Goal: Task Accomplishment & Management: Manage account settings

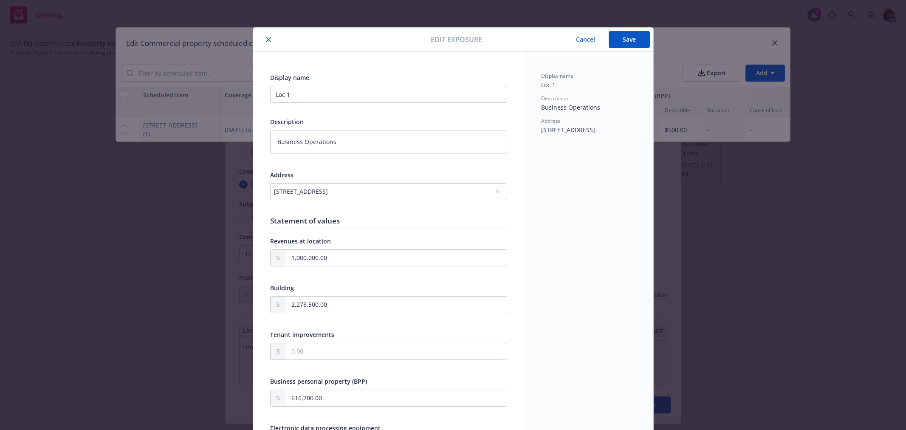
select select "MONTHS_ACTUAL_LOSS_SUSTAINED"
select select "JOISTED_MASONRY"
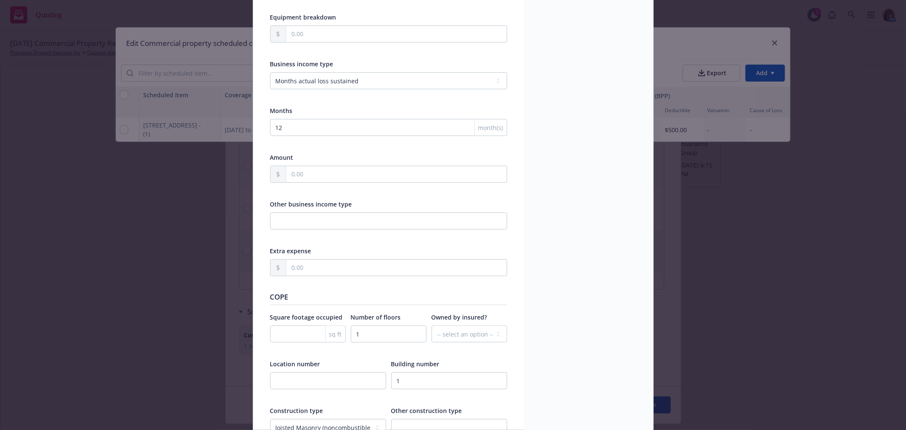
scroll to position [802, 0]
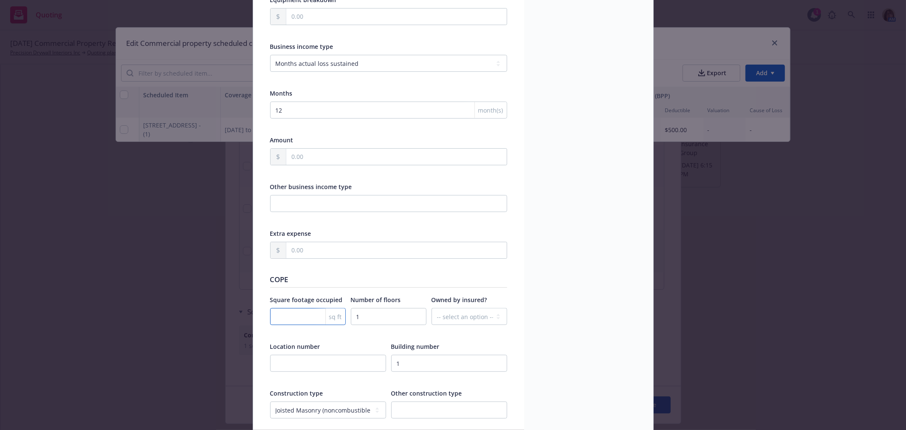
click at [273, 322] on input "number" at bounding box center [308, 316] width 76 height 17
click at [457, 322] on select "-- select an option -- Unknown Yes No" at bounding box center [470, 316] width 76 height 17
select select "YES"
click at [432, 311] on select "-- select an option -- Unknown Yes No" at bounding box center [470, 316] width 76 height 17
click at [275, 367] on input "text" at bounding box center [328, 363] width 116 height 17
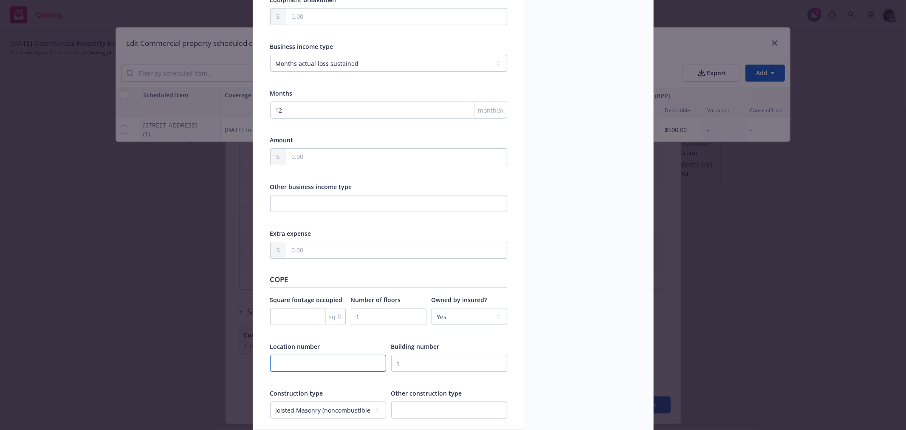
type textarea "x"
type input "1"
type textarea "x"
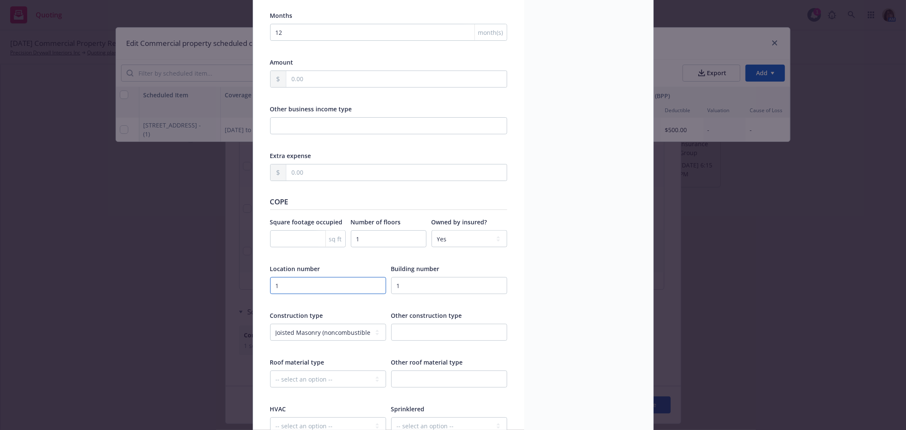
scroll to position [897, 0]
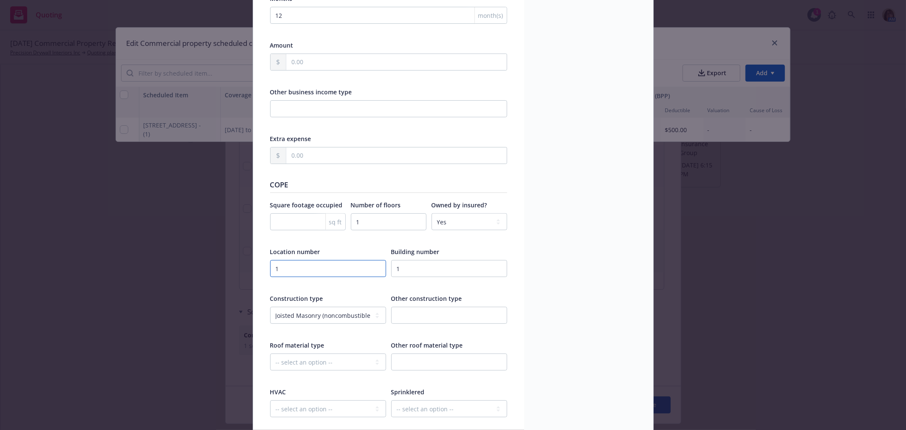
type input "1"
click at [287, 224] on input "number" at bounding box center [308, 221] width 76 height 17
type textarea "x"
type input "5"
type textarea "x"
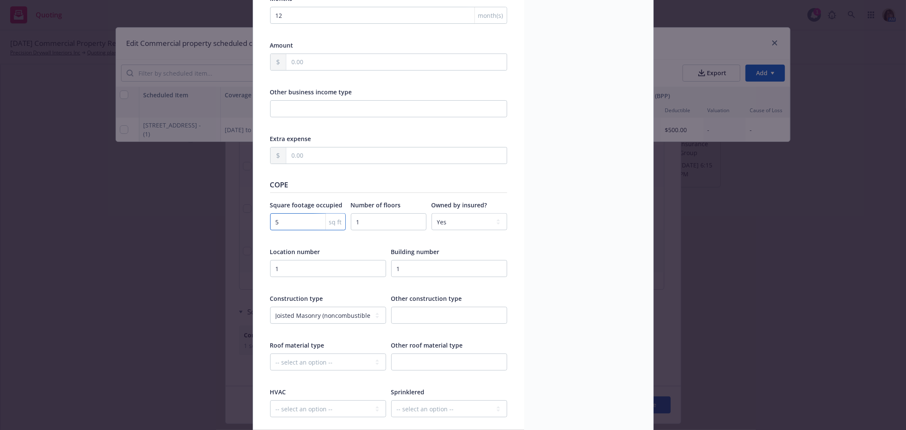
type input "51"
type textarea "x"
type input "510"
type textarea "x"
type input "5104"
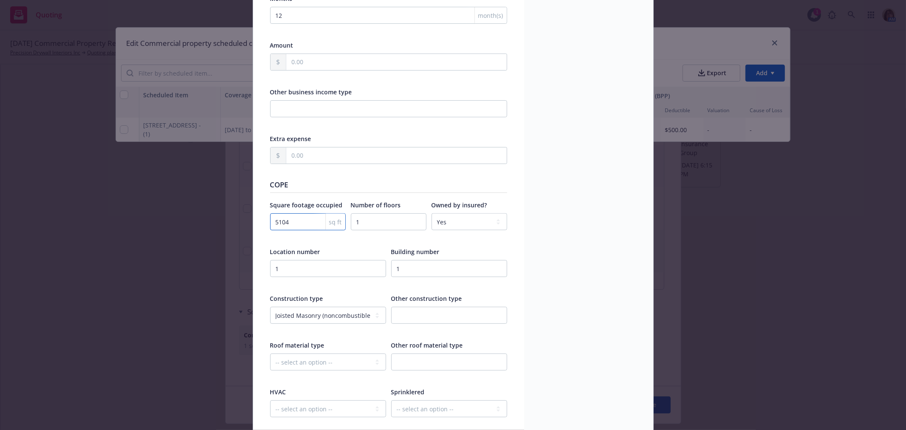
type textarea "x"
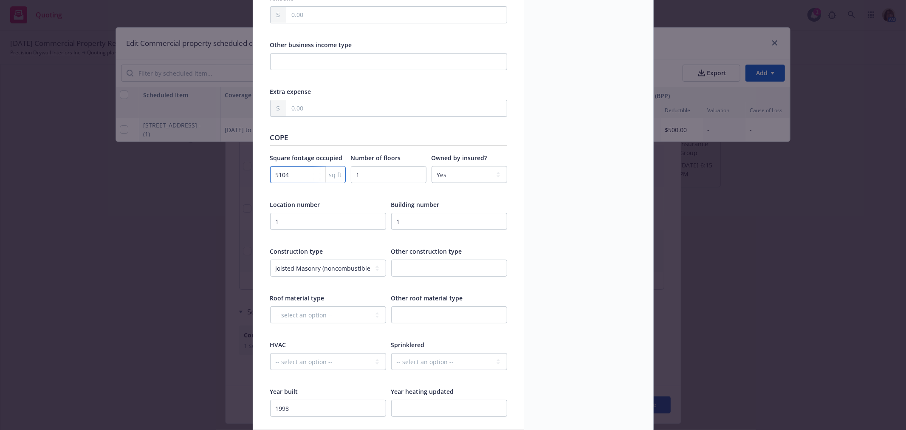
scroll to position [991, 0]
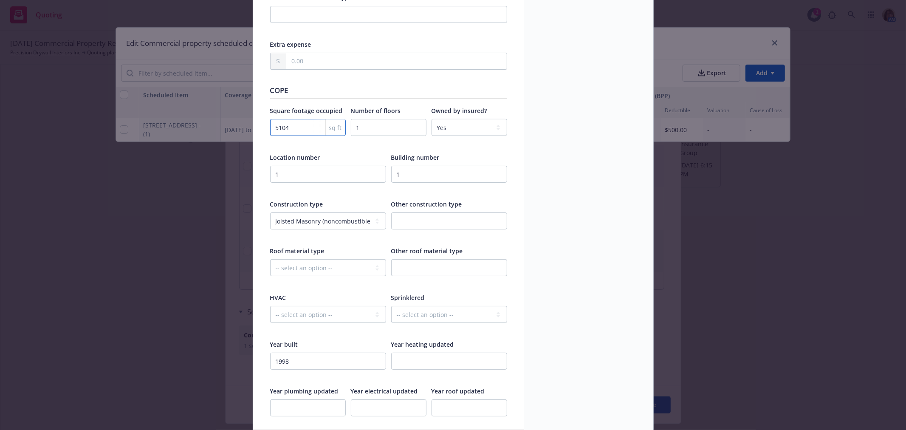
type input "5104"
click at [404, 323] on select "-- select an option -- Fully None Partially" at bounding box center [449, 314] width 116 height 17
select select "FULLY"
click at [391, 310] on select "-- select an option -- Fully None Partially" at bounding box center [449, 314] width 116 height 17
type textarea "x"
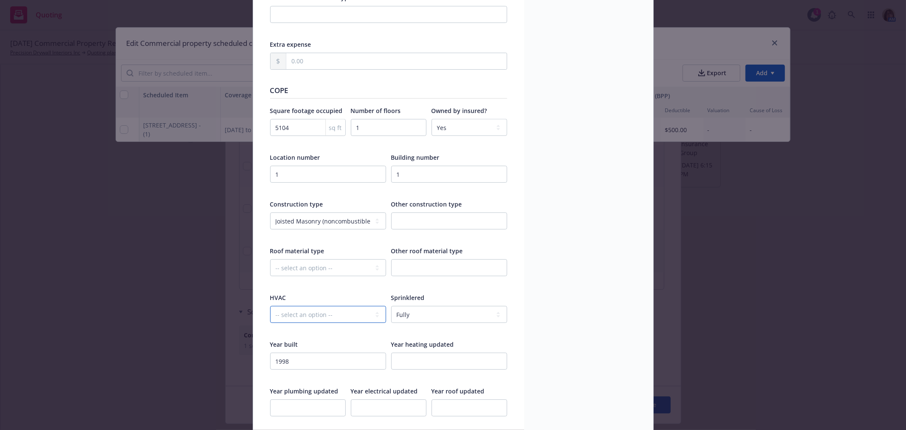
click at [289, 317] on select "-- select an option -- Installed None" at bounding box center [328, 314] width 116 height 17
select select "INSTALLED"
click at [270, 310] on select "-- select an option -- Installed None" at bounding box center [328, 314] width 116 height 17
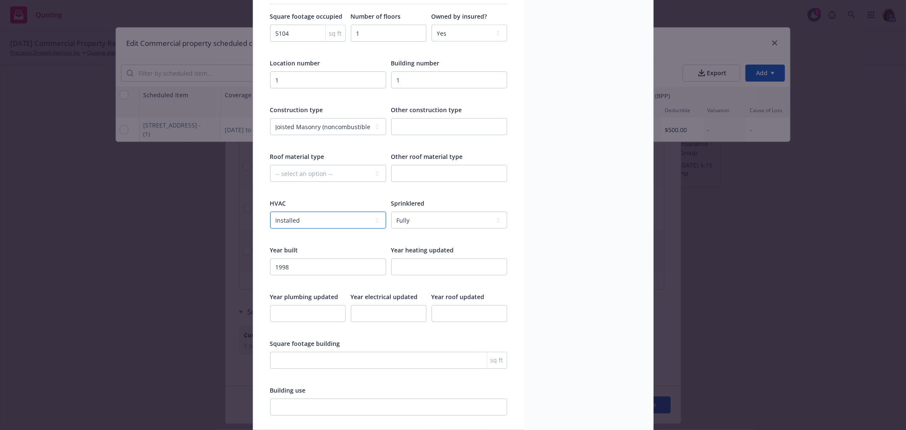
scroll to position [1133, 0]
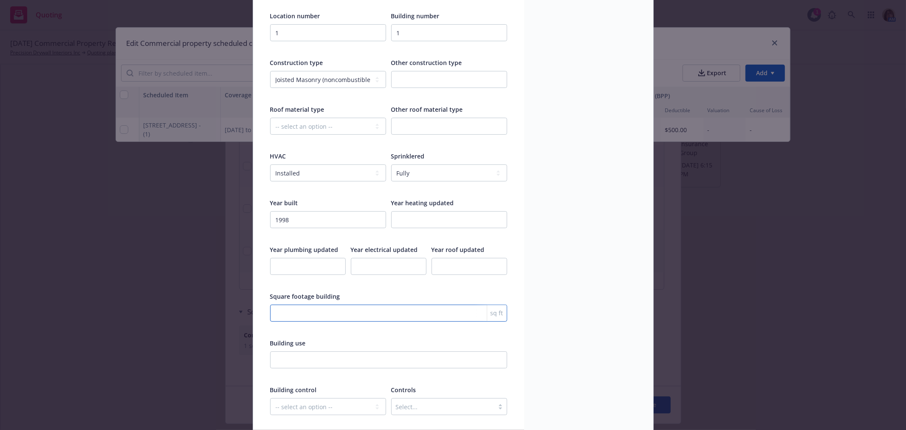
click at [276, 317] on input "number" at bounding box center [388, 313] width 237 height 17
type textarea "x"
type input "5"
type textarea "x"
type input "51"
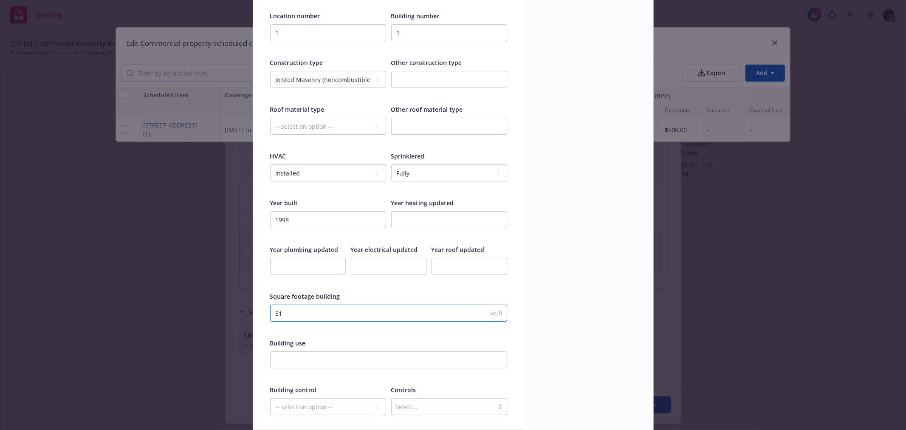
type textarea "x"
type input "510"
type textarea "x"
type input "5104"
type textarea "x"
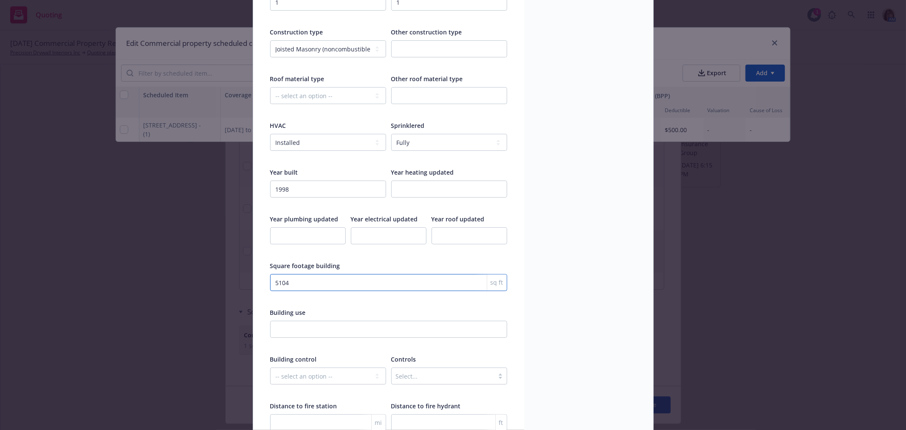
scroll to position [1180, 0]
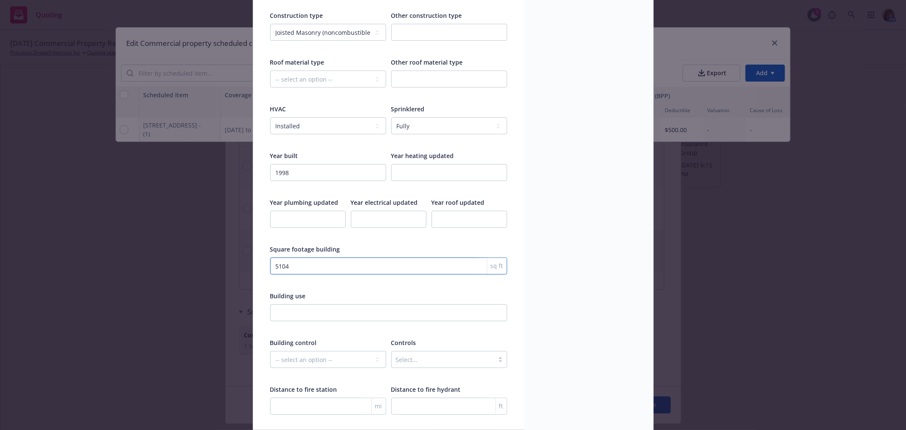
type input "5104"
click at [305, 365] on select "-- select an option -- Controlled by third party Controlled by you" at bounding box center [328, 359] width 116 height 17
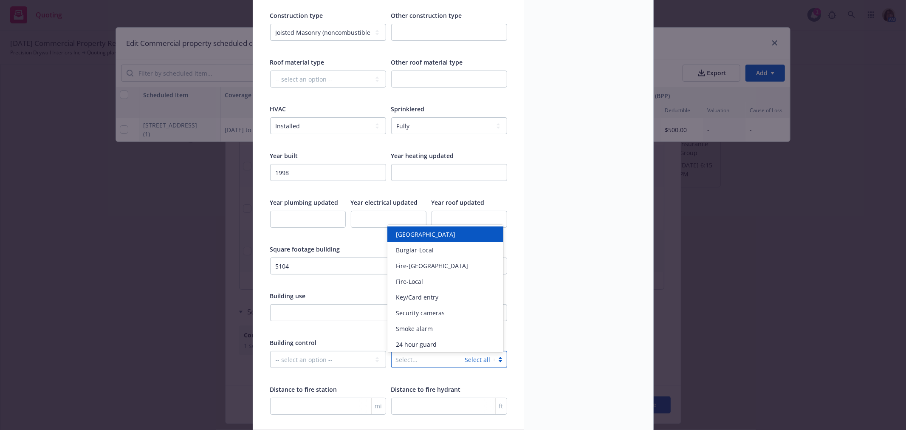
click at [405, 364] on div at bounding box center [428, 359] width 65 height 10
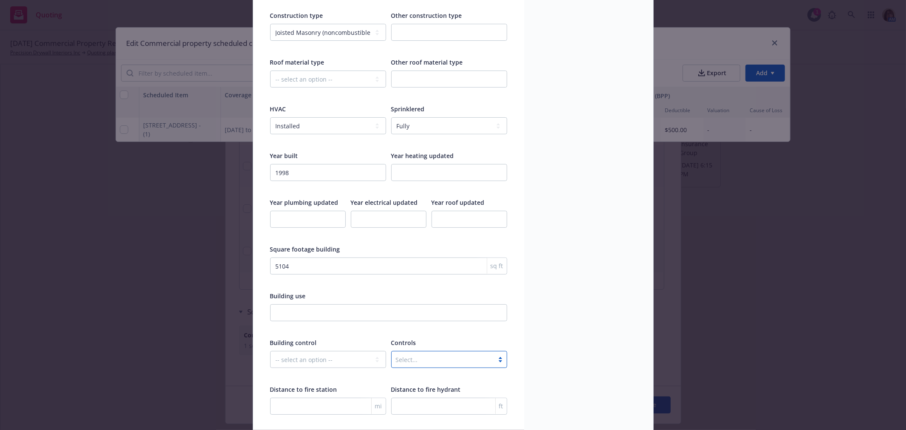
click at [405, 364] on div at bounding box center [443, 359] width 94 height 10
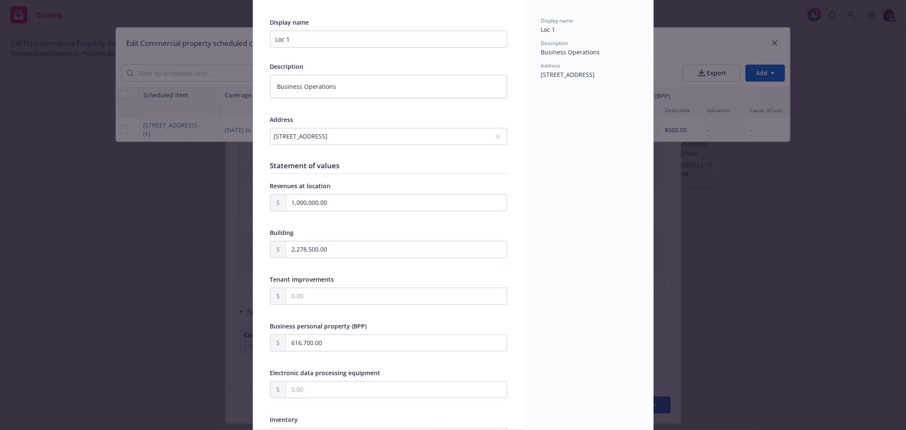
scroll to position [0, 0]
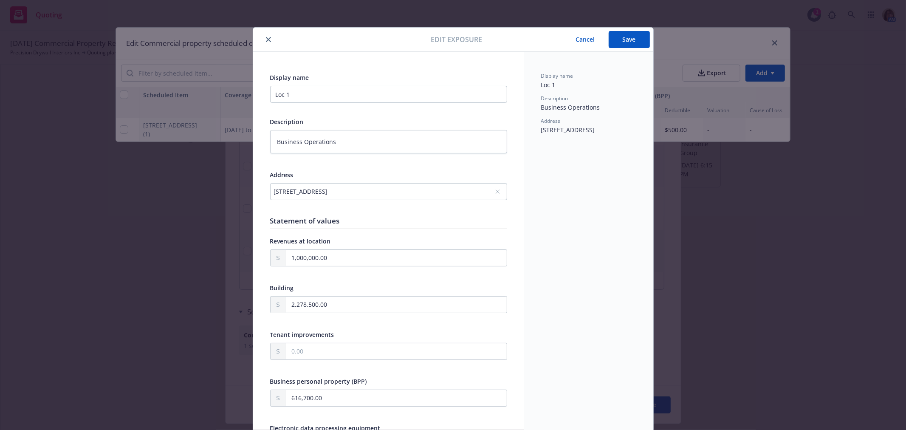
click at [631, 40] on button "Save" at bounding box center [629, 39] width 41 height 17
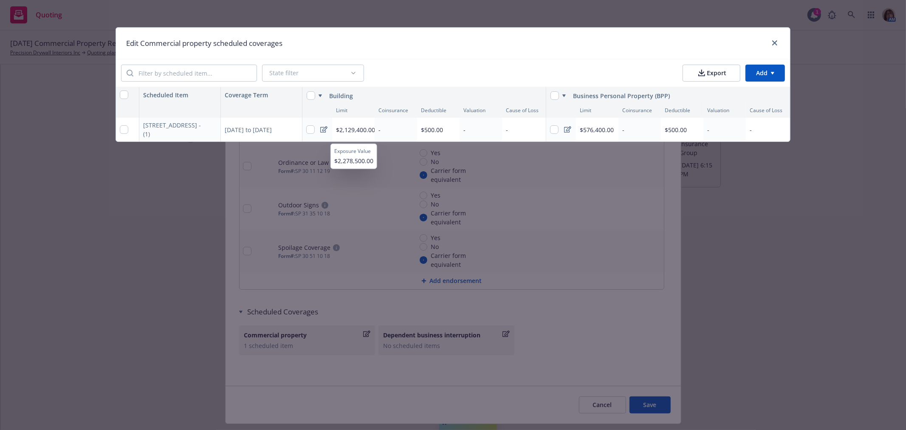
click at [353, 128] on span "$2,129,400.00" at bounding box center [355, 130] width 39 height 8
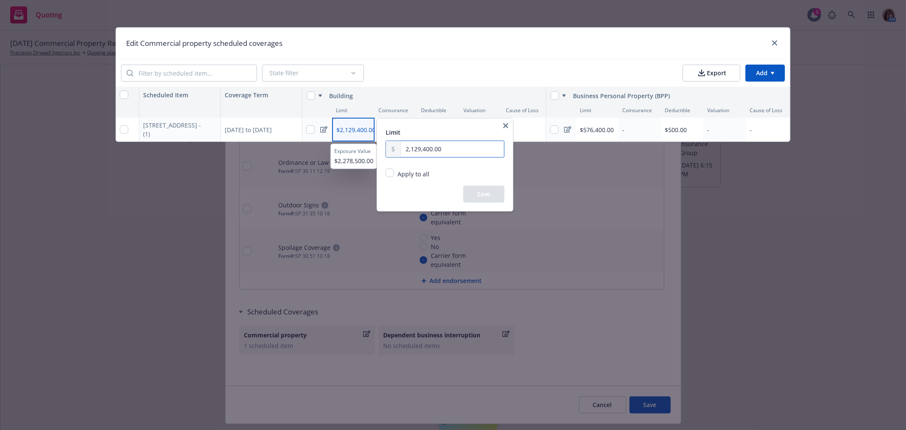
drag, startPoint x: 442, startPoint y: 149, endPoint x: 376, endPoint y: 145, distance: 66.0
click at [353, 144] on body "Quoting 1 AM 10/28/25 Commercial Property Renewal Precision Drywall Interiors I…" at bounding box center [453, 215] width 906 height 430
type input "2,278,500.00"
click at [485, 198] on button "Save" at bounding box center [484, 194] width 41 height 17
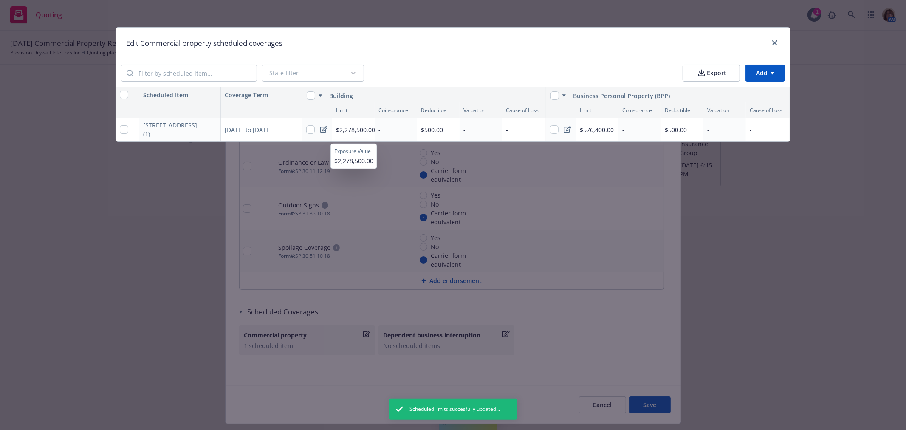
click at [482, 130] on div "-" at bounding box center [481, 130] width 42 height 24
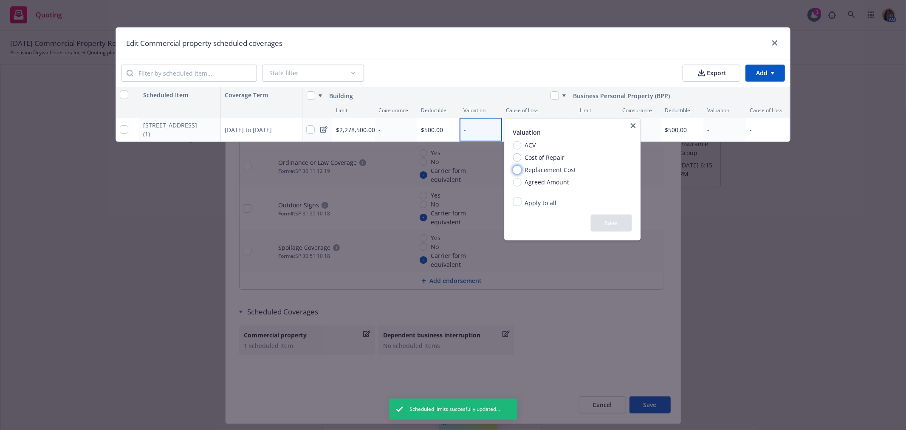
click at [519, 168] on input "Replacement Cost" at bounding box center [517, 169] width 8 height 8
radio input "true"
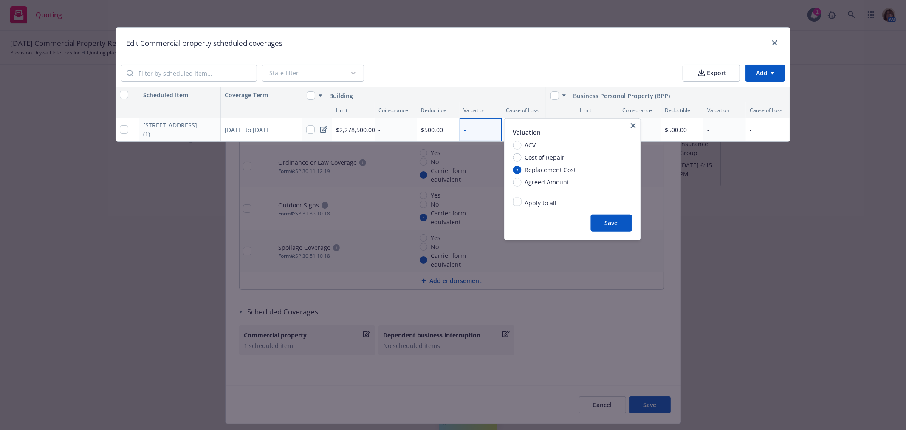
click at [615, 223] on button "Save" at bounding box center [611, 223] width 41 height 17
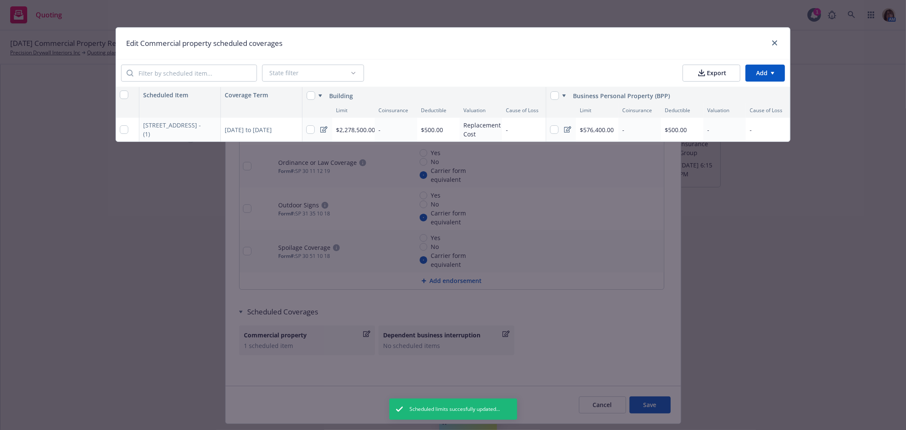
click at [517, 133] on div "-" at bounding box center [524, 130] width 44 height 24
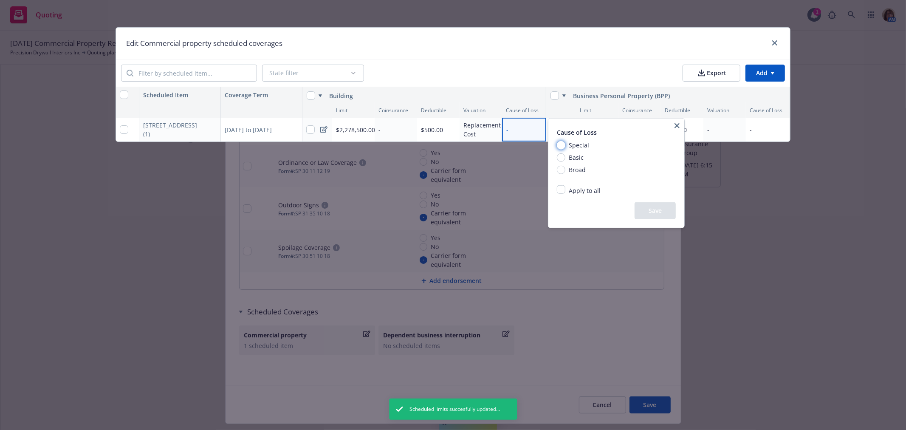
click at [559, 145] on input "Special" at bounding box center [561, 145] width 8 height 8
radio input "true"
click at [660, 214] on button "Save" at bounding box center [655, 210] width 41 height 17
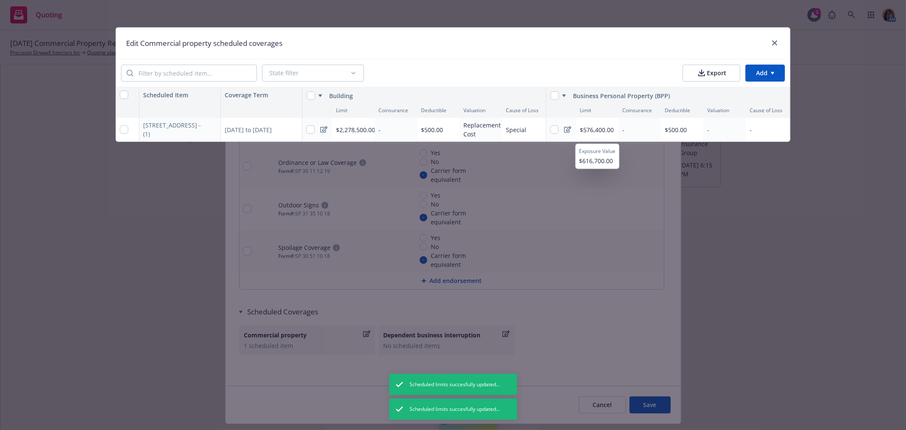
click at [592, 130] on span "$576,400.00" at bounding box center [597, 130] width 34 height 8
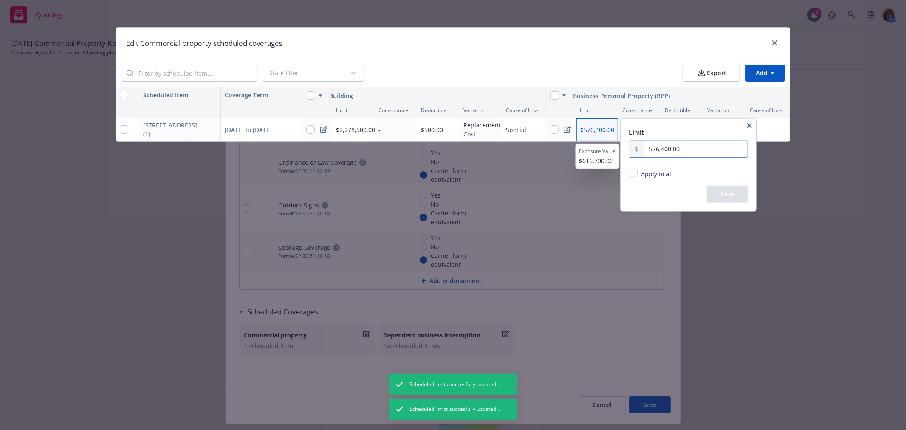
drag, startPoint x: 685, startPoint y: 147, endPoint x: 633, endPoint y: 144, distance: 51.9
click at [633, 144] on div "576,400.00" at bounding box center [688, 149] width 119 height 17
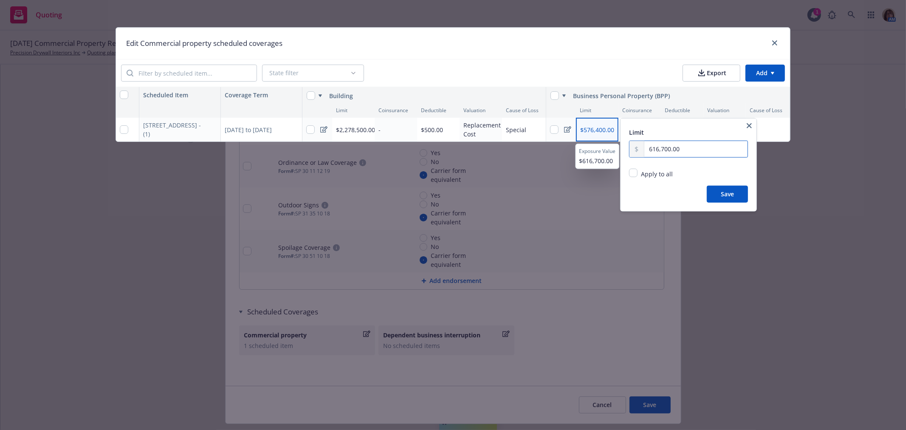
type input "616,700.00"
click at [733, 200] on button "Save" at bounding box center [727, 194] width 41 height 17
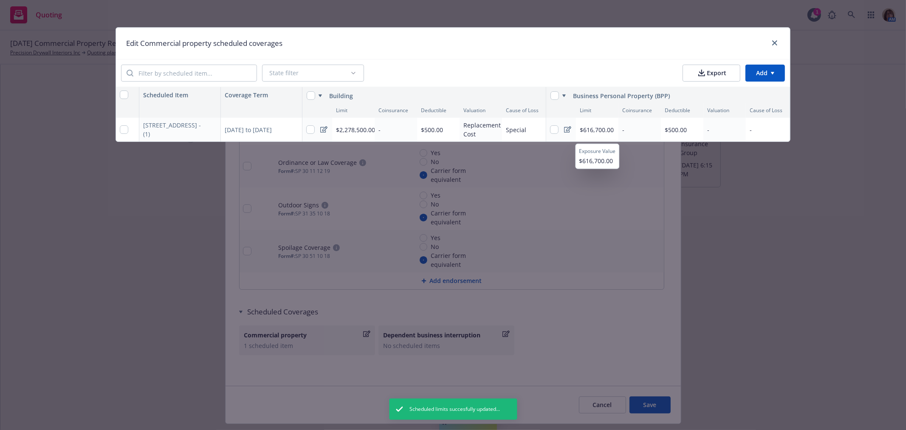
click at [725, 131] on div "-" at bounding box center [725, 130] width 42 height 24
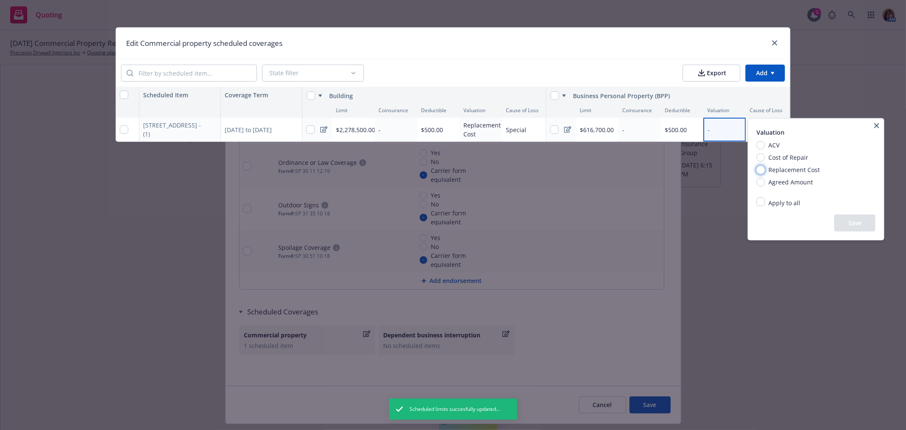
click at [763, 168] on input "Replacement Cost" at bounding box center [761, 169] width 8 height 8
radio input "true"
click at [862, 223] on button "Save" at bounding box center [854, 223] width 41 height 17
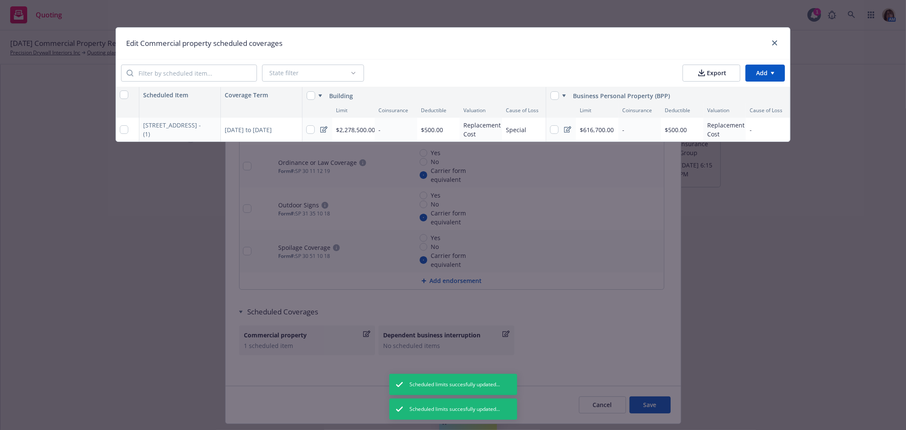
click at [768, 129] on div "-" at bounding box center [768, 130] width 44 height 24
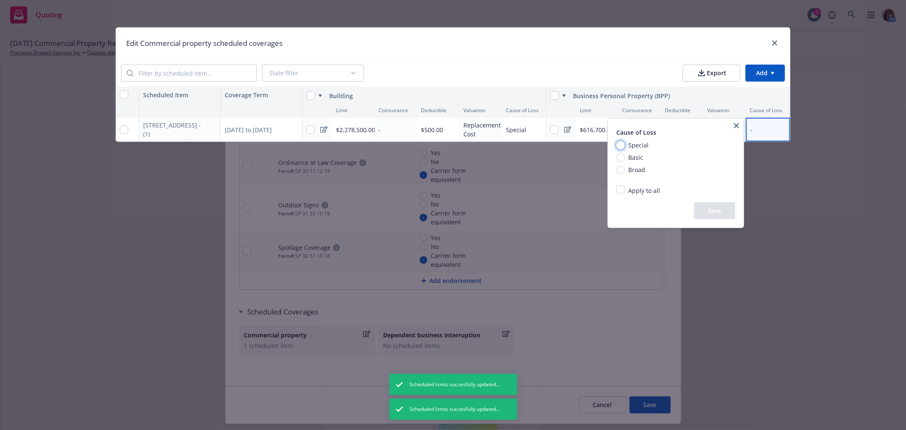
click at [619, 144] on input "Special" at bounding box center [620, 145] width 8 height 8
radio input "true"
click at [711, 211] on button "Save" at bounding box center [714, 210] width 41 height 17
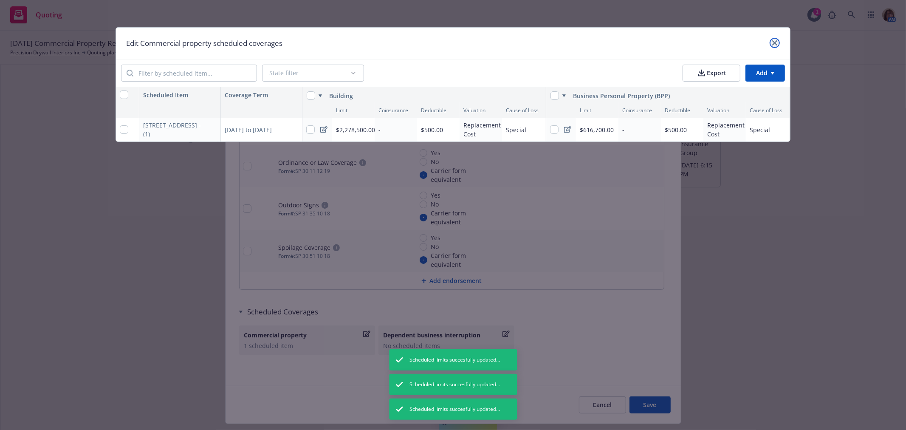
click at [775, 41] on icon "close" at bounding box center [774, 42] width 5 height 5
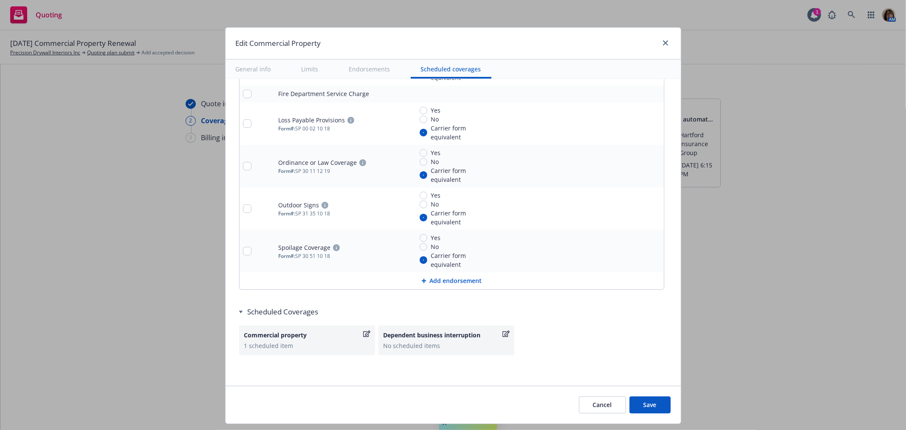
click at [659, 405] on button "Save" at bounding box center [650, 404] width 41 height 17
type input "5,185.00"
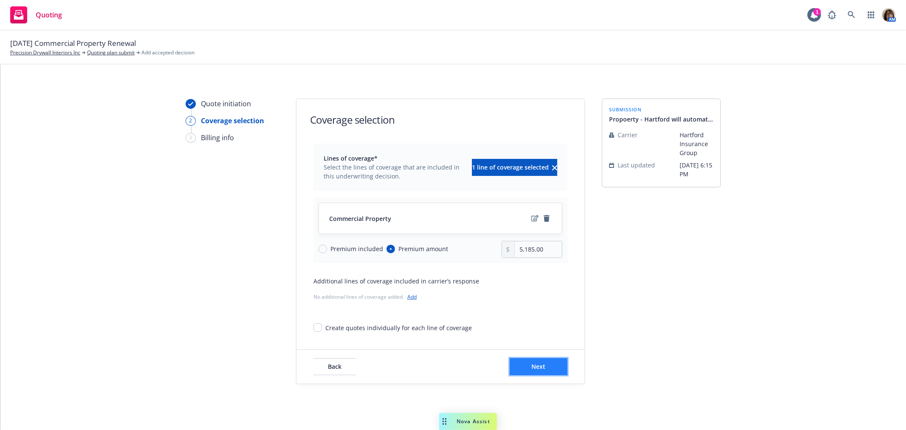
click at [525, 365] on button "Next" at bounding box center [539, 366] width 58 height 17
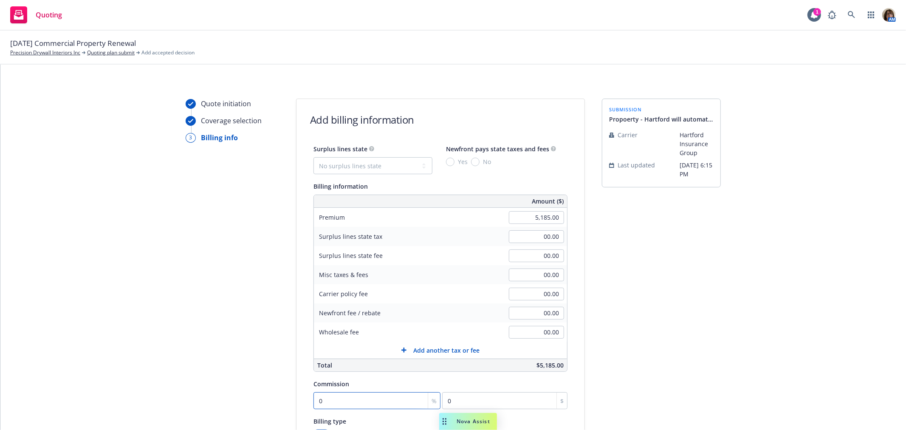
click at [331, 400] on input "0" at bounding box center [377, 400] width 127 height 17
type input "1"
type input "51.85"
type input "12"
type input "622.2"
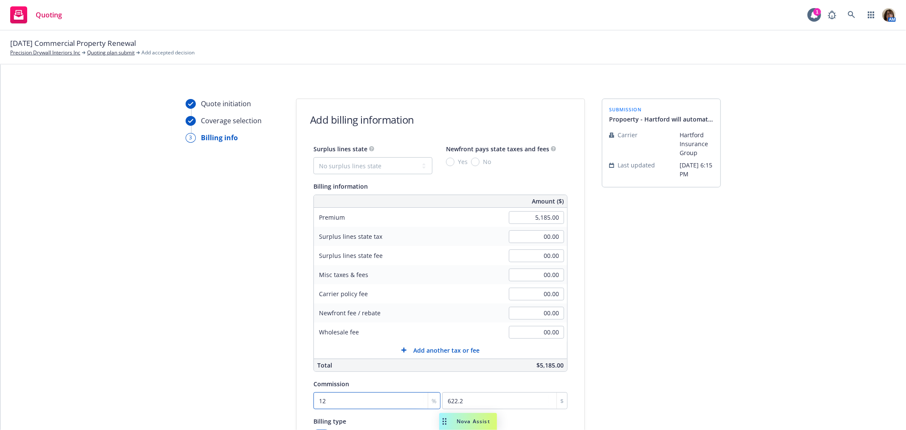
type input "12.5"
type input "648.13"
type input "12.5"
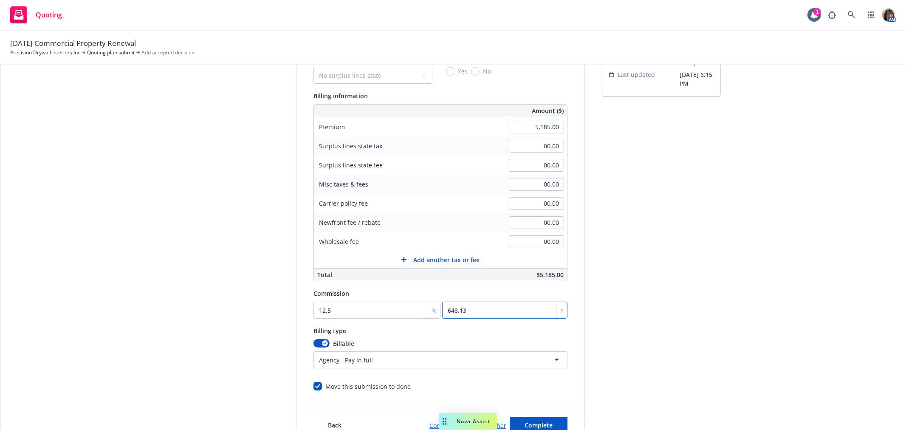
scroll to position [94, 0]
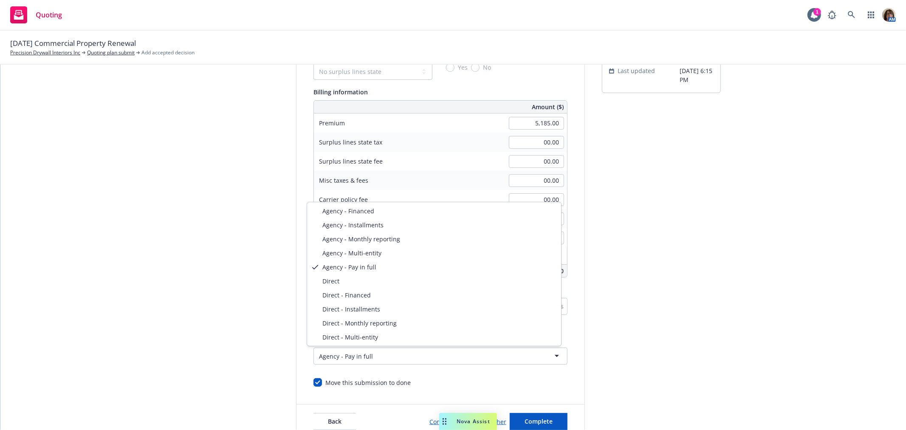
click at [367, 359] on html "Quoting 1 AM 10/28/25 Commercial Property Renewal Precision Drywall Interiors I…" at bounding box center [453, 215] width 906 height 430
select select "DIRECT"
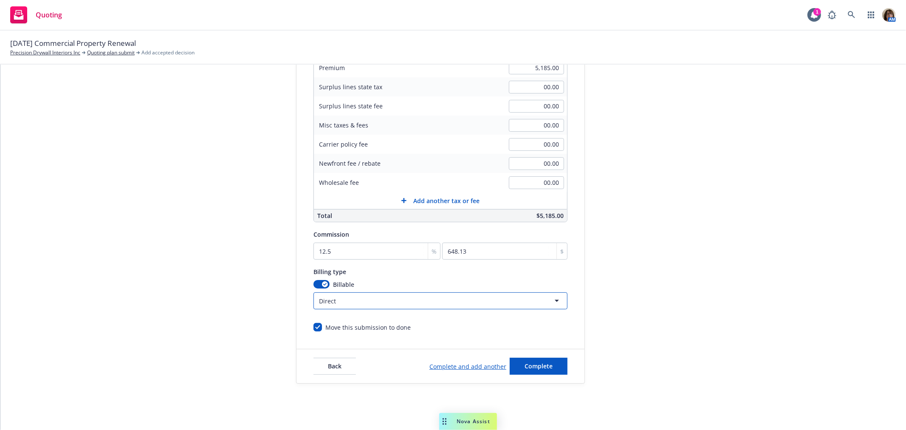
scroll to position [158, 0]
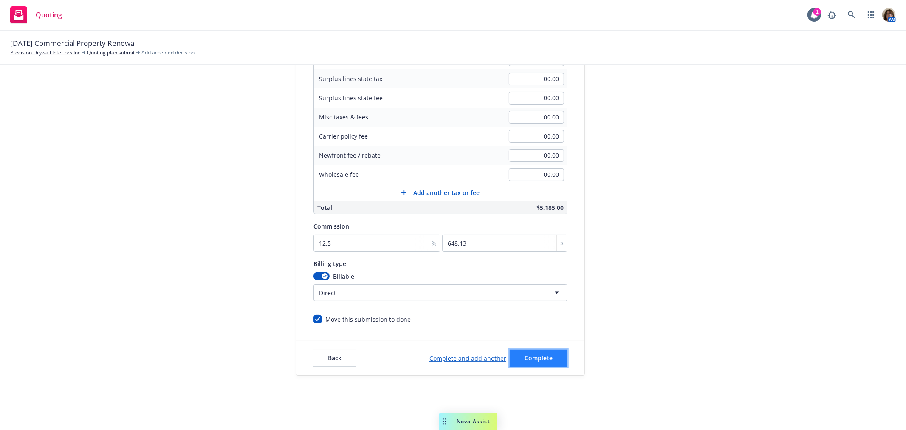
click at [527, 359] on span "Complete" at bounding box center [539, 358] width 28 height 8
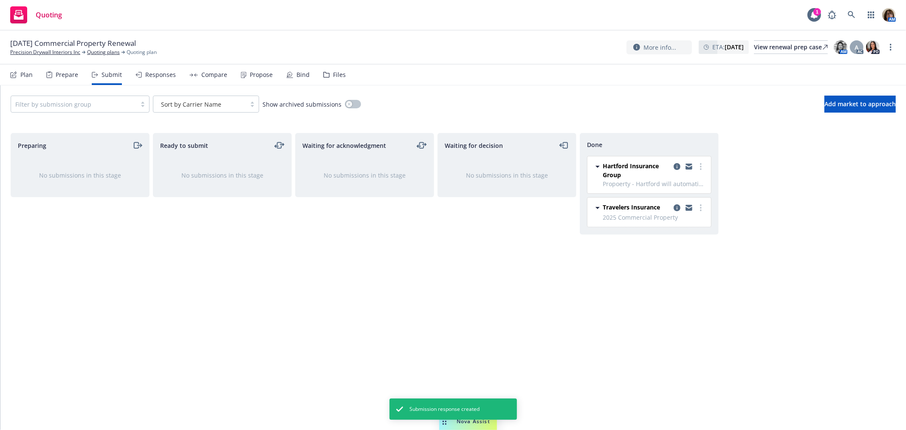
click at [154, 74] on div "Responses" at bounding box center [160, 74] width 31 height 7
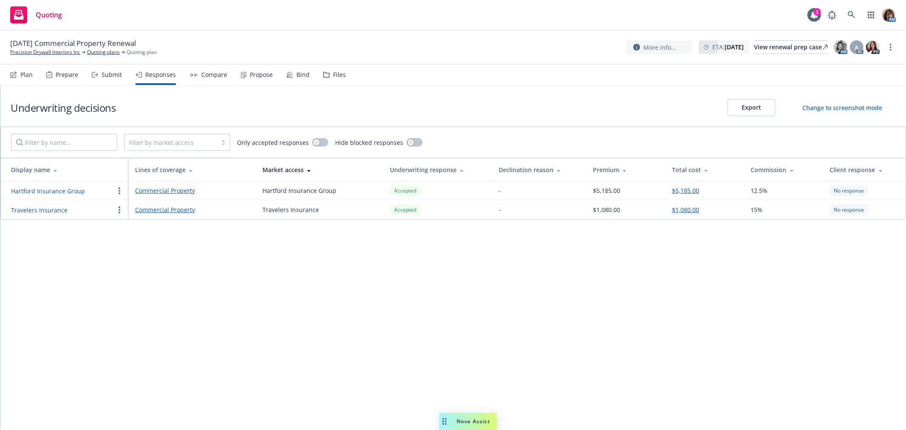
click at [215, 78] on div "Compare" at bounding box center [214, 74] width 26 height 7
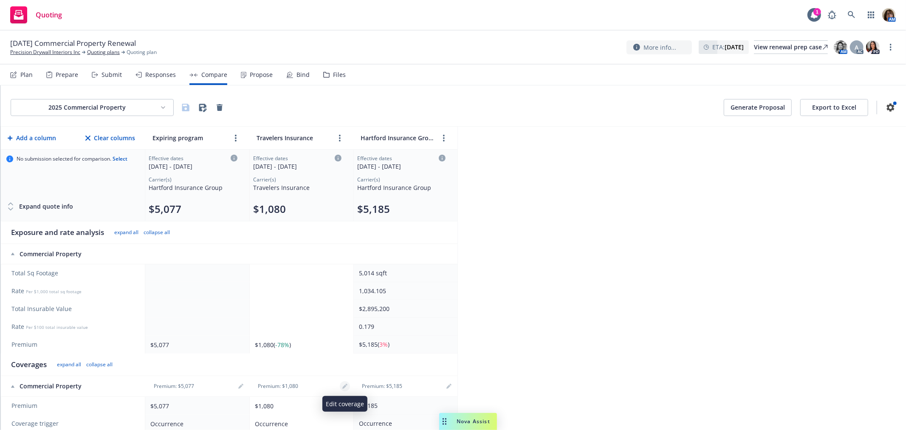
click at [345, 385] on icon "editPencil" at bounding box center [344, 386] width 5 height 5
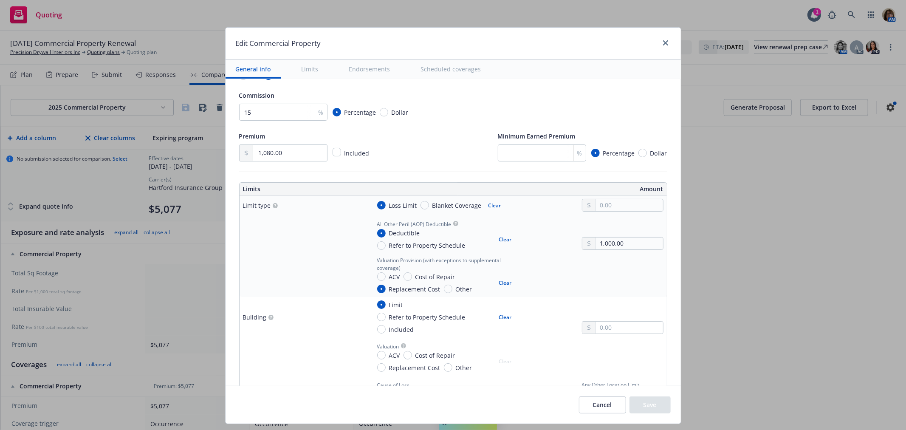
scroll to position [189, 0]
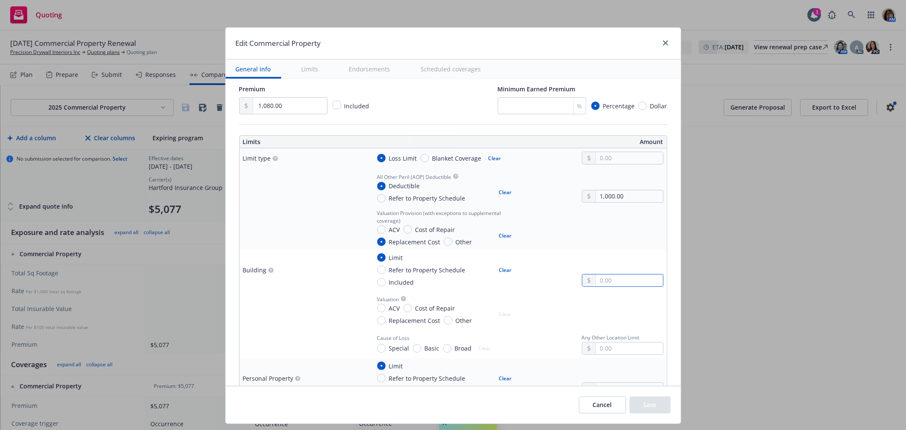
click at [596, 279] on input "text" at bounding box center [629, 280] width 67 height 12
click at [596, 280] on input "text" at bounding box center [629, 280] width 67 height 12
type textarea "x"
type input "1.00"
type textarea "x"
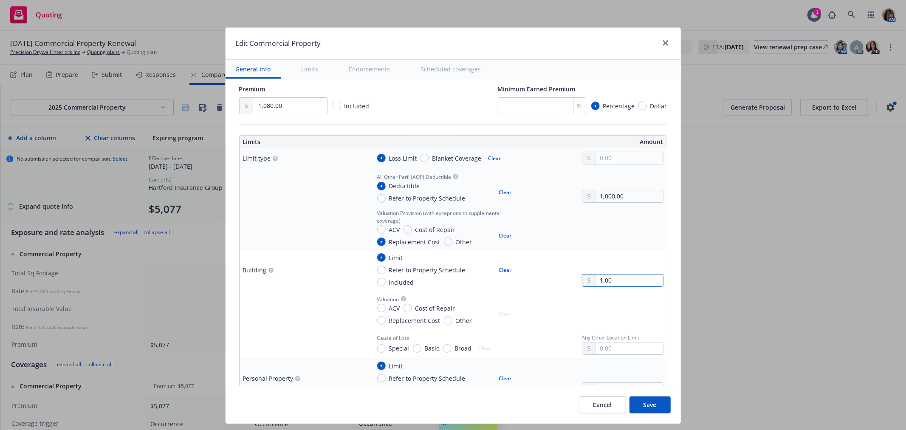
type input "19.00"
type textarea "x"
type input "193.00"
type textarea "x"
type input "1,935.00"
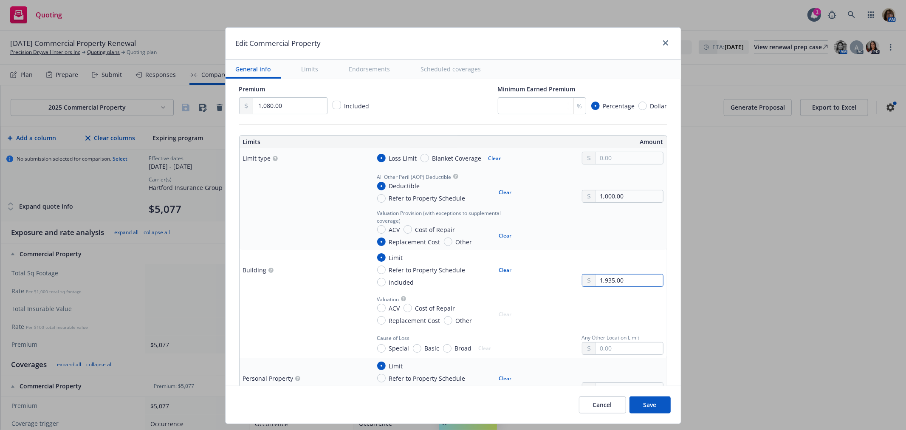
type textarea "x"
type input "19,357.00"
type textarea "x"
type input "193,578.00"
type textarea "x"
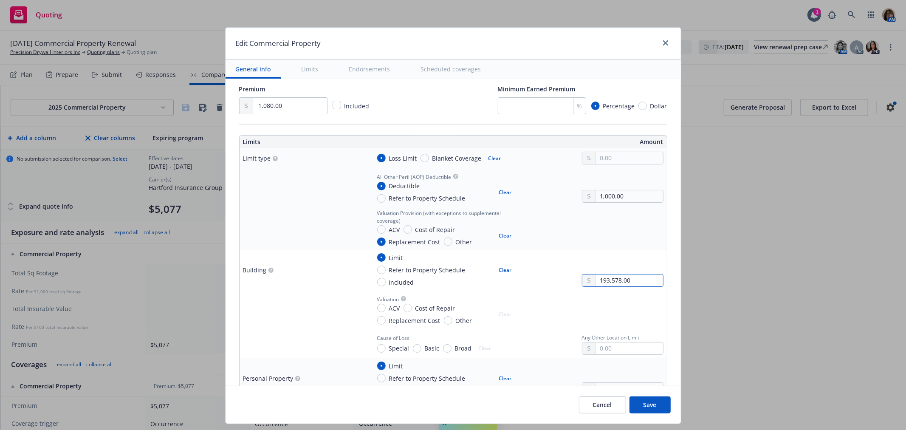
type input "1,935,780.00"
type textarea "x"
type input "1,935,780.00"
click at [377, 319] on input "Replacement Cost" at bounding box center [381, 320] width 8 height 8
radio input "true"
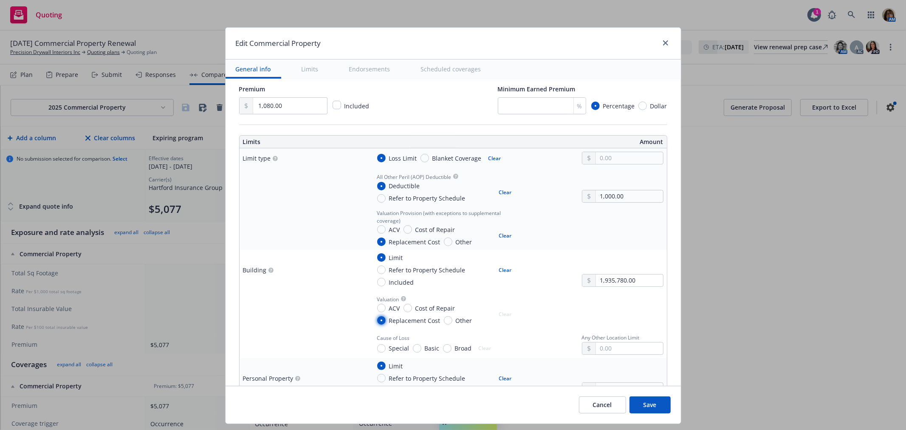
type textarea "x"
click at [377, 347] on input "Special" at bounding box center [381, 348] width 8 height 8
radio input "true"
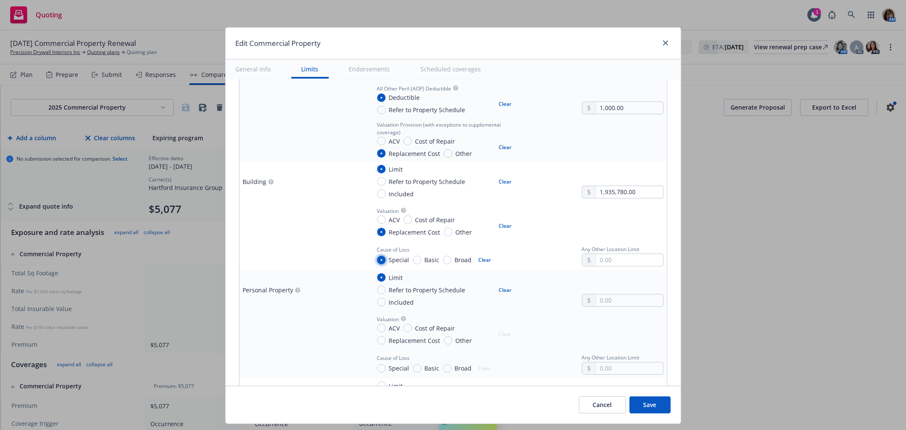
scroll to position [283, 0]
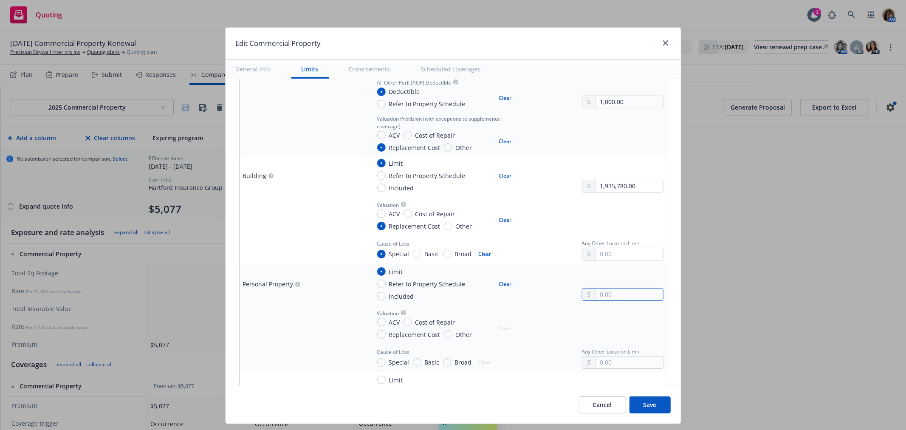
click at [596, 294] on input "text" at bounding box center [629, 294] width 67 height 12
type textarea "x"
type input "5.00"
type textarea "x"
type input "52.00"
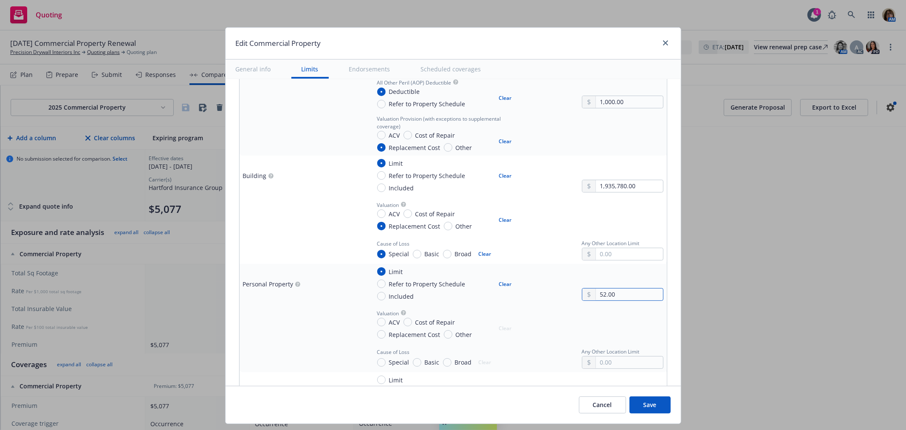
type textarea "x"
type input "524.00"
type textarea "x"
type input "5,240.00"
type textarea "x"
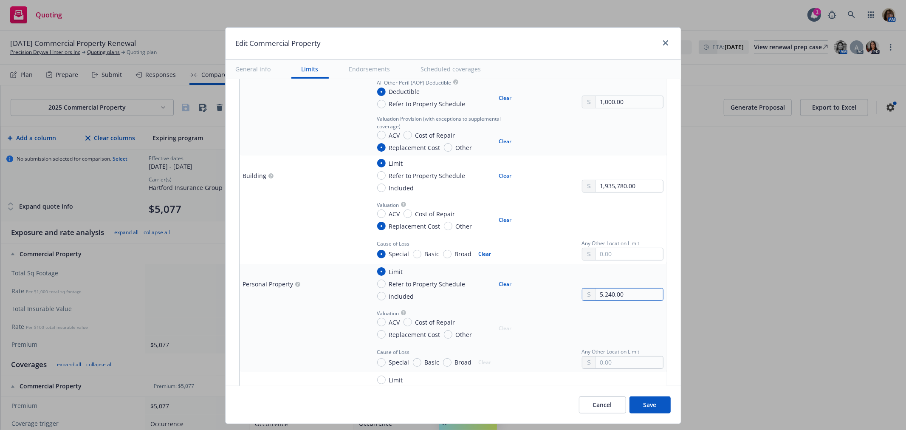
type input "52,405.00"
type textarea "x"
type input "5,240.00"
type textarea "x"
type input "52,404.00"
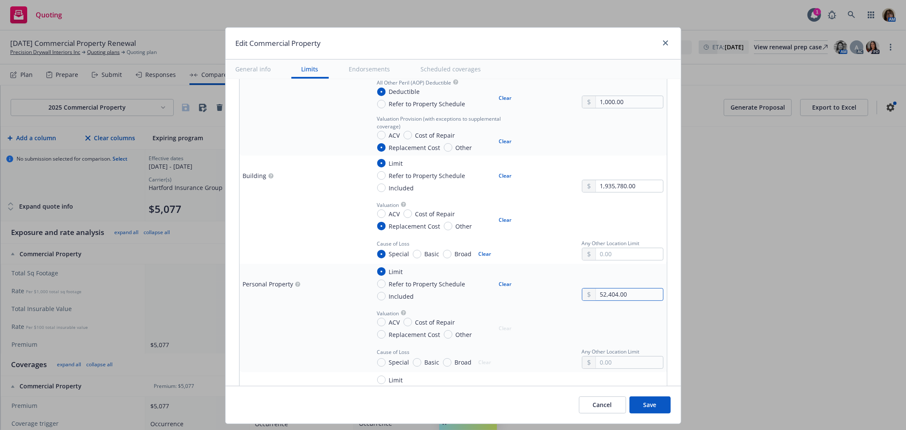
type textarea "x"
type input "524,040.00"
type textarea "x"
type input "524,040.00"
click at [377, 331] on input "Replacement Cost" at bounding box center [381, 334] width 8 height 8
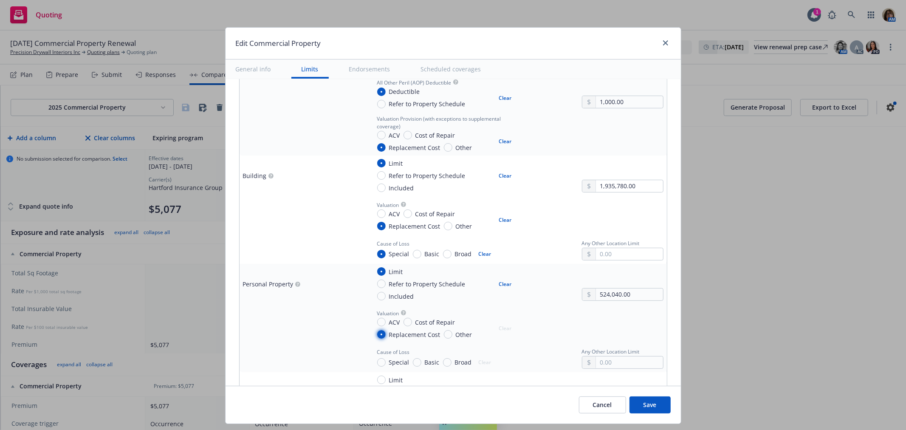
radio input "true"
type textarea "x"
click at [377, 362] on input "Special" at bounding box center [381, 362] width 8 height 8
radio input "true"
type textarea "x"
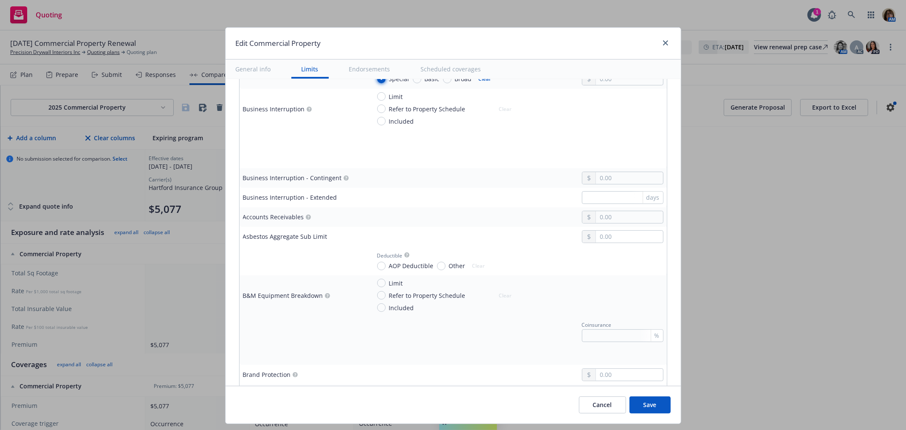
scroll to position [519, 0]
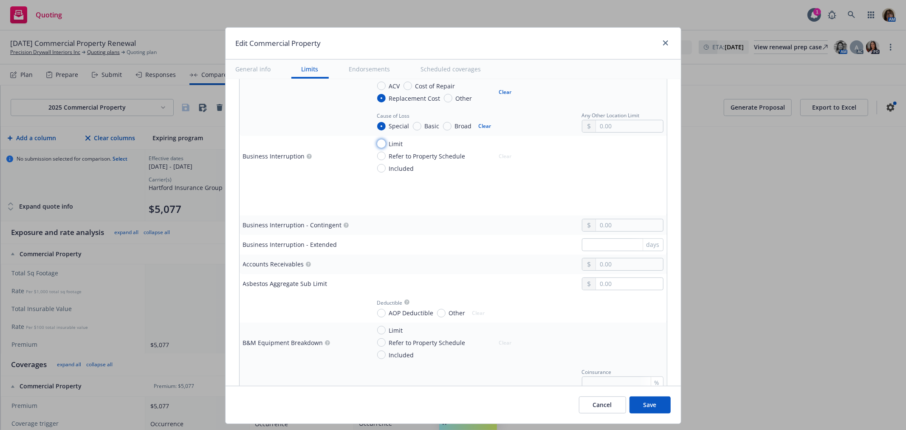
click at [377, 142] on input "Limit" at bounding box center [381, 143] width 8 height 8
radio input "true"
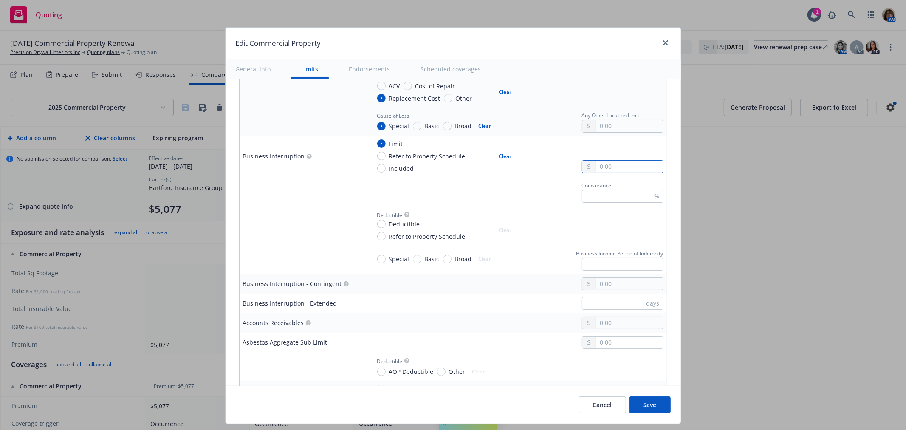
click at [596, 164] on input "text" at bounding box center [629, 167] width 67 height 12
type textarea "x"
type input "1.00"
type textarea "x"
type input "10.00"
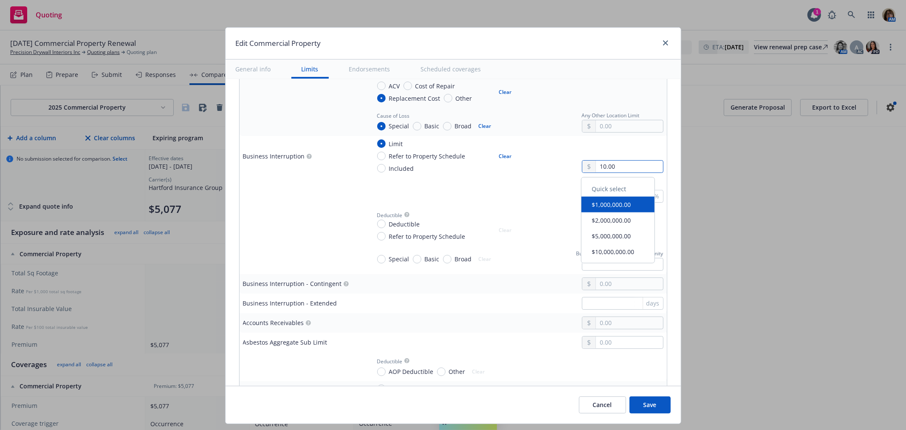
type textarea "x"
type input "100.00"
type textarea "x"
type input "1,000.00"
type textarea "x"
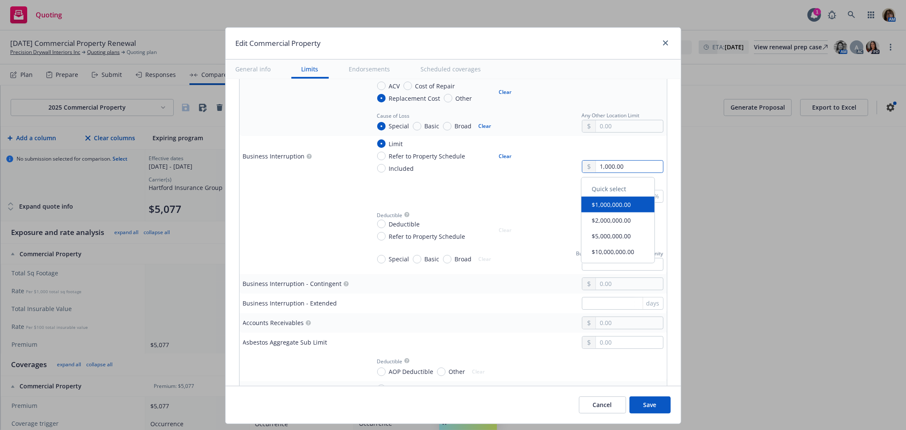
type input "10,000.00"
type textarea "x"
type input "10,000.00"
click at [461, 184] on div "Coinsurance %" at bounding box center [516, 191] width 293 height 23
click at [377, 258] on input "Special" at bounding box center [381, 259] width 8 height 8
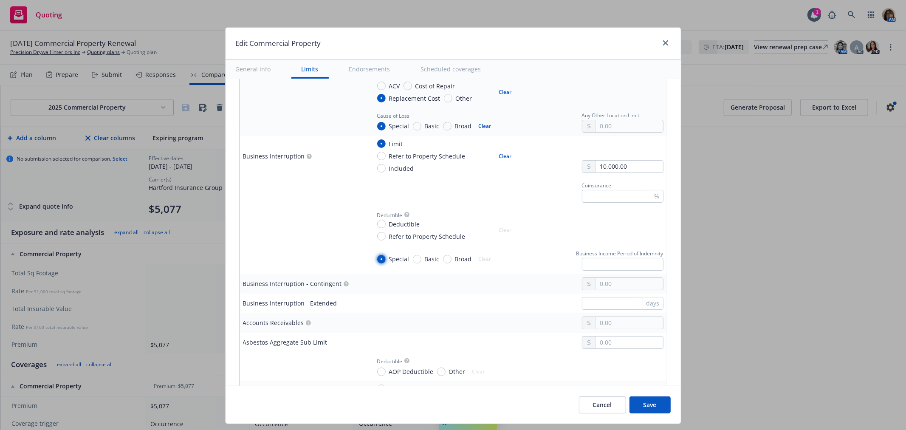
radio input "true"
type textarea "x"
click at [377, 223] on input "Deductible" at bounding box center [381, 224] width 8 height 8
radio input "true"
type textarea "x"
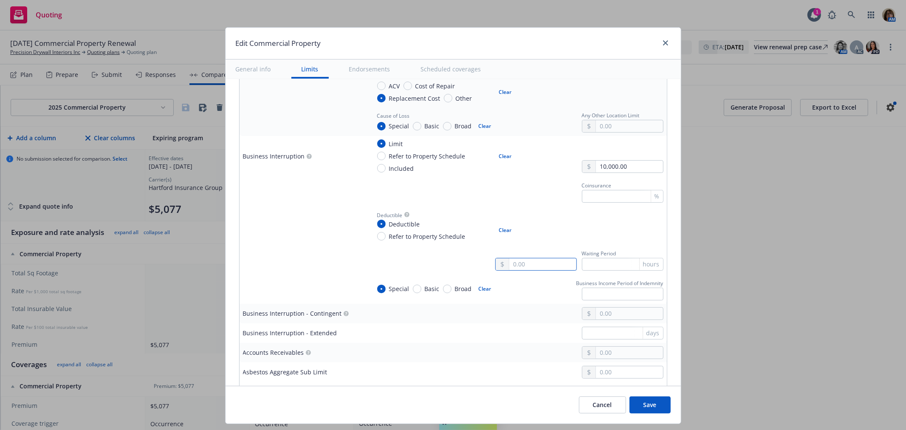
click at [509, 263] on input "text" at bounding box center [542, 264] width 67 height 12
click at [582, 261] on input "text" at bounding box center [623, 264] width 82 height 13
type input "2"
type textarea "x"
type input "24"
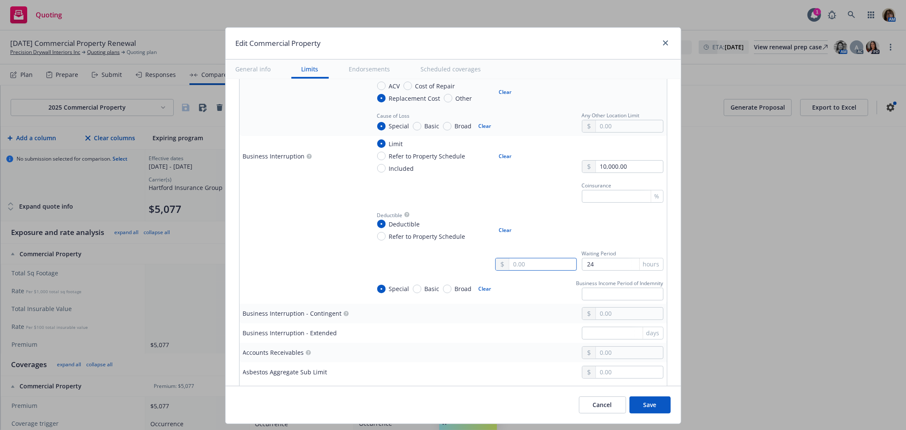
click at [529, 263] on input "text" at bounding box center [542, 264] width 67 height 12
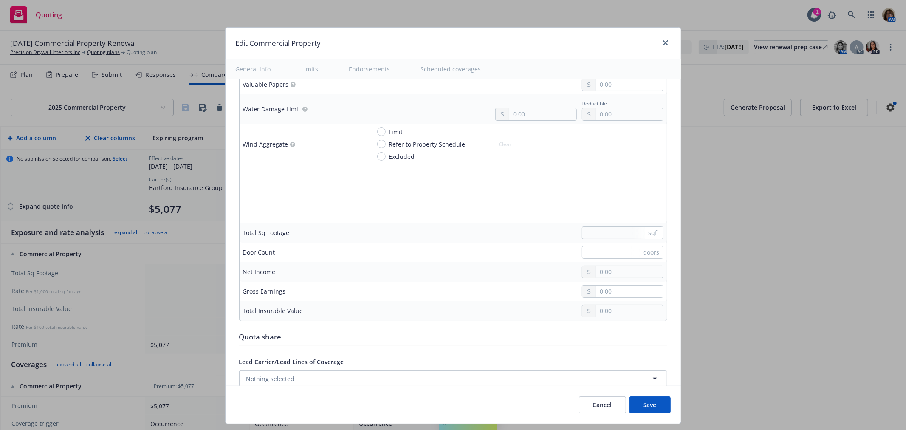
scroll to position [2691, 0]
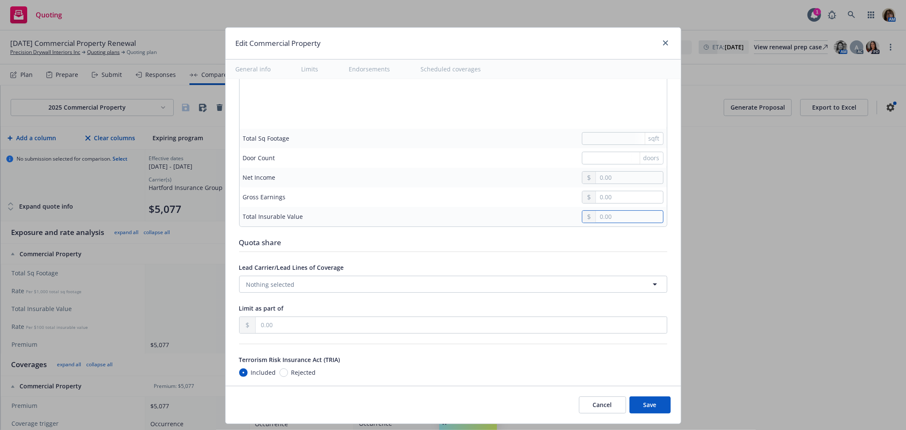
click at [596, 218] on input "text" at bounding box center [629, 217] width 67 height 12
type textarea "x"
type input "2.00"
type textarea "x"
type input "24.00"
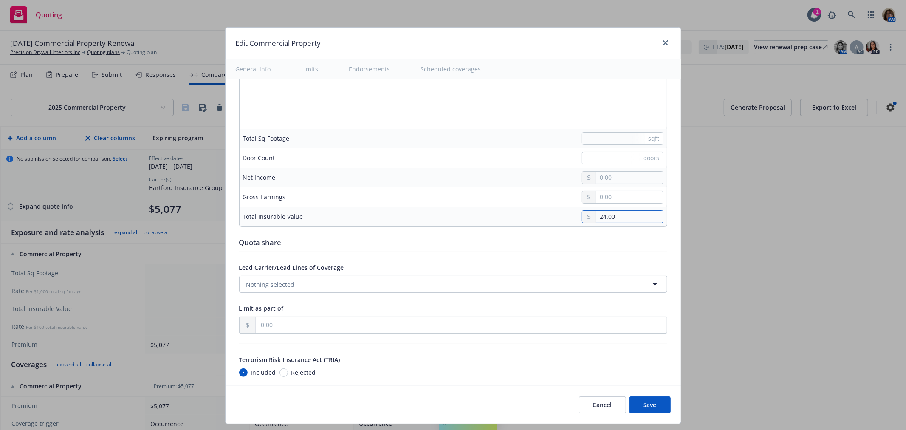
type textarea "x"
type input "246.00"
type textarea "x"
type input "2,469.00"
type textarea "x"
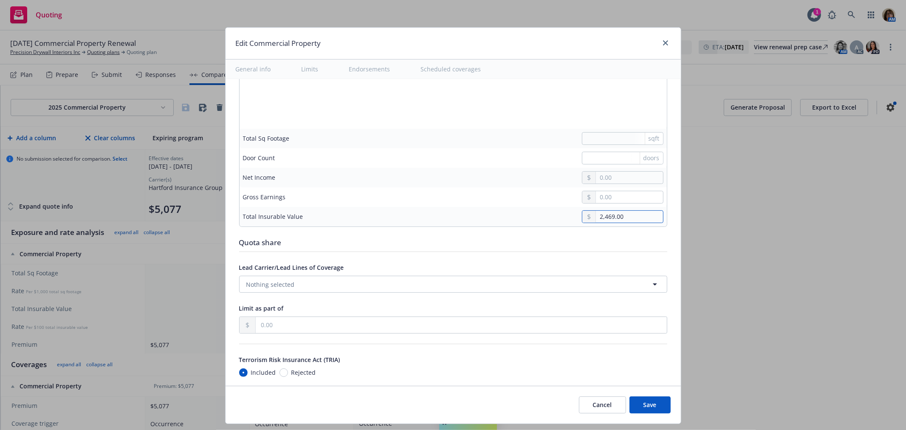
type input "24,698.00"
type textarea "x"
type input "246,982.00"
type textarea "x"
type input "2,469,820.00"
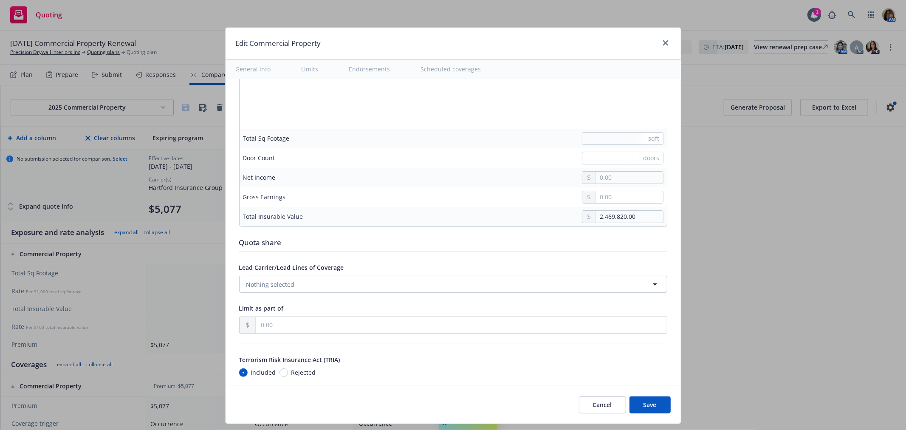
click at [517, 202] on div at bounding box center [516, 197] width 293 height 13
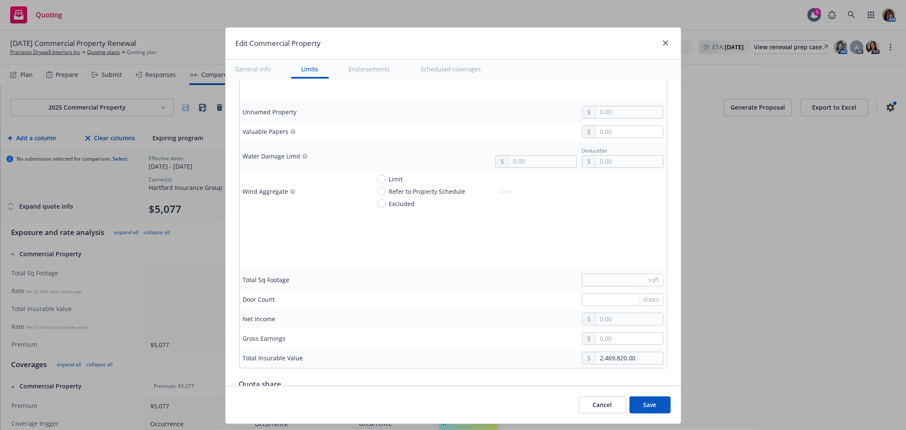
scroll to position [2501, 0]
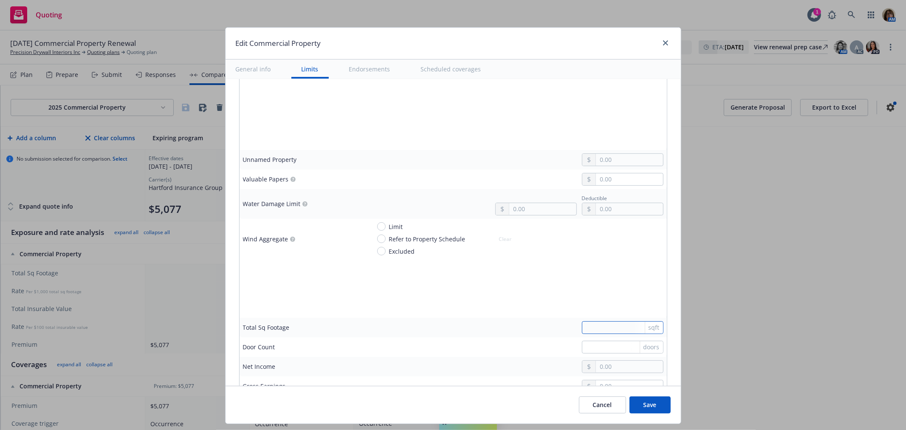
click at [587, 329] on input "text" at bounding box center [623, 327] width 82 height 13
type textarea "x"
type input "5"
type textarea "x"
type input "51"
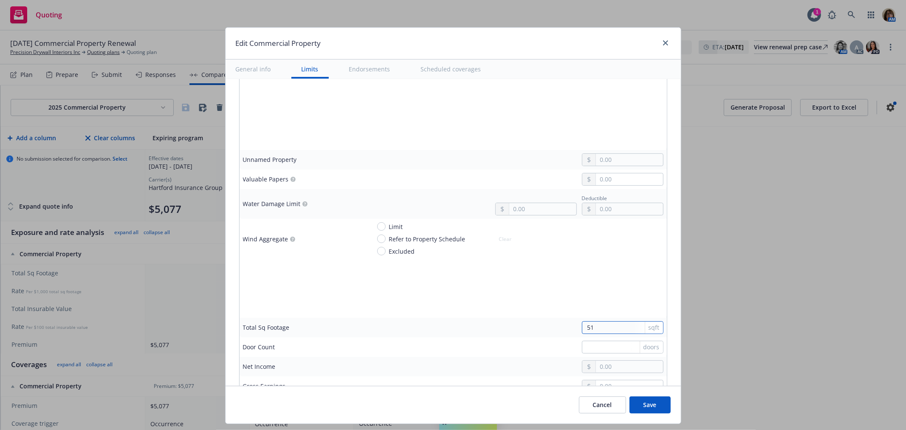
type textarea "x"
type input "519"
type textarea "x"
type input "5194"
click at [465, 313] on div at bounding box center [516, 308] width 293 height 13
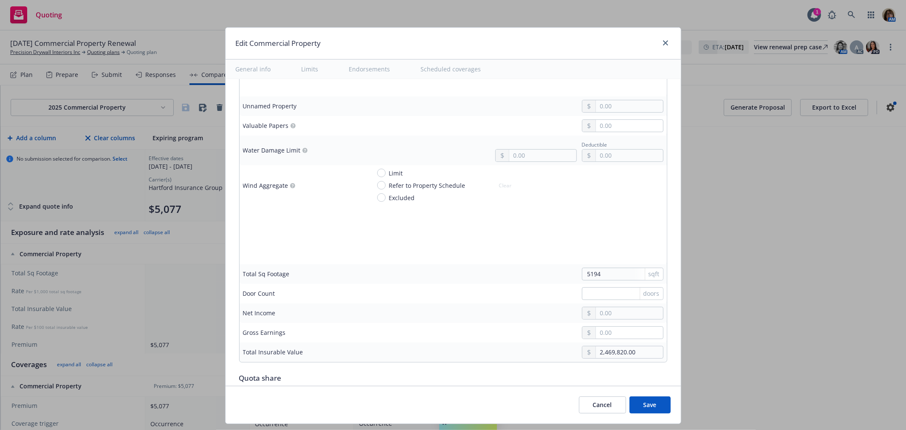
type textarea "x"
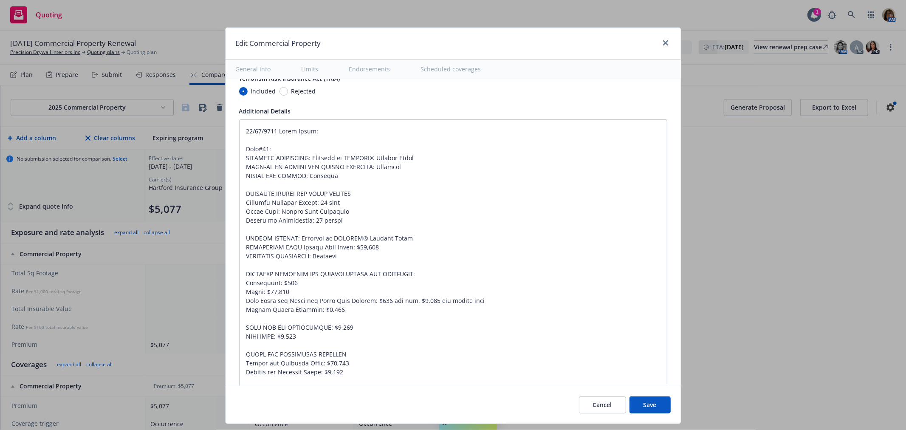
scroll to position [2974, 0]
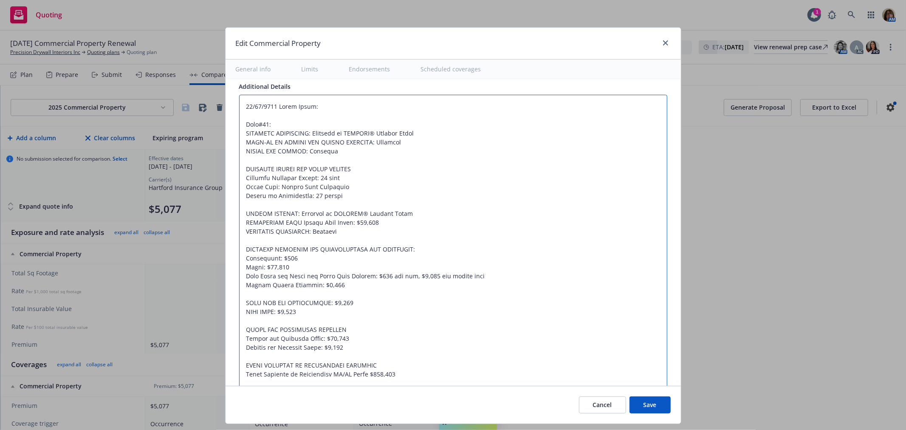
drag, startPoint x: 239, startPoint y: 132, endPoint x: 485, endPoint y: 377, distance: 347.0
click at [485, 377] on textarea at bounding box center [453, 267] width 428 height 345
type textarea "POLLUTANTS AND CONTAMINANTS CLEAN UP AND REMOVAL: $15,000 SPOILAGE: Included in…"
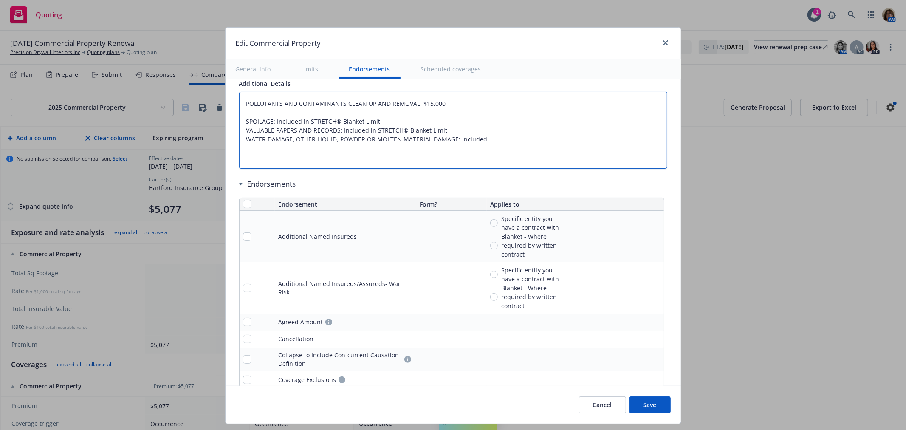
drag, startPoint x: 487, startPoint y: 160, endPoint x: 260, endPoint y: 117, distance: 231.4
click at [260, 117] on textarea "POLLUTANTS AND CONTAMINANTS CLEAN UP AND REMOVAL: $15,000 SPOILAGE: Included in…" at bounding box center [453, 130] width 428 height 77
type textarea "x"
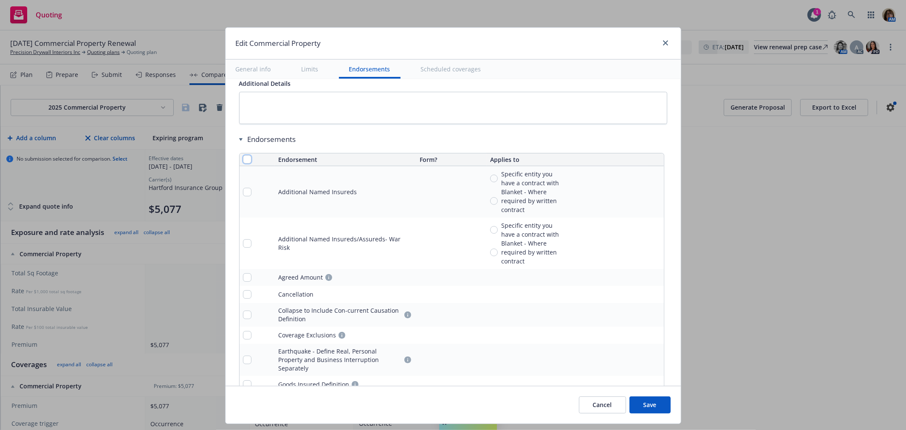
click at [243, 161] on input "checkbox" at bounding box center [247, 159] width 8 height 8
checkbox input "true"
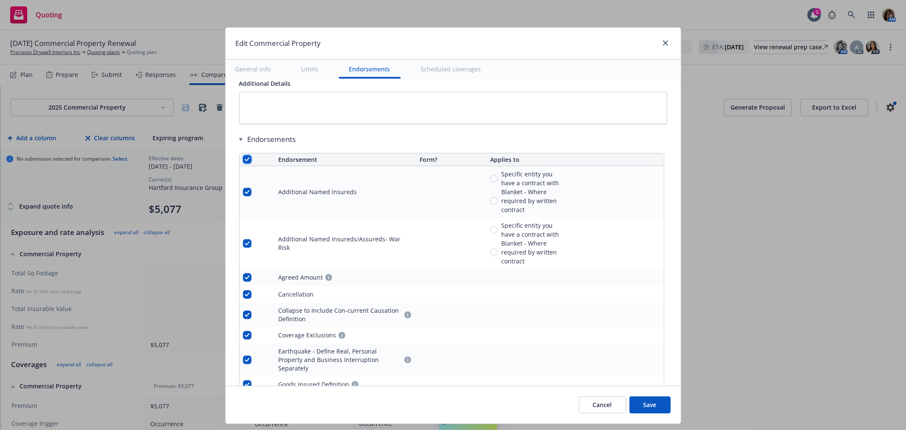
checkbox input "true"
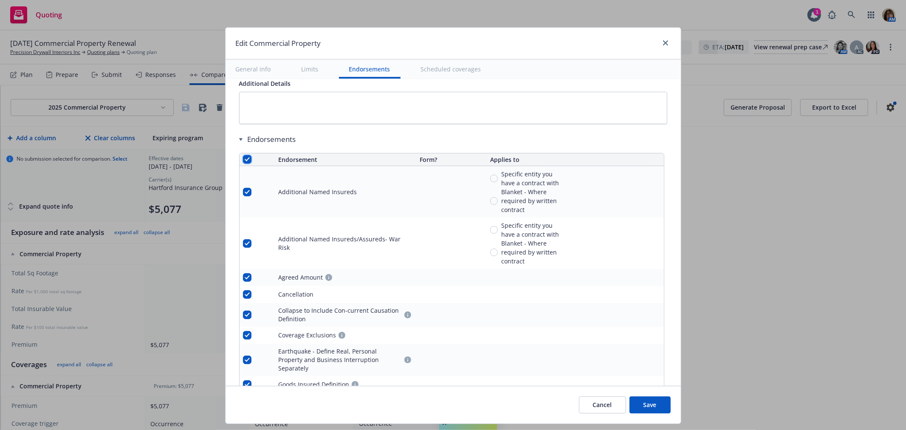
checkbox input "true"
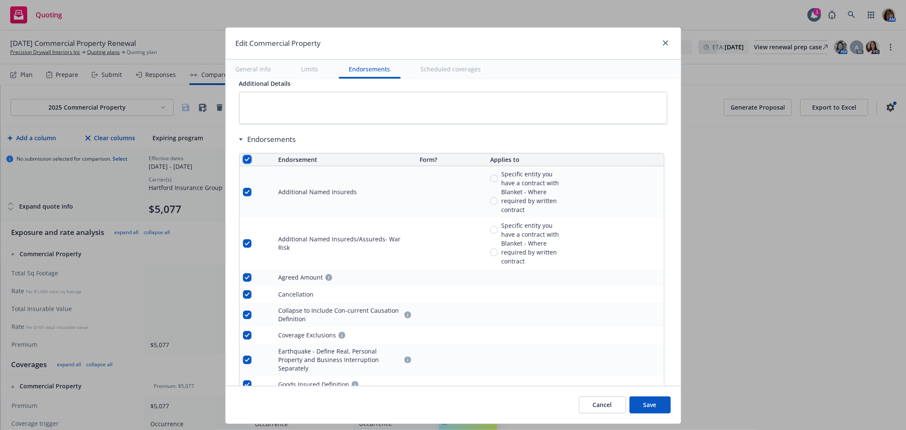
checkbox input "true"
click at [442, 412] on span "Remove endorsements" at bounding box center [441, 411] width 67 height 8
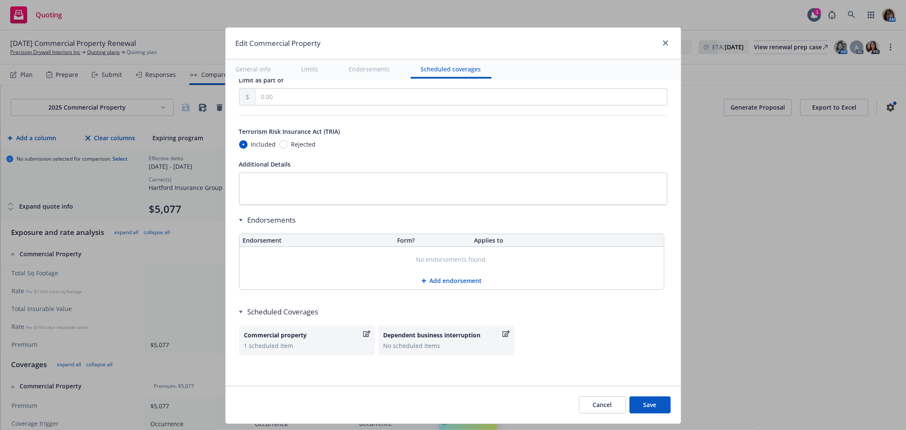
scroll to position [2923, 0]
type textarea "x"
click at [435, 279] on button "Add endorsement" at bounding box center [452, 280] width 424 height 17
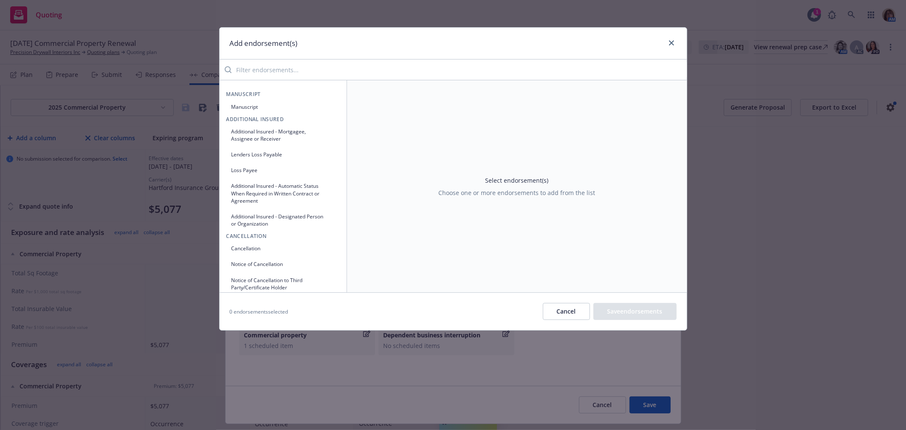
click at [254, 63] on input "search" at bounding box center [459, 69] width 455 height 17
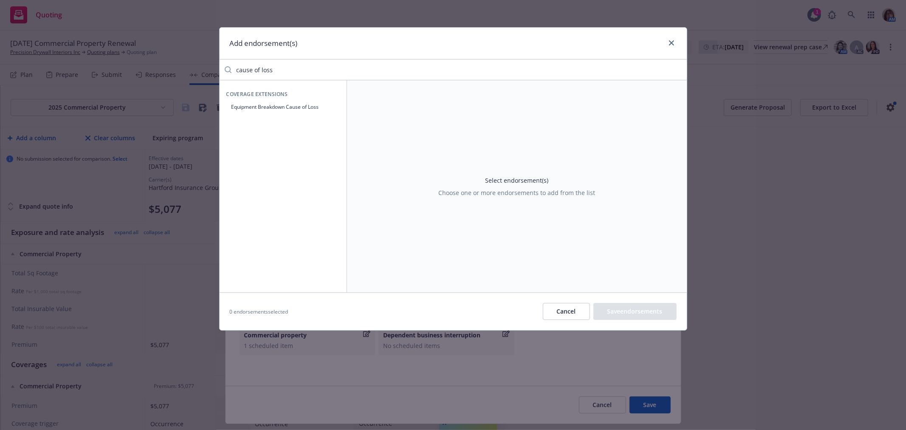
type input "cause of loss"
click at [274, 108] on button "Equipment Breakdown Cause of Loss" at bounding box center [282, 107] width 113 height 14
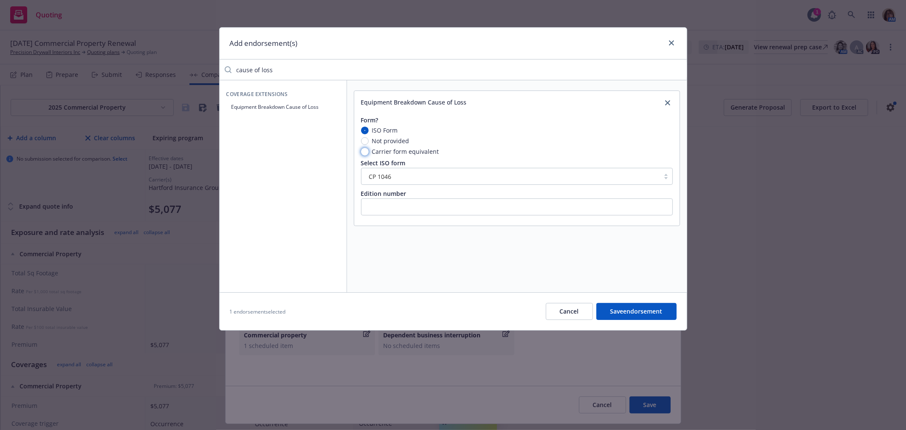
click at [365, 150] on input "Carrier form equivalent" at bounding box center [365, 152] width 8 height 8
radio input "true"
click at [378, 173] on input "text" at bounding box center [517, 176] width 312 height 17
type input "DX T3 19"
drag, startPoint x: 277, startPoint y: 69, endPoint x: 214, endPoint y: 66, distance: 63.0
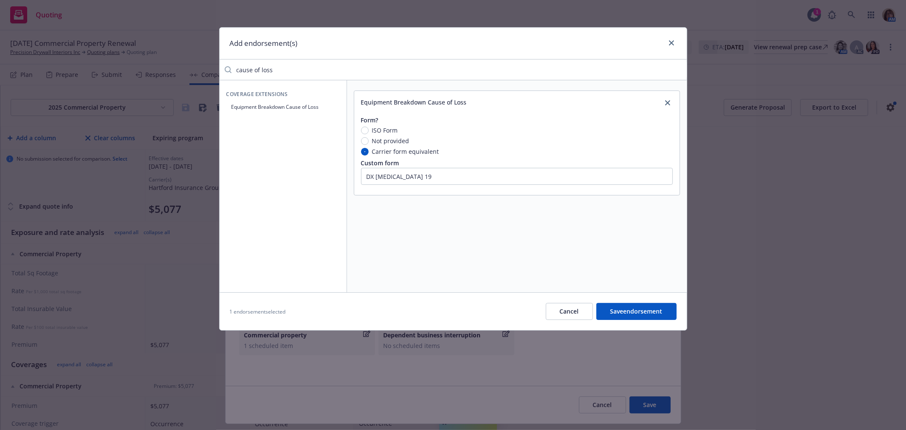
click at [214, 66] on div "Add endorsement(s) cause of loss Coverage Extensions Equipment Breakdown Cause …" at bounding box center [453, 215] width 906 height 430
type input "electronic"
click at [263, 107] on button "Electronic Vandalism Limit" at bounding box center [282, 107] width 113 height 14
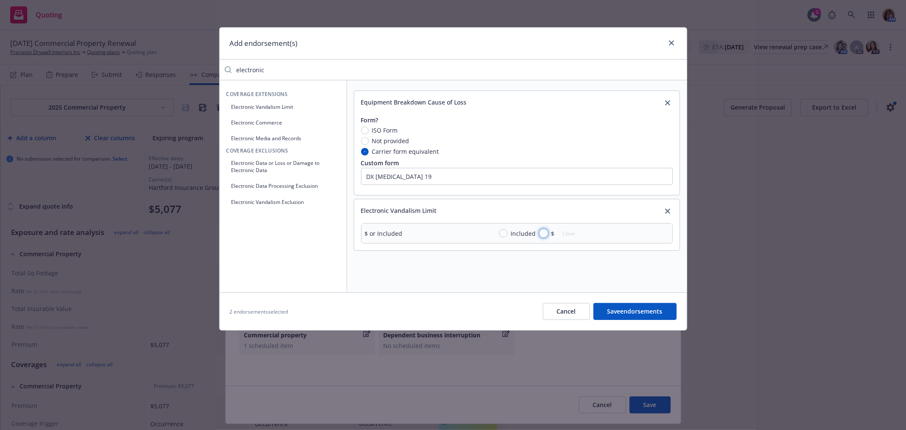
click at [542, 234] on input "$" at bounding box center [544, 233] width 8 height 8
radio input "true"
click at [607, 252] on input "text" at bounding box center [635, 253] width 67 height 12
type input "10,000.00"
click at [283, 67] on input "electronic" at bounding box center [459, 69] width 455 height 17
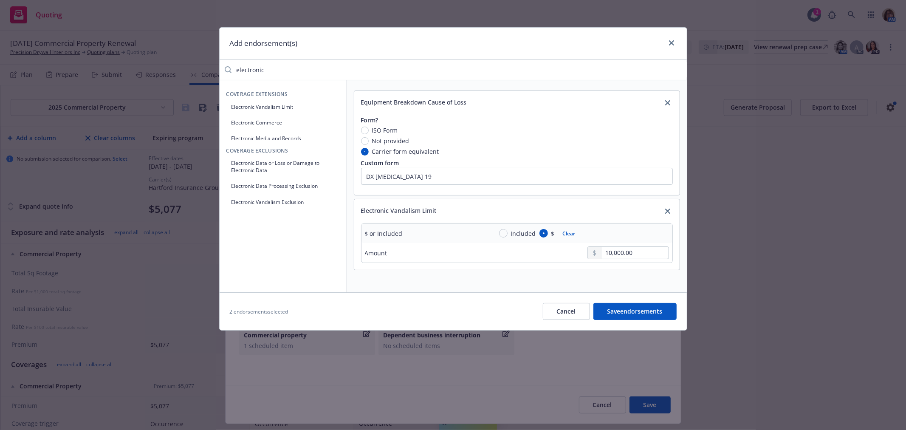
drag, startPoint x: 279, startPoint y: 66, endPoint x: 193, endPoint y: 69, distance: 85.9
click at [193, 69] on div "Add endorsement(s) electronic Coverage Extensions Electronic Vandalism Limit El…" at bounding box center [453, 215] width 906 height 430
type input "g"
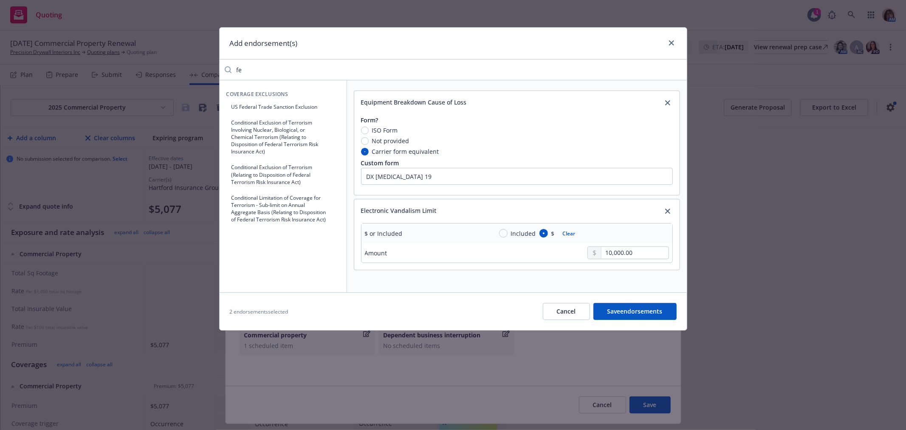
type input "f"
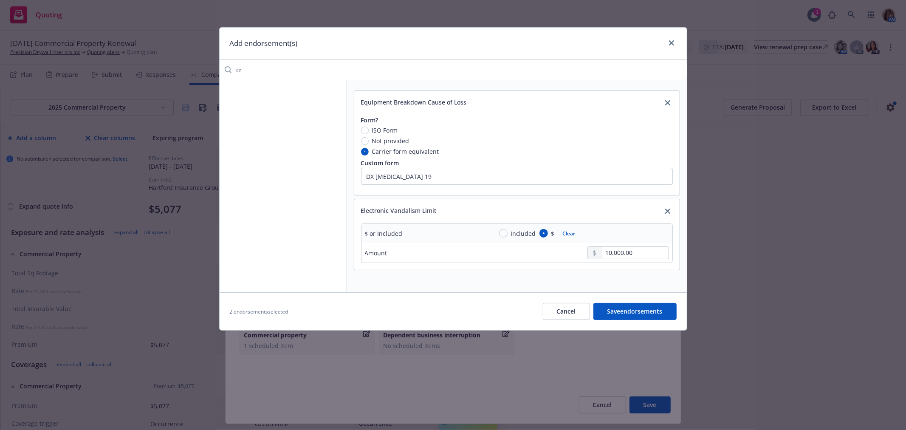
type input "c"
type input "d"
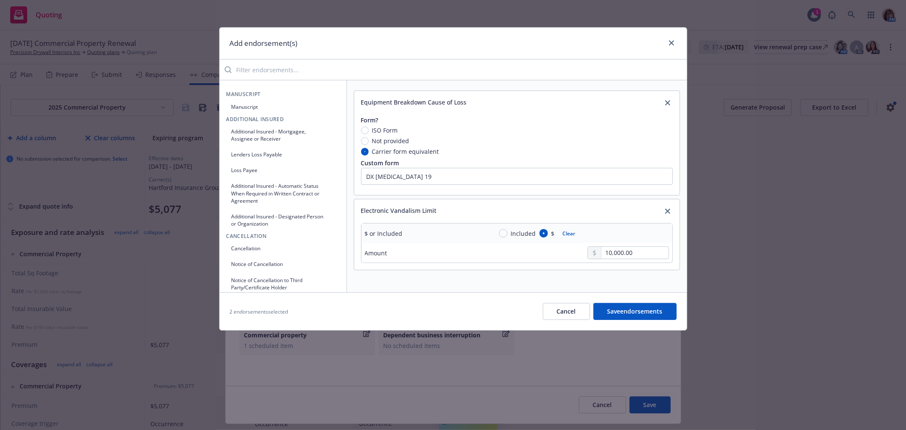
click at [241, 66] on input "search" at bounding box center [459, 69] width 455 height 17
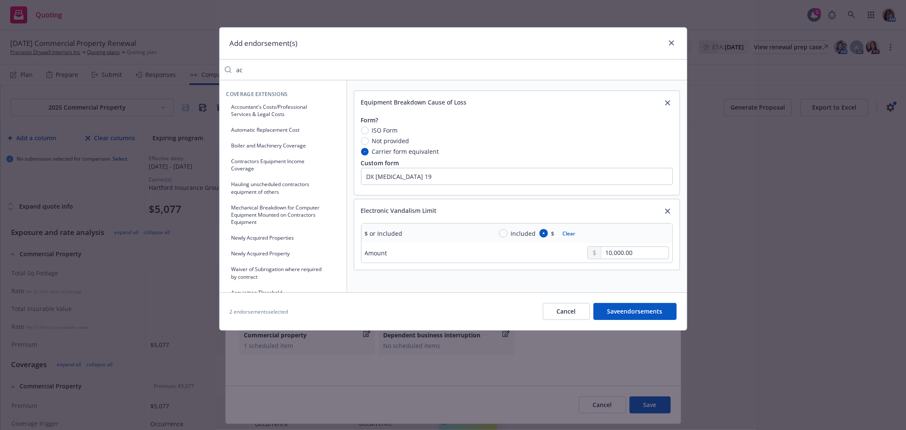
type input "a"
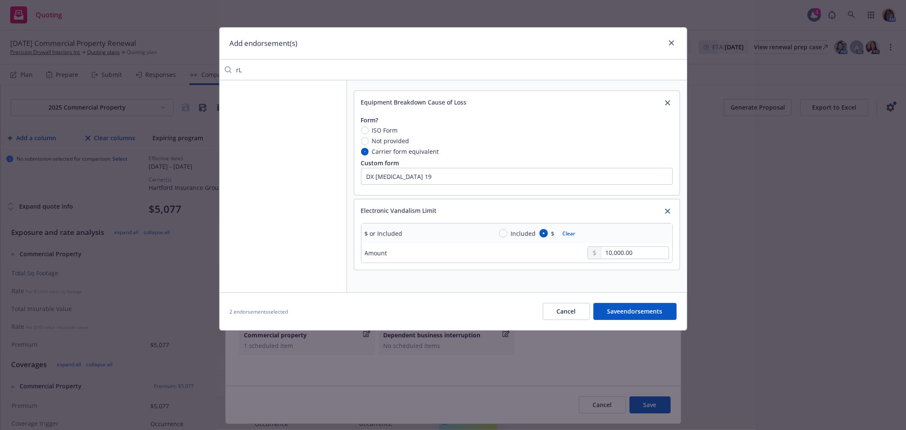
type input "r"
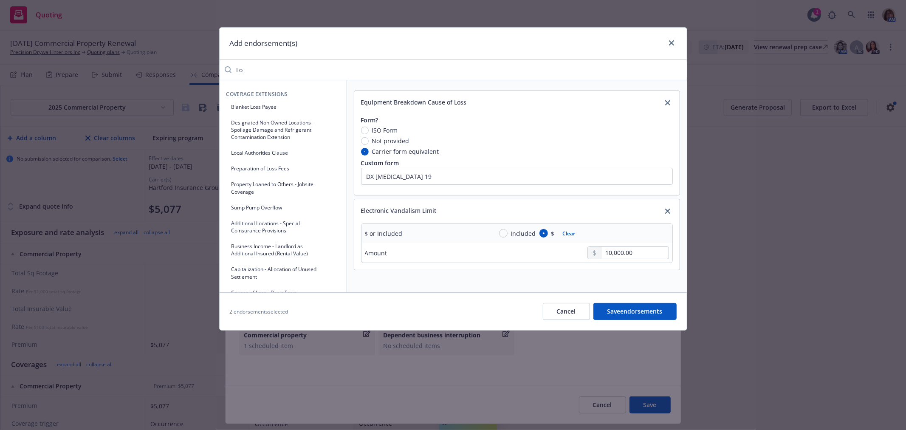
type input "L"
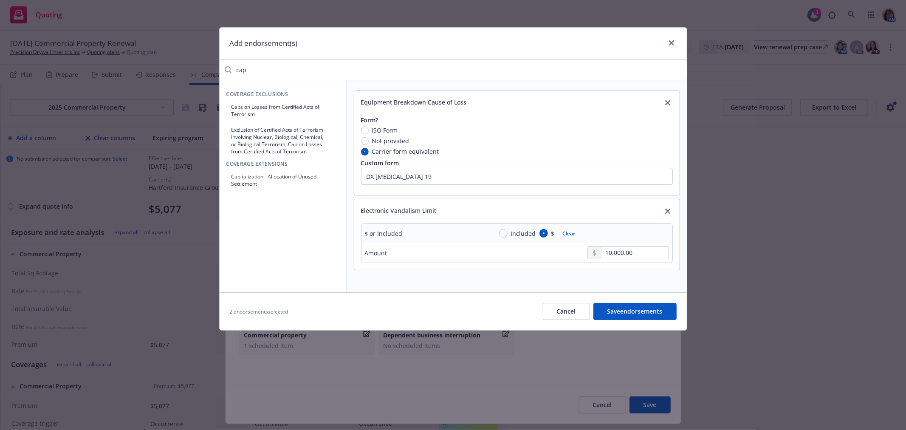
type input "cap"
click at [238, 106] on button "Caps on Losses from Certified Acts of Terrorism" at bounding box center [282, 110] width 113 height 21
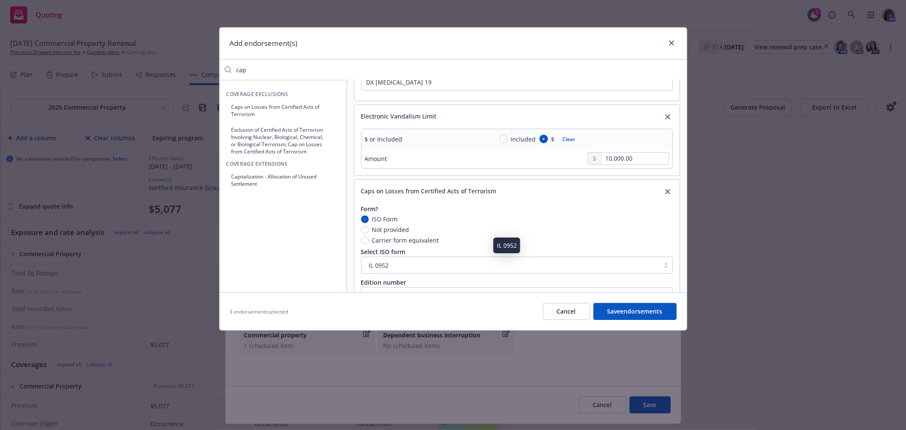
scroll to position [128, 0]
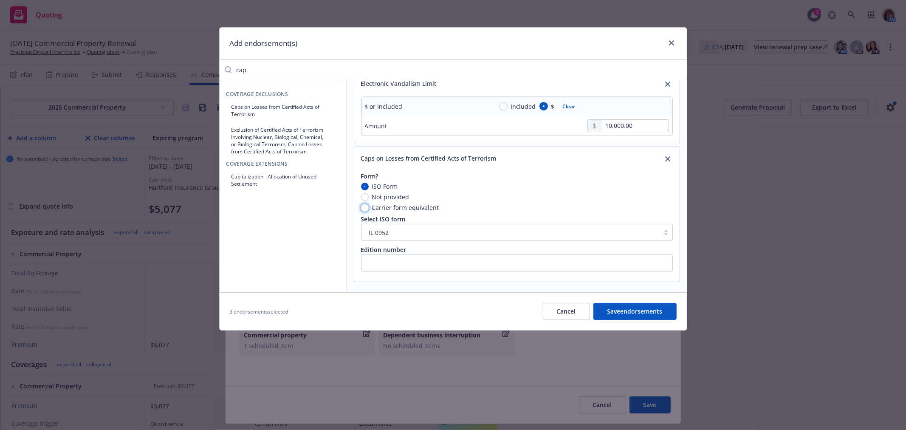
click at [363, 207] on input "Carrier form equivalent" at bounding box center [365, 208] width 8 height 8
radio input "true"
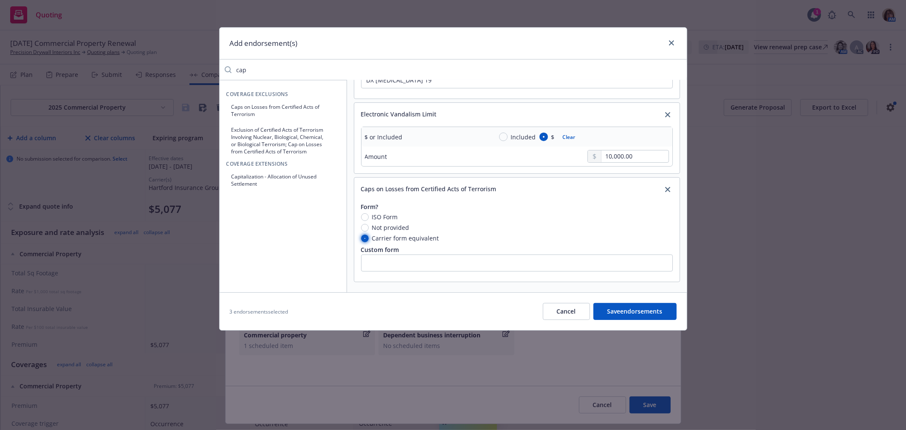
scroll to position [97, 0]
click at [371, 263] on input "text" at bounding box center [517, 262] width 312 height 17
type input "IL T4 14"
drag, startPoint x: 249, startPoint y: 65, endPoint x: 225, endPoint y: 64, distance: 24.2
click at [225, 64] on div "cap" at bounding box center [453, 69] width 467 height 17
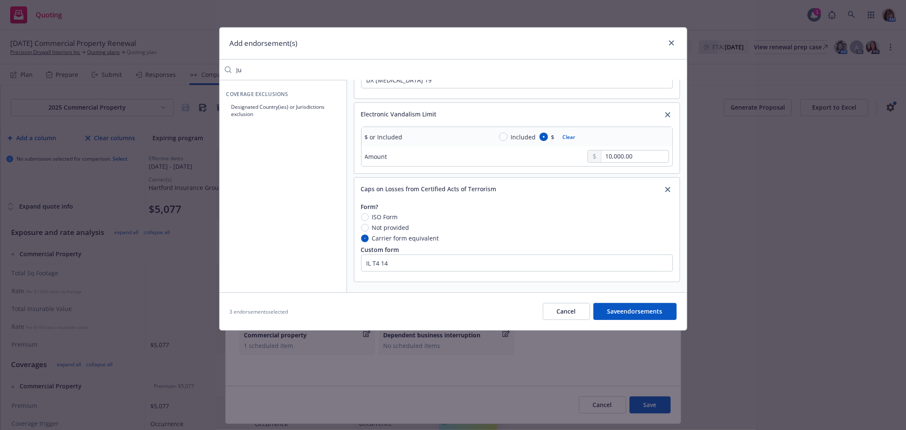
type input "J"
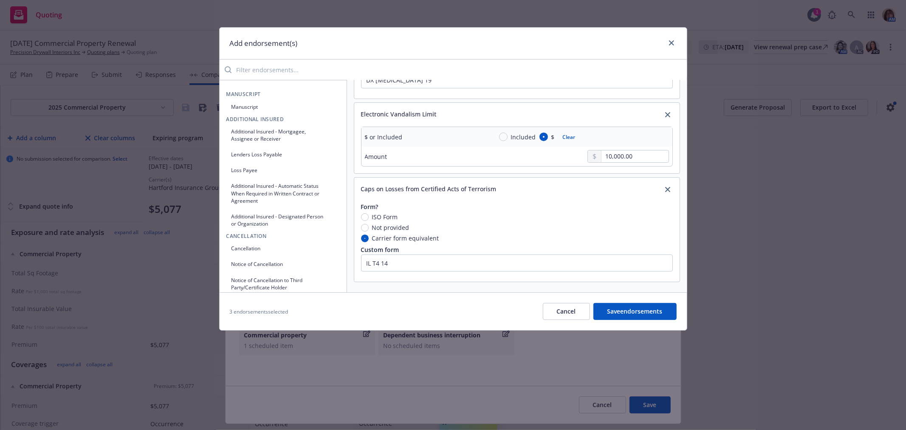
click at [627, 310] on button "Save endorsements" at bounding box center [635, 311] width 83 height 17
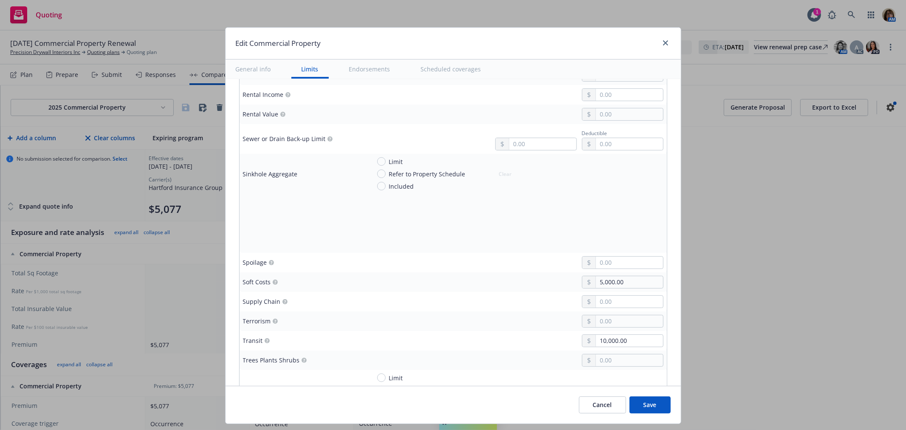
scroll to position [2168, 0]
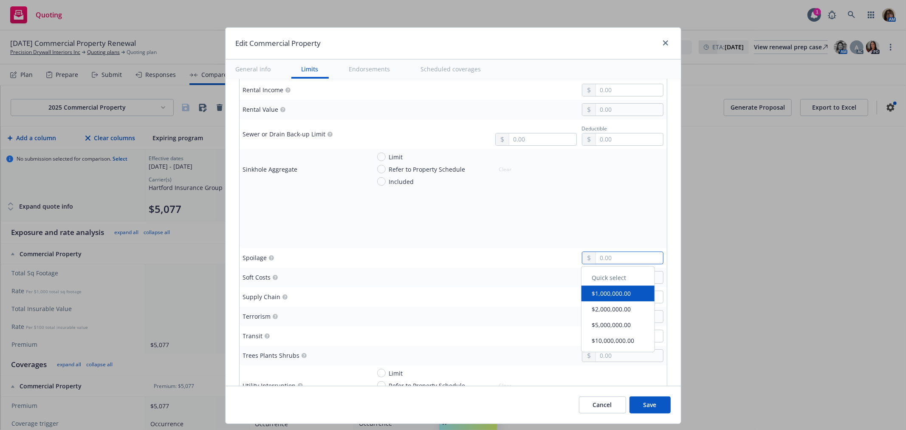
click at [596, 260] on input "text" at bounding box center [629, 258] width 67 height 12
type textarea "x"
type input "2.00"
type textarea "x"
type input "25.00"
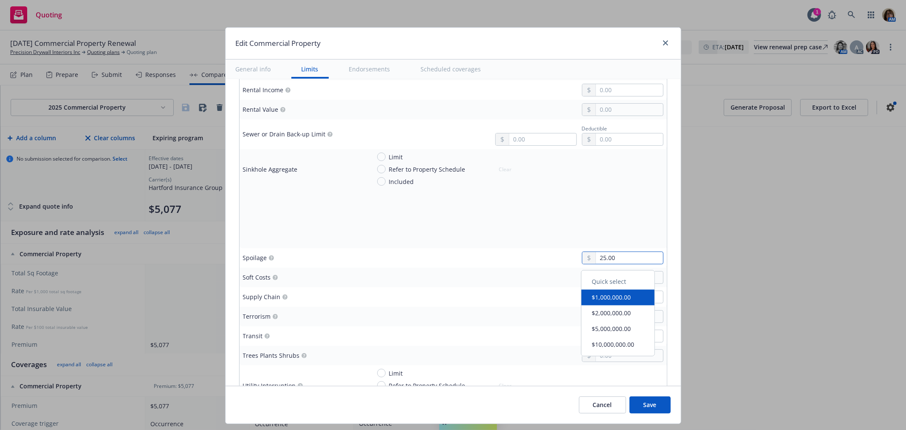
type textarea "x"
type input "250.00"
type textarea "x"
type input "2,500.00"
type textarea "x"
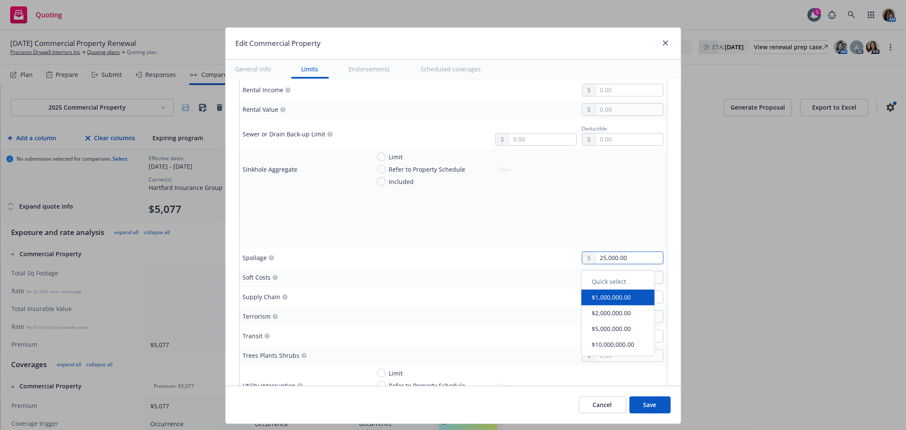
type input "25,000.00"
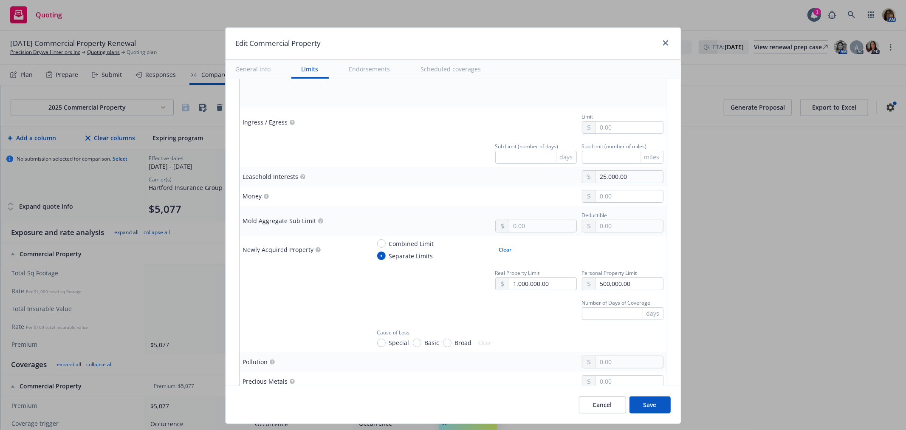
scroll to position [1696, 0]
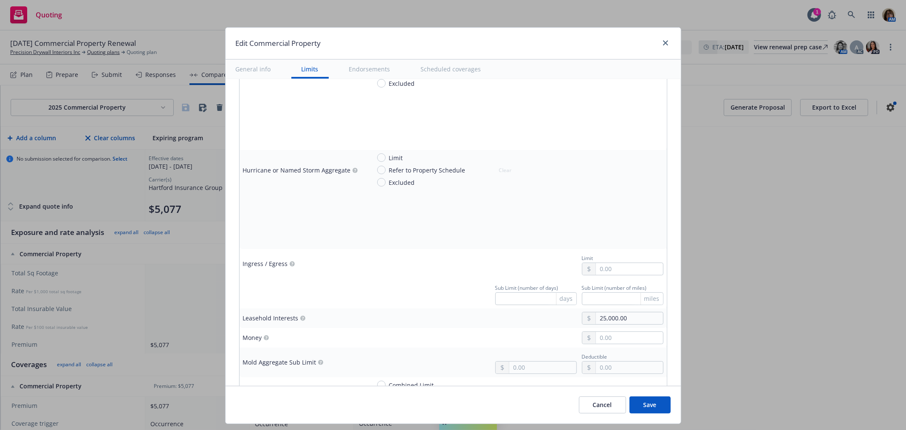
type textarea "x"
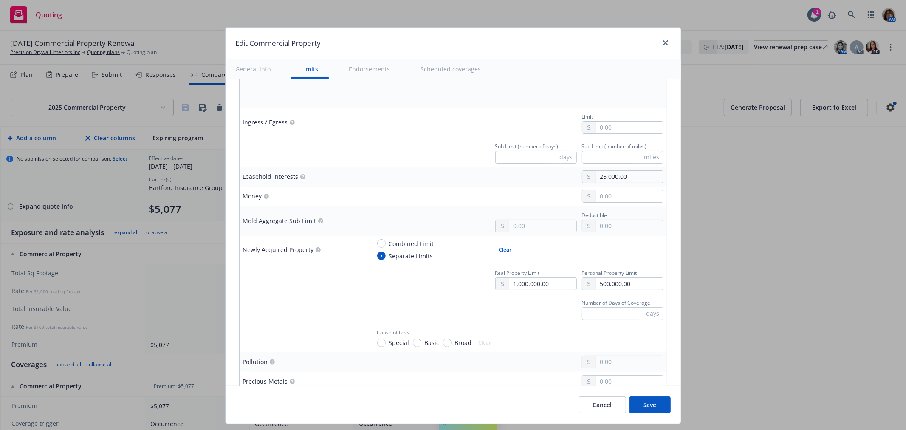
scroll to position [1884, 0]
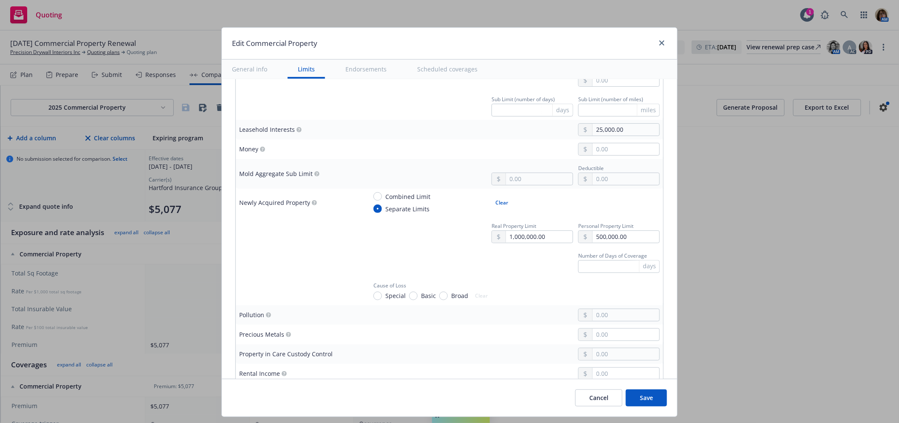
click at [382, 300] on span "Special" at bounding box center [394, 295] width 24 height 9
click at [376, 300] on input "Special" at bounding box center [377, 295] width 8 height 8
radio input "true"
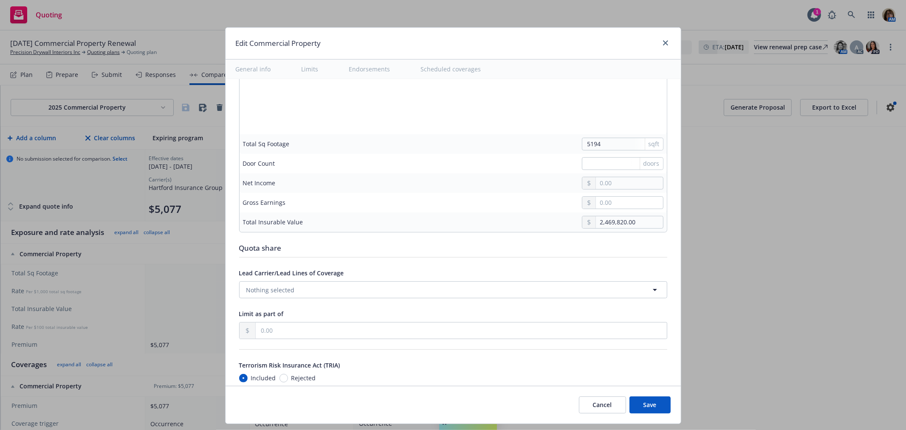
scroll to position [2687, 0]
click at [647, 406] on button "Save" at bounding box center [650, 404] width 41 height 17
type textarea "x"
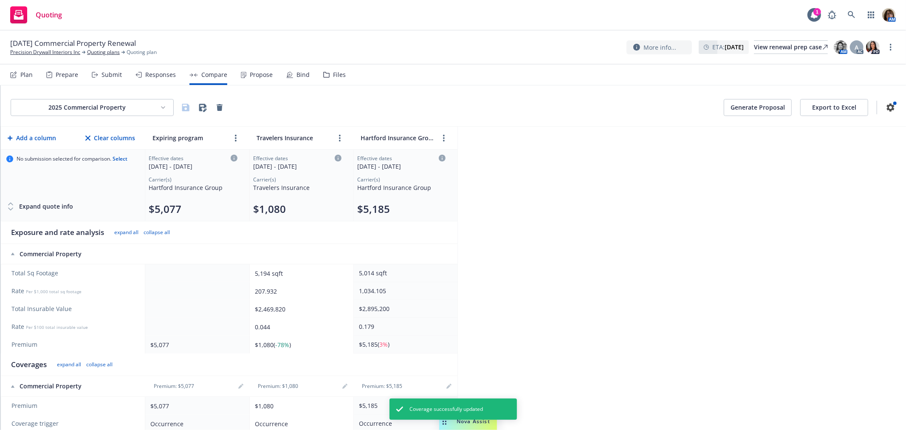
click at [157, 273] on td at bounding box center [197, 273] width 104 height 18
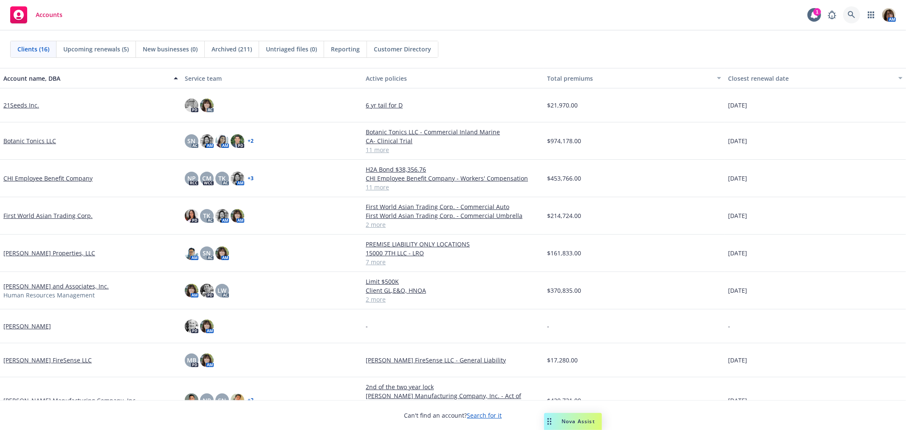
click at [851, 15] on icon at bounding box center [852, 15] width 8 height 8
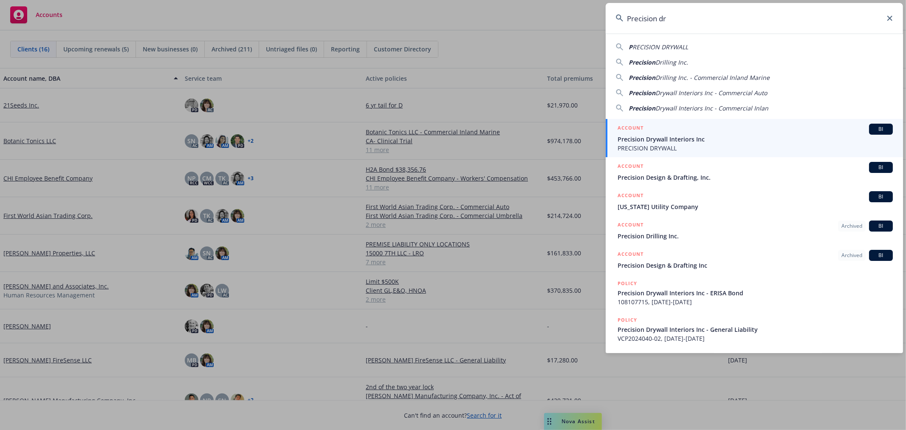
type input "Precision dr"
click at [650, 134] on div "ACCOUNT BI" at bounding box center [755, 129] width 275 height 11
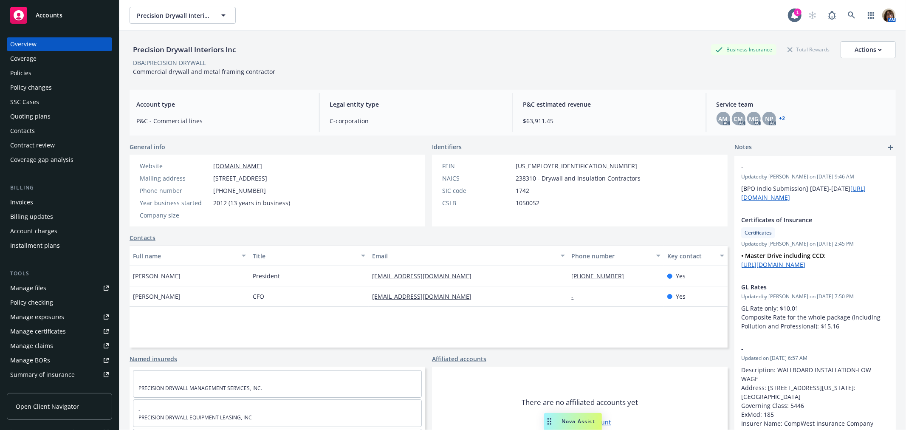
click at [22, 116] on div "Quoting plans" at bounding box center [30, 117] width 40 height 14
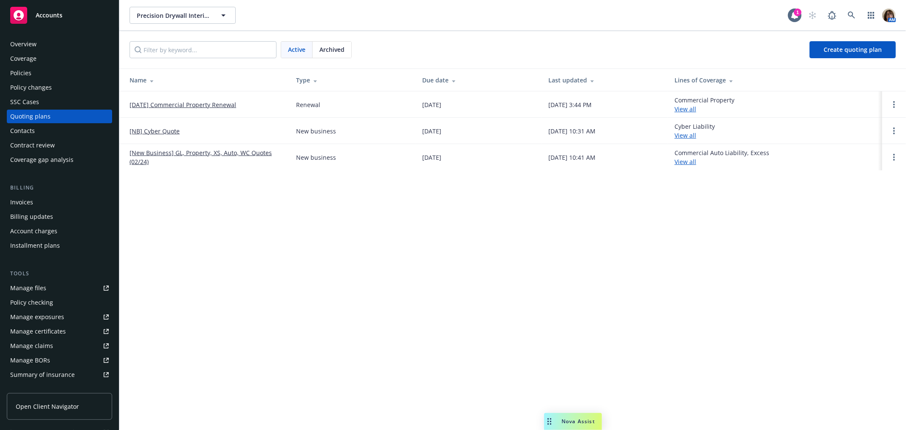
click at [173, 105] on link "10/28/25 Commercial Property Renewal" at bounding box center [183, 104] width 107 height 9
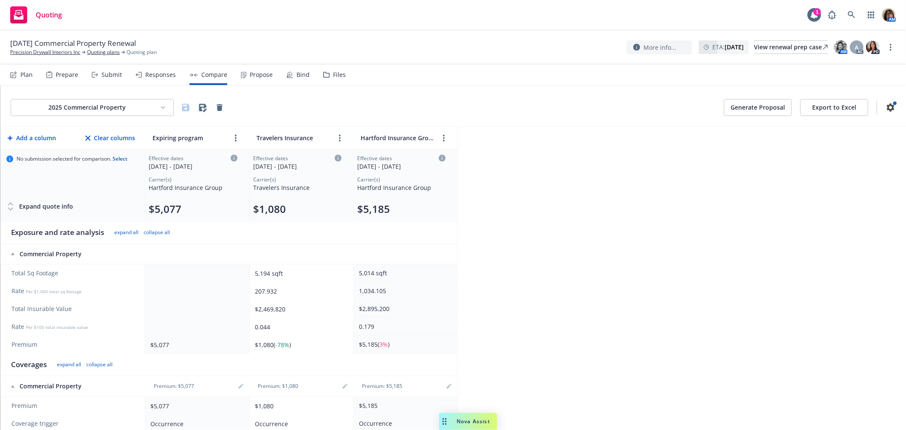
click at [340, 74] on div "Files" at bounding box center [339, 74] width 13 height 7
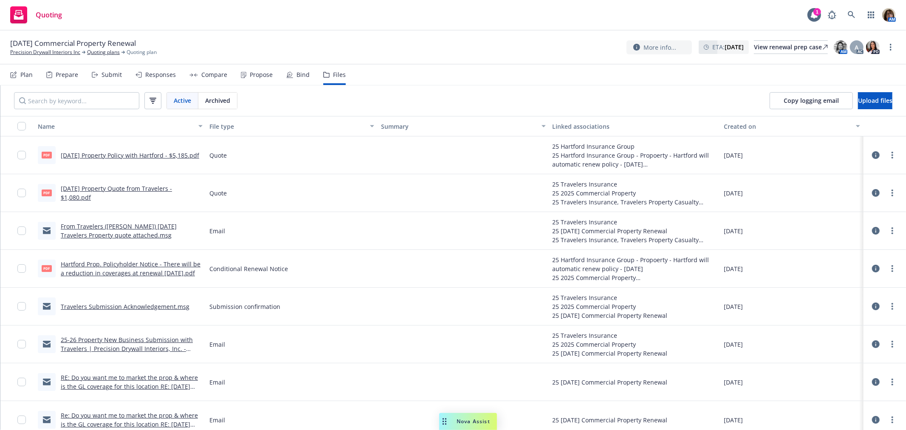
click at [872, 154] on icon at bounding box center [876, 155] width 8 height 8
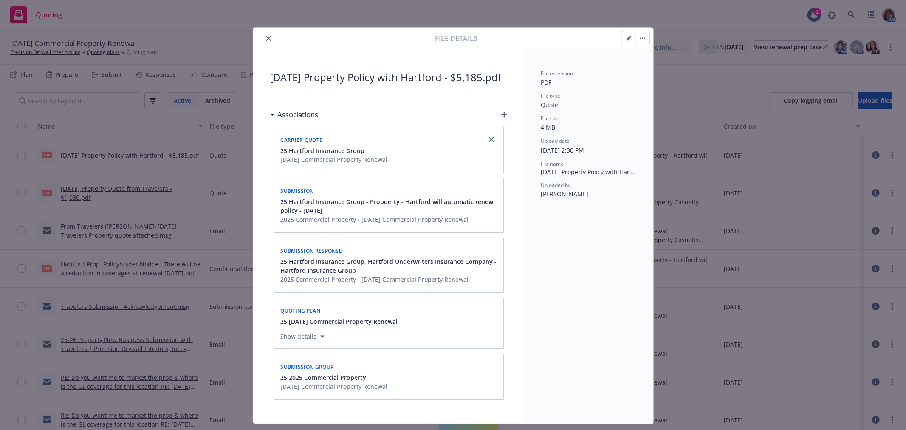
click at [627, 37] on icon "button" at bounding box center [629, 39] width 4 height 4
type textarea "x"
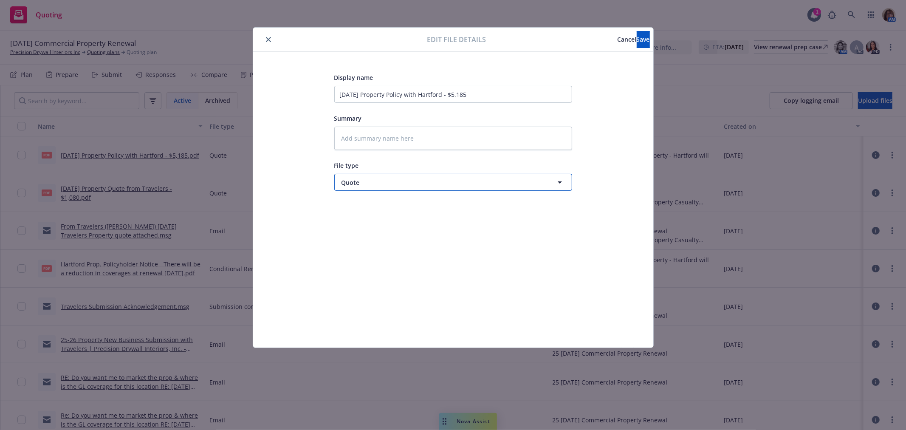
click at [561, 182] on icon "button" at bounding box center [560, 182] width 4 height 2
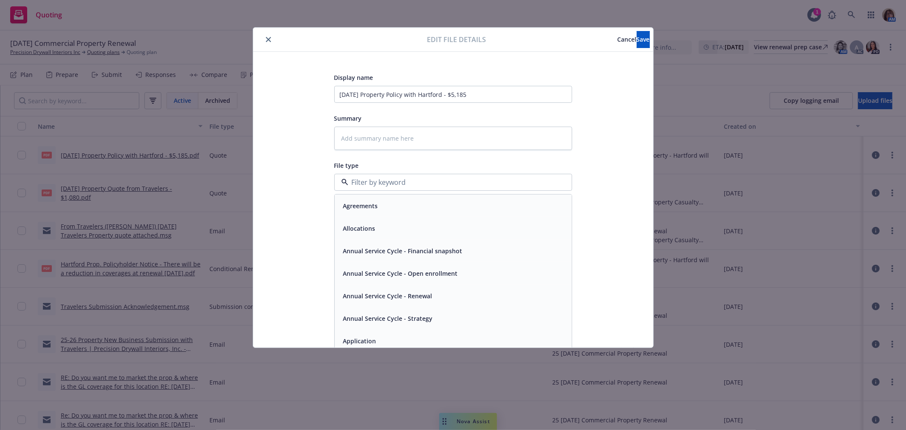
click at [618, 37] on span "Cancel" at bounding box center [627, 39] width 19 height 8
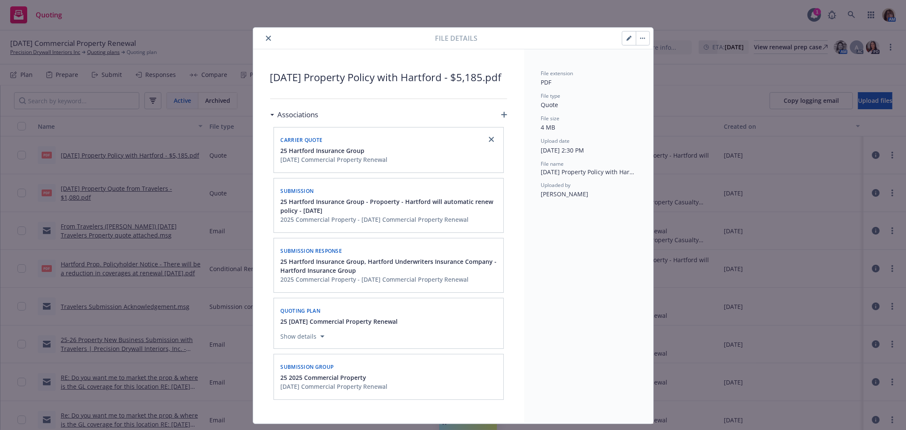
click at [266, 37] on icon "close" at bounding box center [268, 38] width 5 height 5
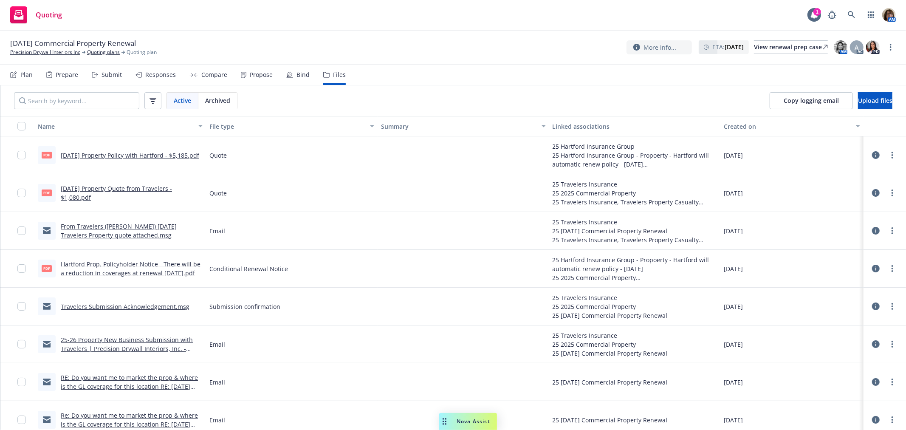
click at [109, 74] on div "Submit" at bounding box center [112, 74] width 20 height 7
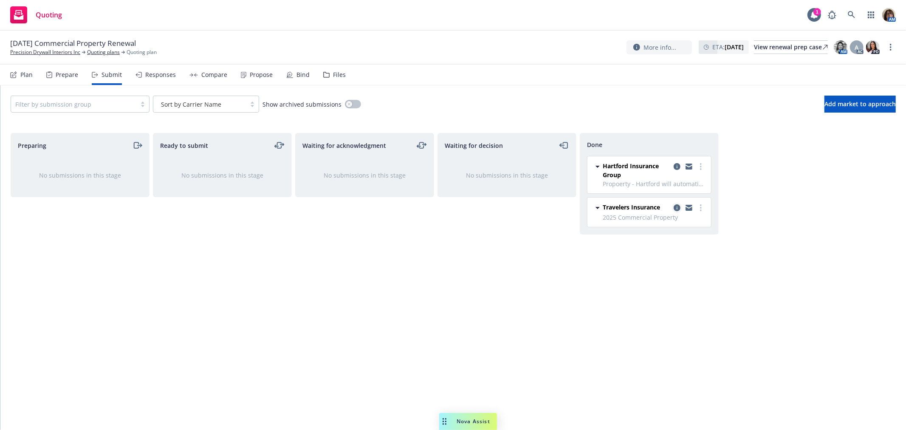
click at [676, 205] on icon "copy logging email" at bounding box center [677, 207] width 7 height 7
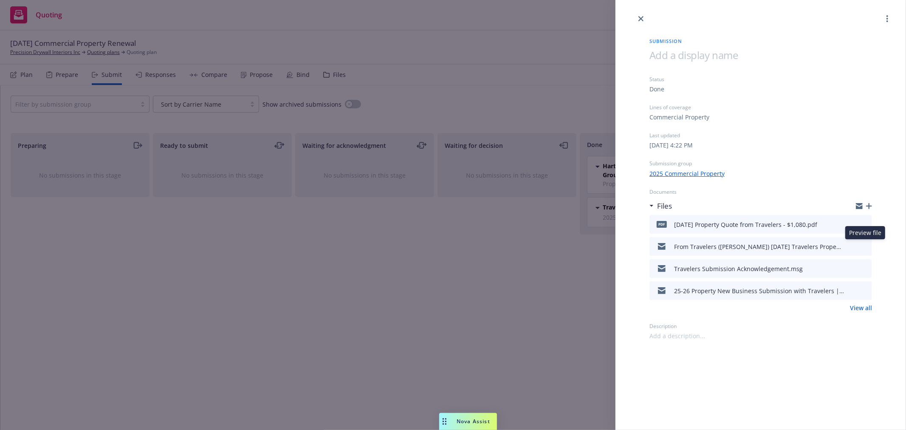
click at [867, 246] on icon "preview file" at bounding box center [864, 246] width 8 height 6
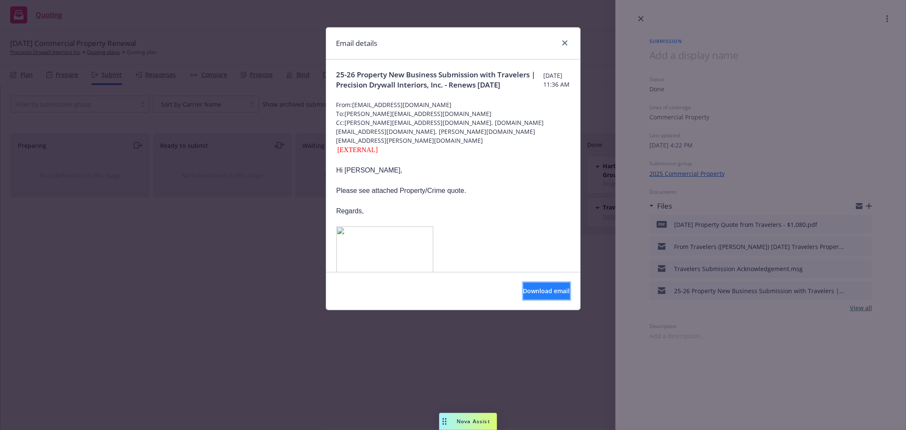
click at [523, 290] on span "Download email" at bounding box center [546, 291] width 47 height 8
click at [565, 45] on icon "close" at bounding box center [564, 42] width 5 height 5
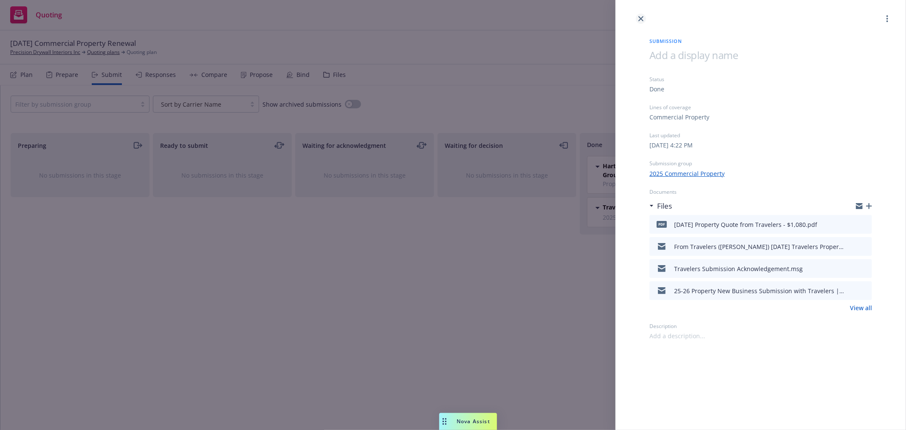
click at [642, 17] on icon "close" at bounding box center [641, 18] width 5 height 5
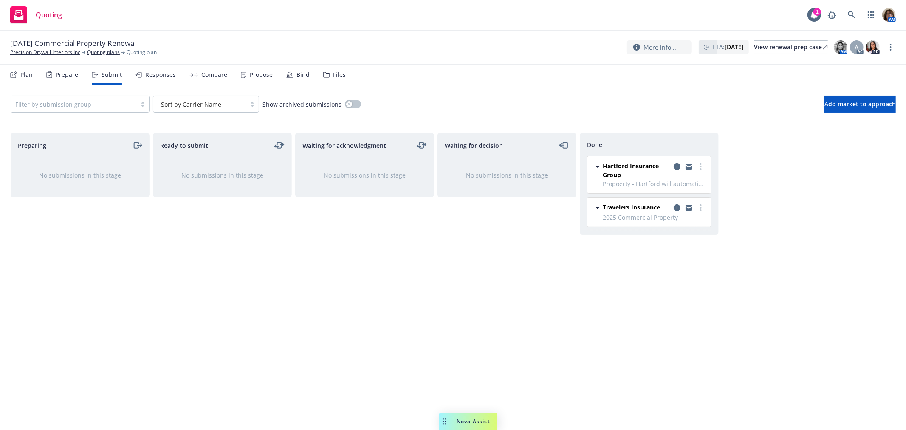
click at [147, 76] on div "Responses" at bounding box center [160, 74] width 31 height 7
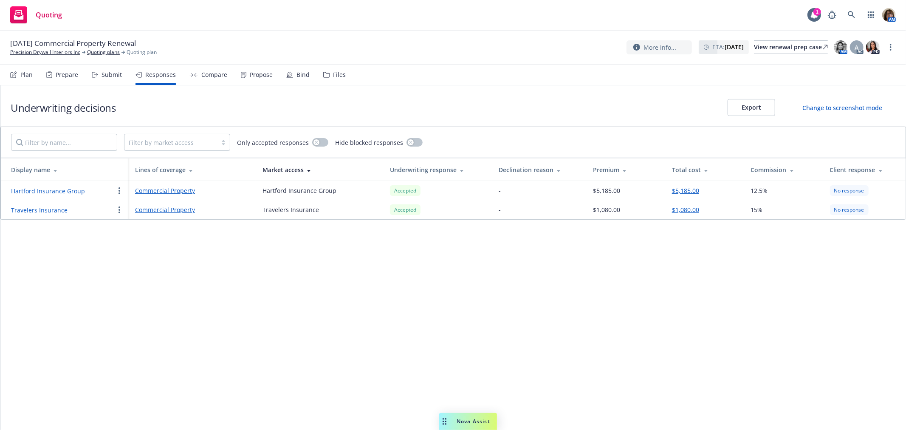
click at [163, 192] on link "Commercial Property" at bounding box center [192, 190] width 114 height 9
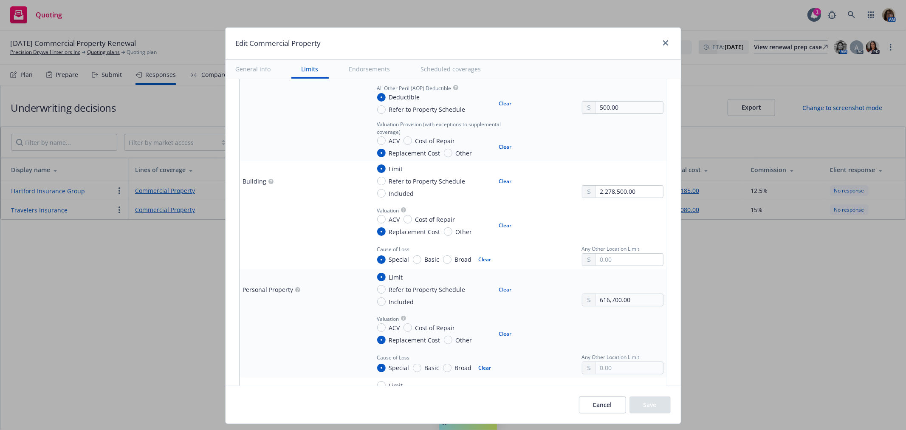
scroll to position [283, 0]
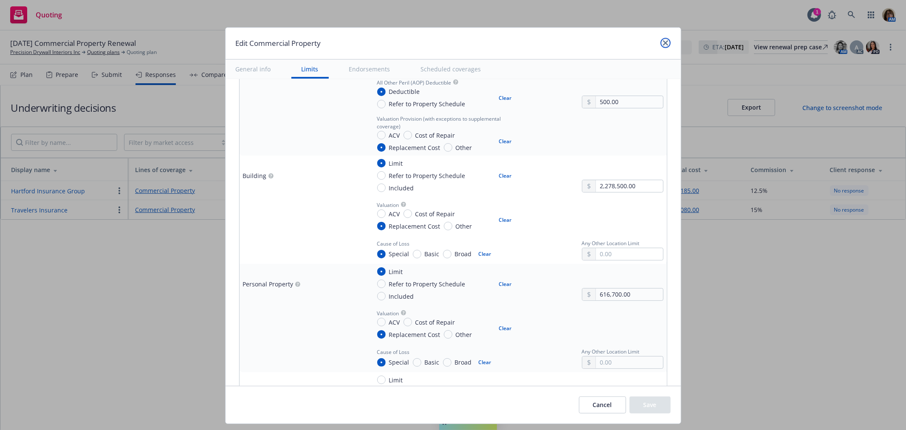
click at [664, 40] on icon "close" at bounding box center [665, 42] width 5 height 5
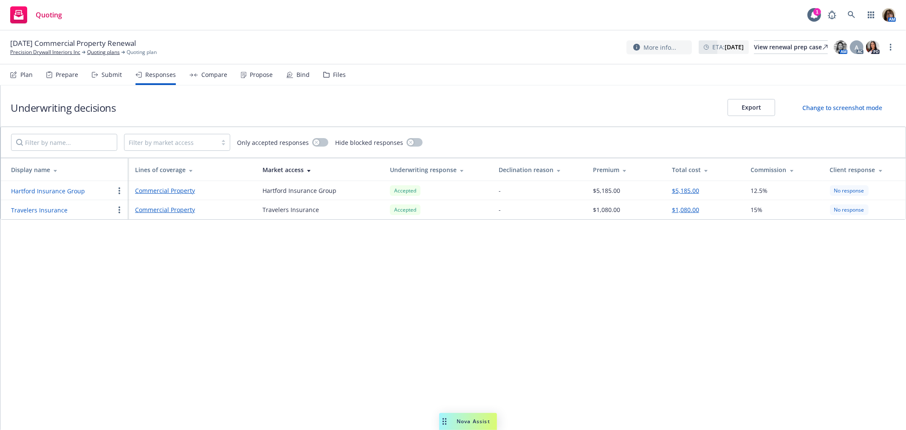
click at [111, 72] on div "Submit" at bounding box center [112, 74] width 20 height 7
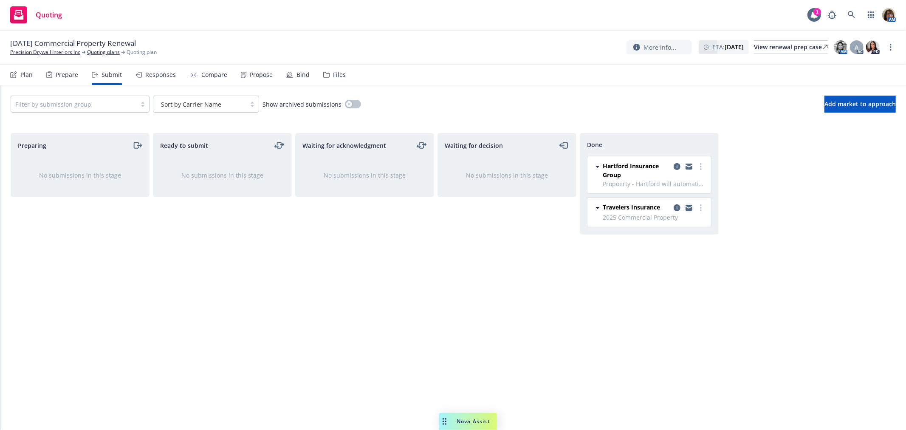
click at [687, 208] on icon "copy logging email" at bounding box center [689, 208] width 7 height 6
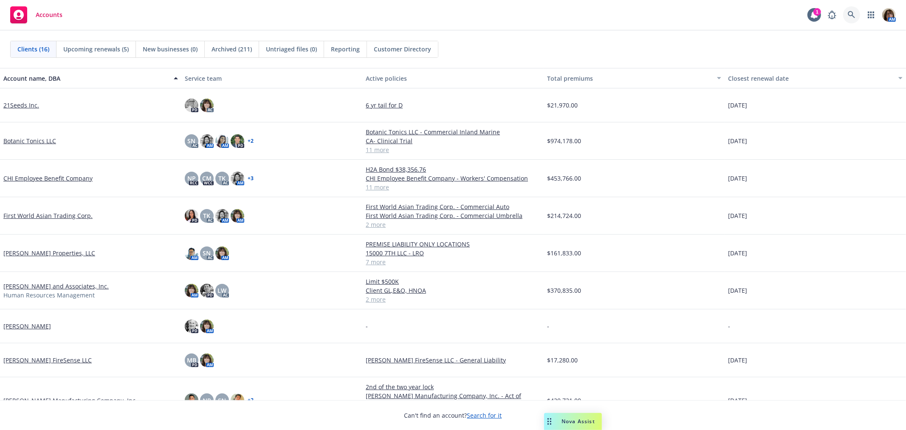
click at [854, 12] on icon at bounding box center [852, 15] width 8 height 8
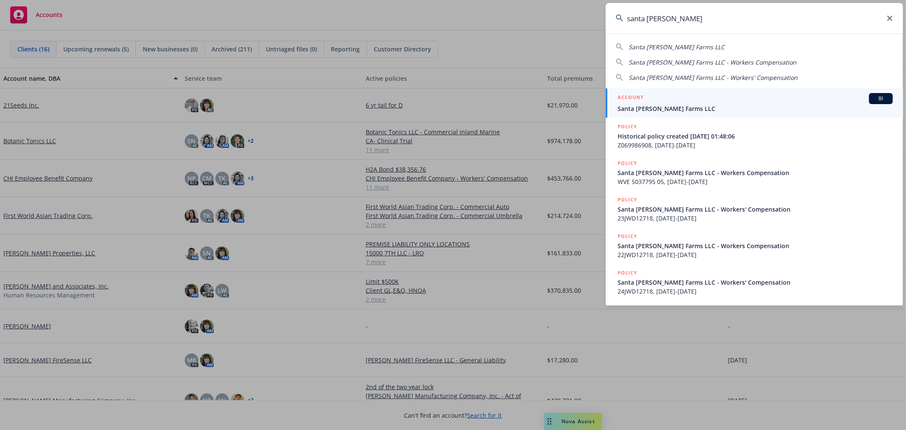
type input "santa rosa berry"
click at [660, 107] on span "Santa [PERSON_NAME] Farms LLC" at bounding box center [755, 108] width 275 height 9
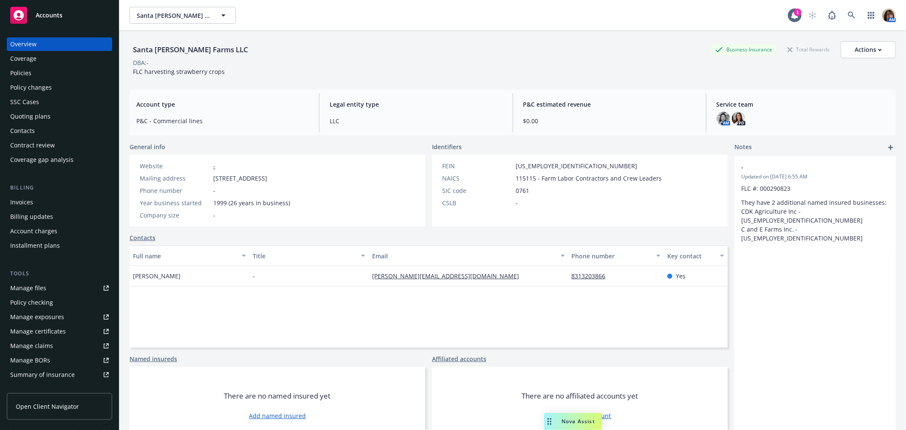
click at [22, 115] on div "Quoting plans" at bounding box center [30, 117] width 40 height 14
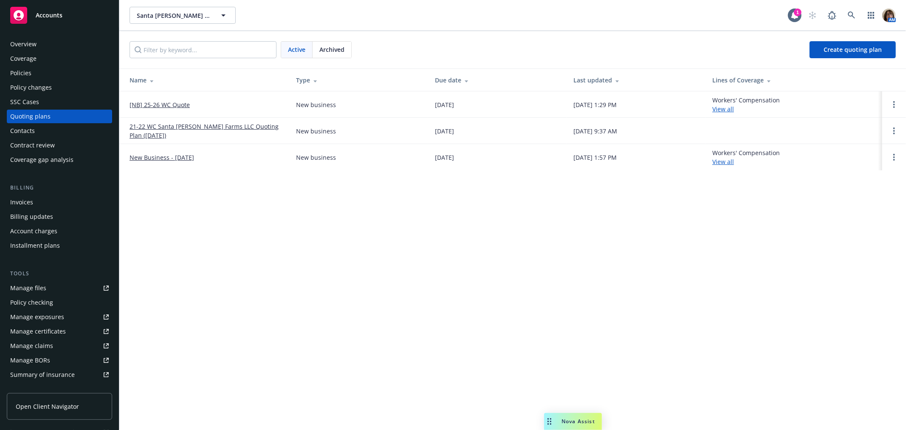
click at [172, 104] on link "[NB] 25-26 WC Quote" at bounding box center [160, 104] width 60 height 9
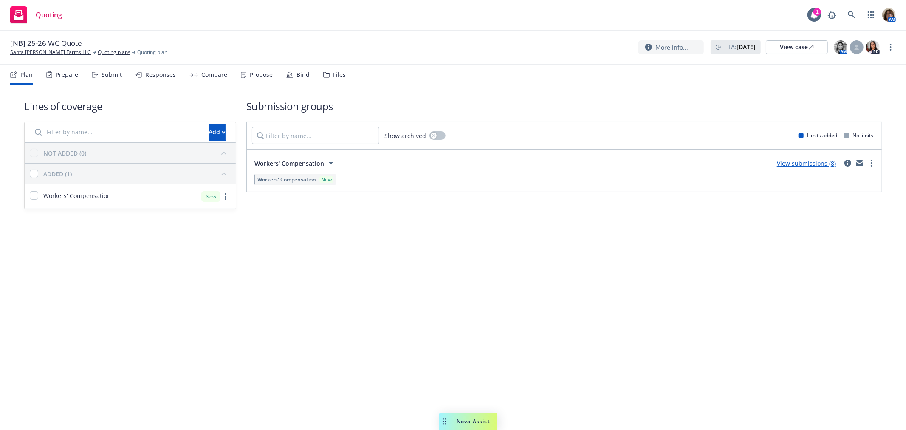
click at [111, 74] on div "Submit" at bounding box center [112, 74] width 20 height 7
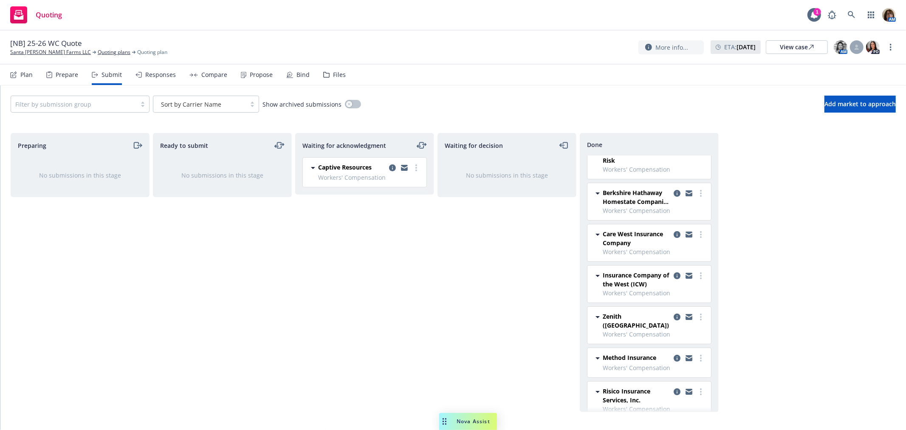
scroll to position [21, 0]
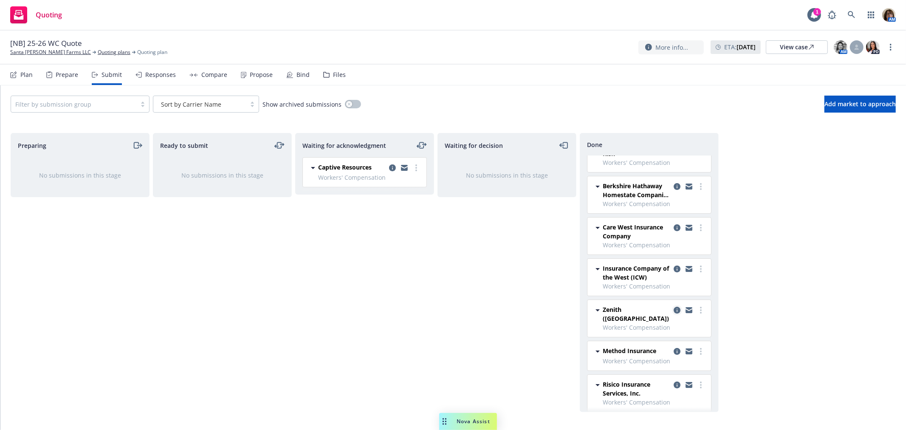
click at [674, 310] on icon "copy logging email" at bounding box center [677, 310] width 7 height 7
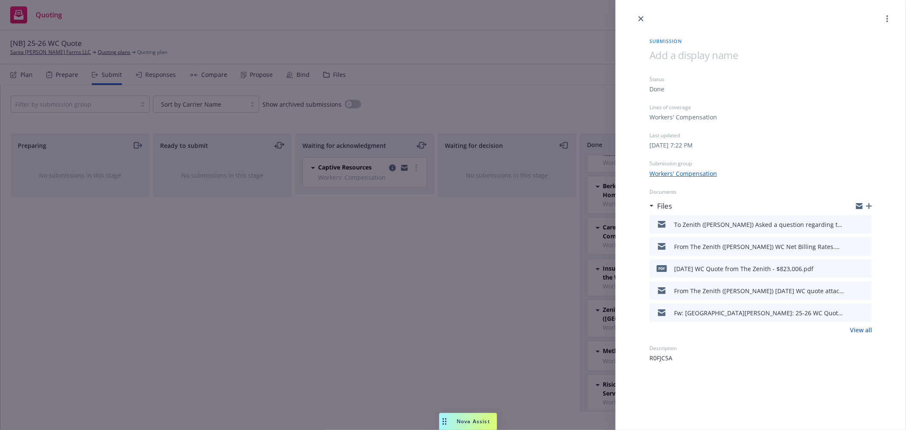
click at [868, 206] on icon "button" at bounding box center [869, 206] width 6 height 6
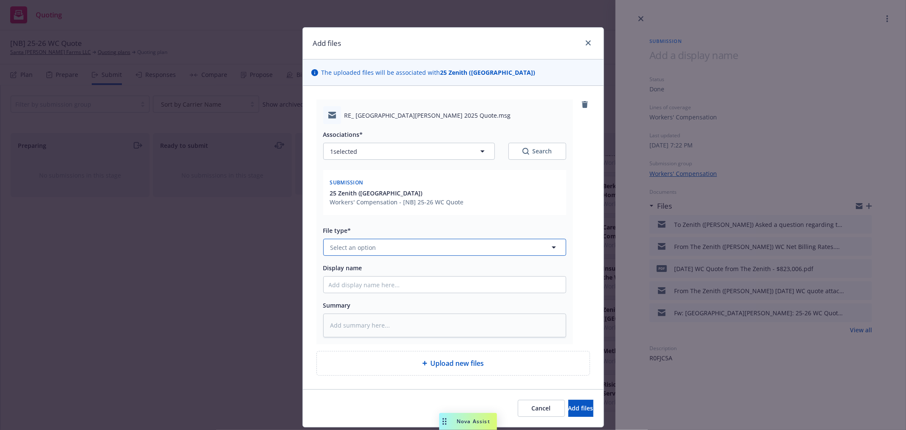
click at [342, 252] on span "Select an option" at bounding box center [354, 247] width 46 height 9
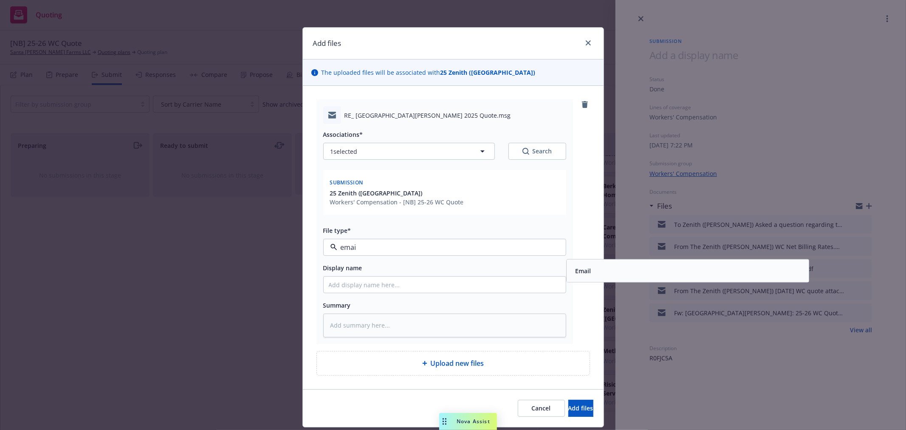
type input "email"
click at [582, 272] on span "Email" at bounding box center [583, 270] width 16 height 9
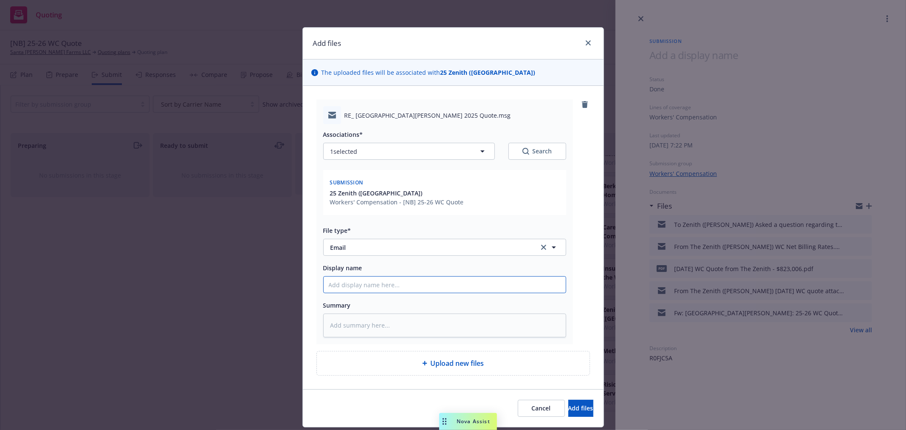
click at [335, 283] on input "Display name" at bounding box center [445, 285] width 242 height 16
type textarea "x"
type input "Fr"
type textarea "x"
type input "Fro"
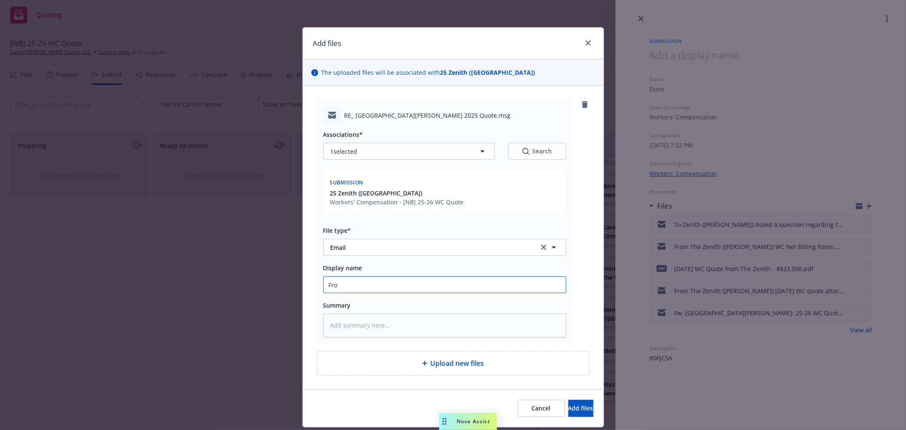
type textarea "x"
type input "From"
type textarea "x"
type input "From T"
type textarea "x"
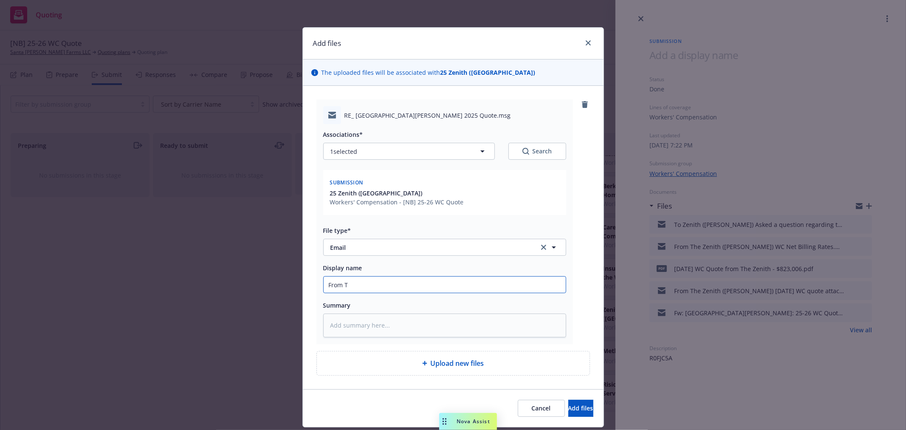
type input "From Th"
type textarea "x"
type input "From The"
type textarea "x"
type input "From The"
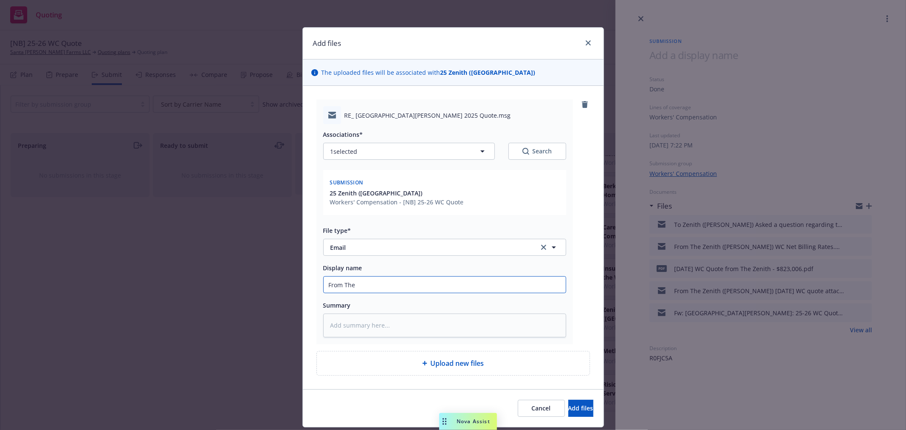
type textarea "x"
type input "From The X"
type textarea "x"
type input "From The"
type textarea "x"
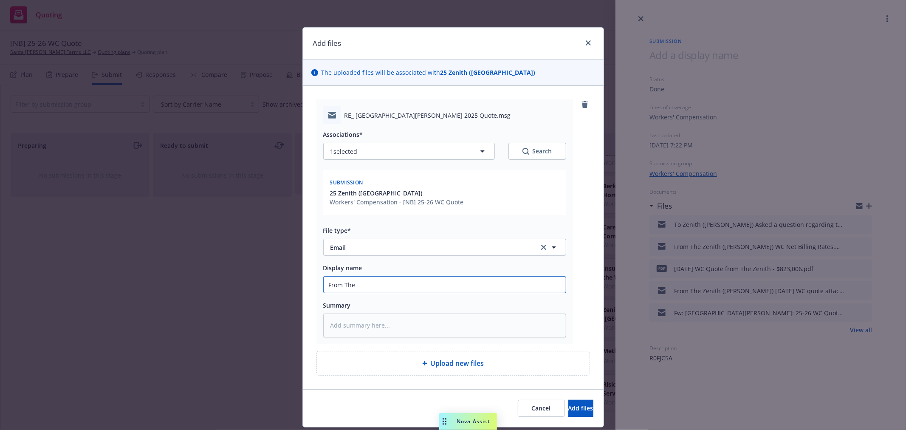
type input "From The Z"
type textarea "x"
type input "From The Ze"
type textarea "x"
type input "From The [DEMOGRAPHIC_DATA]"
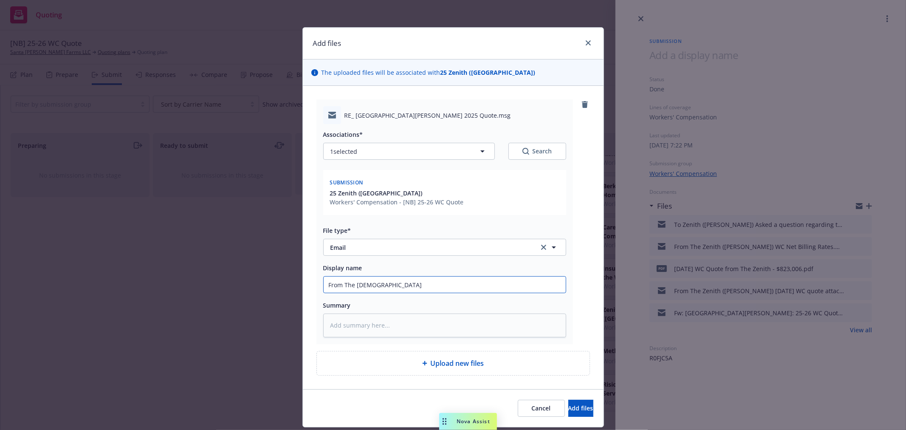
type textarea "x"
type input "From The Zeni"
type textarea "x"
type input "From The Zenit"
type textarea "x"
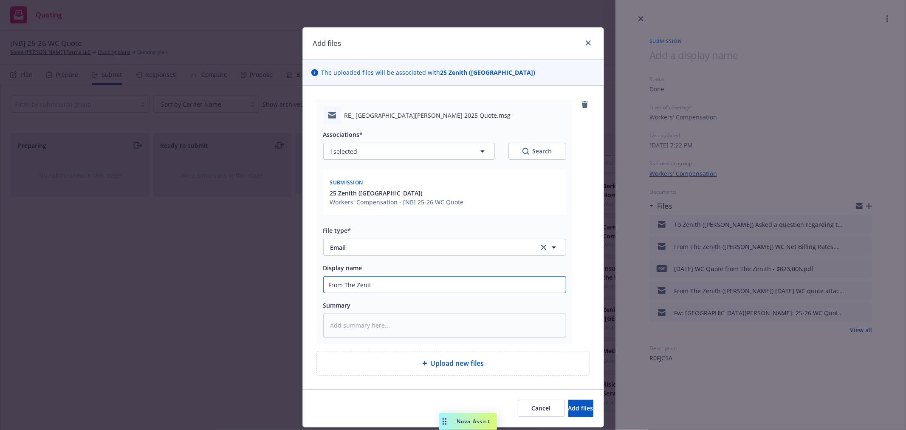
type input "From The Zenith"
type textarea "x"
type input "From The Zenith"
type textarea "x"
type input "From The Zenith ("
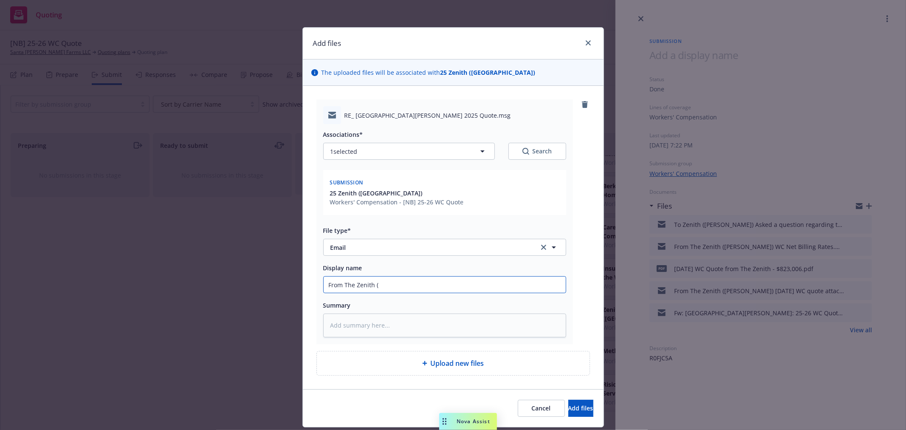
type textarea "x"
type input "From The Zenith ("
type textarea "x"
type input "From The Zenith ( S"
type textarea "x"
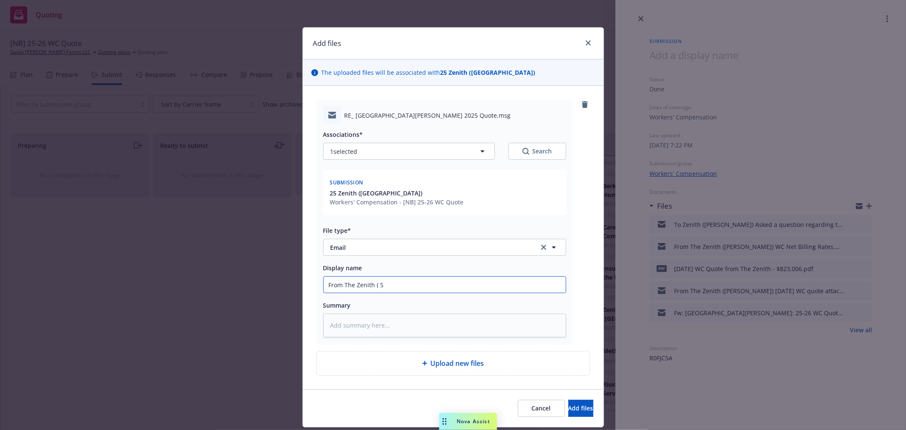
type input "From The Zenith ( St"
type textarea "x"
type input "From The Zenith ( Ste"
type textarea "x"
type input "From The Zenith ( Stev"
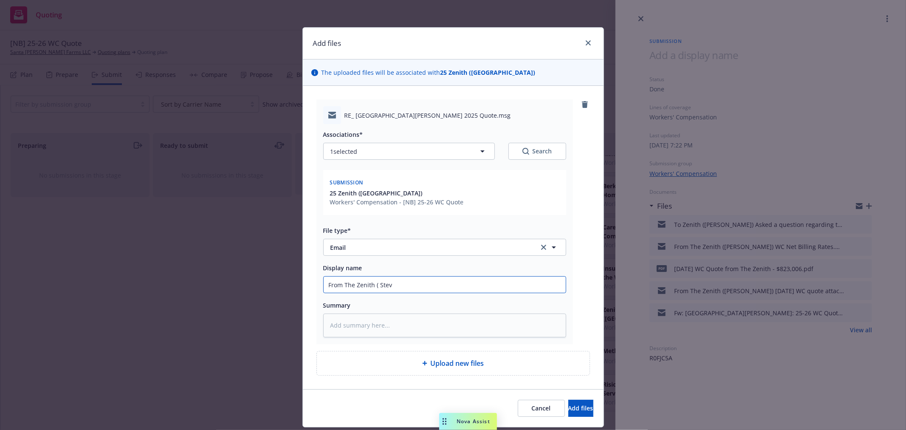
type textarea "x"
type input "From The Zenith ( [PERSON_NAME]"
type textarea "x"
type input "From The Zenith ( [PERSON_NAME])"
type textarea "x"
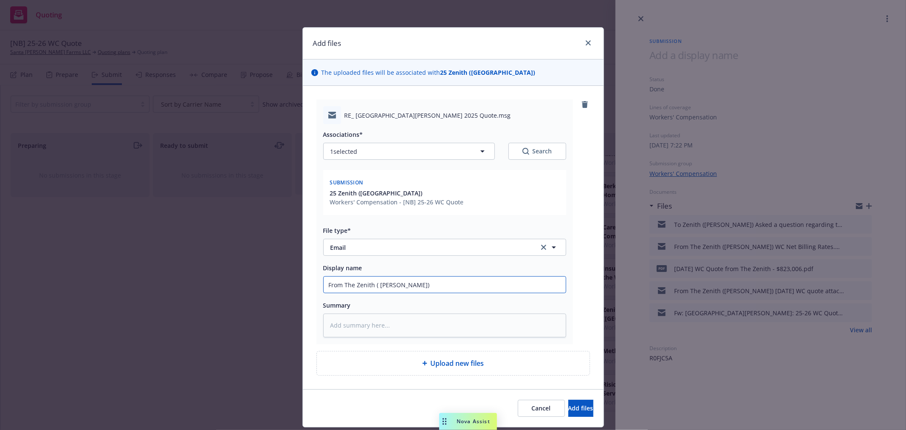
type input "From The Zenith ( [PERSON_NAME])"
type textarea "x"
type input "From The Zenith ( [PERSON_NAME]) A"
type textarea "x"
type input "From The Zenith ( [PERSON_NAME]) Ad"
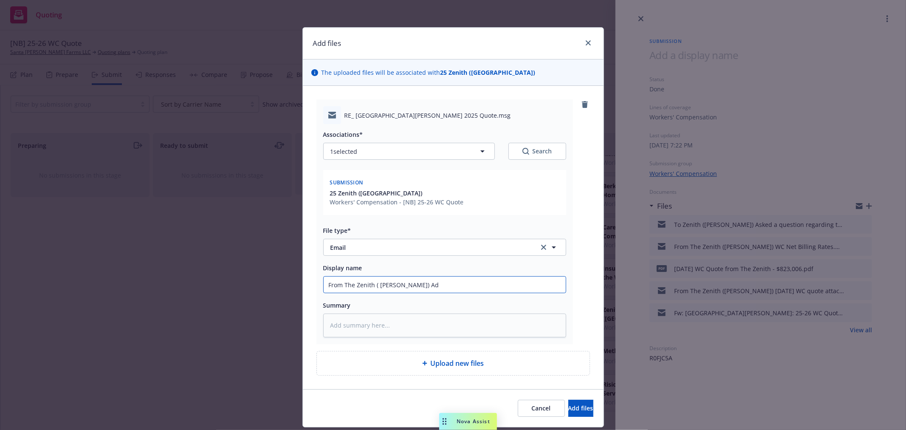
type textarea "x"
type input "From The Zenith ( [PERSON_NAME]) Adv"
type textarea "x"
type input "From The Zenith ( [PERSON_NAME]) Advi"
type textarea "x"
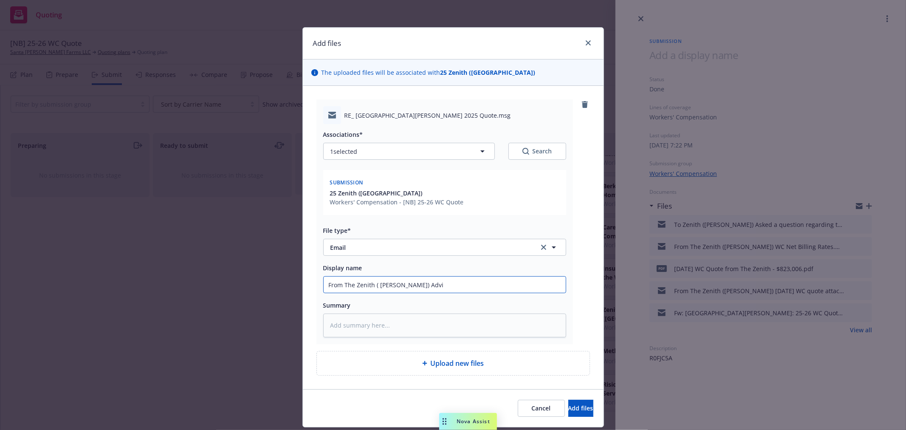
type input "From The Zenith ( [PERSON_NAME]) Advis"
type textarea "x"
type input "From The Zenith ( [PERSON_NAME]) Advise"
type textarea "x"
type input "From The Zenith ( [PERSON_NAME]) Advised"
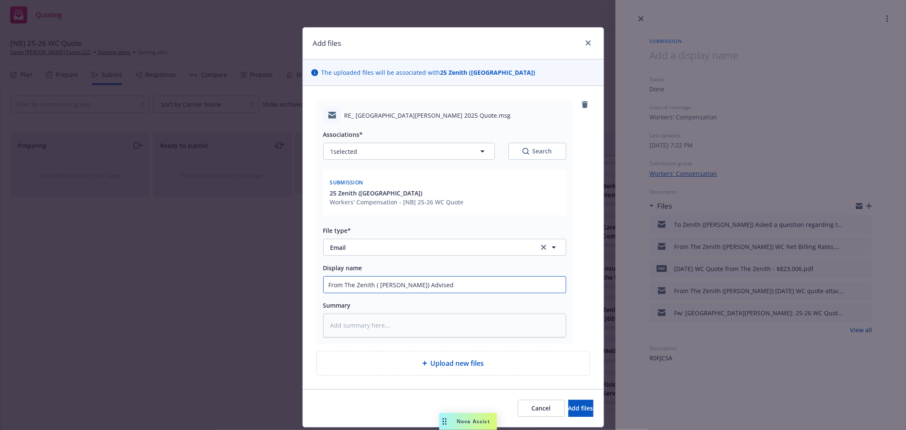
type textarea "x"
type input "From The Zenith ( [PERSON_NAME]) Advised"
type textarea "x"
type input "From The Zenith ( [PERSON_NAME]) Advised t"
type textarea "x"
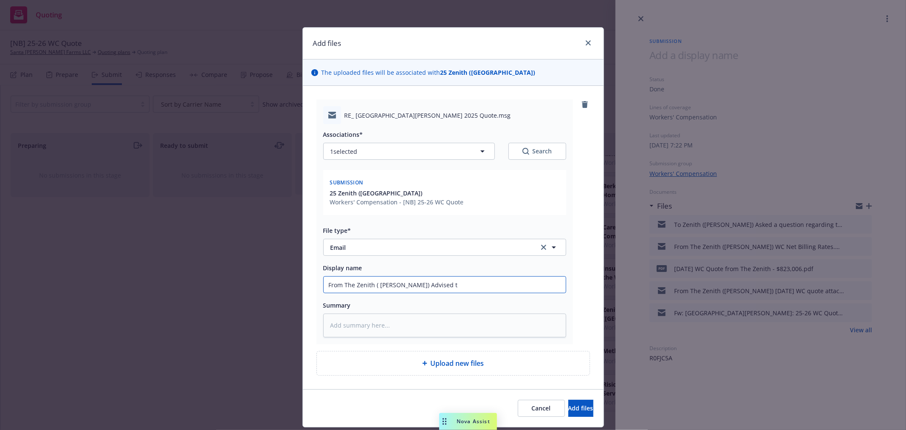
type input "From The Zenith ( [PERSON_NAME]) Advised th"
type textarea "x"
type input "From The Zenith ( [PERSON_NAME]) Advised the"
type textarea "x"
type input "From The Zenith ( [PERSON_NAME]) Advised they"
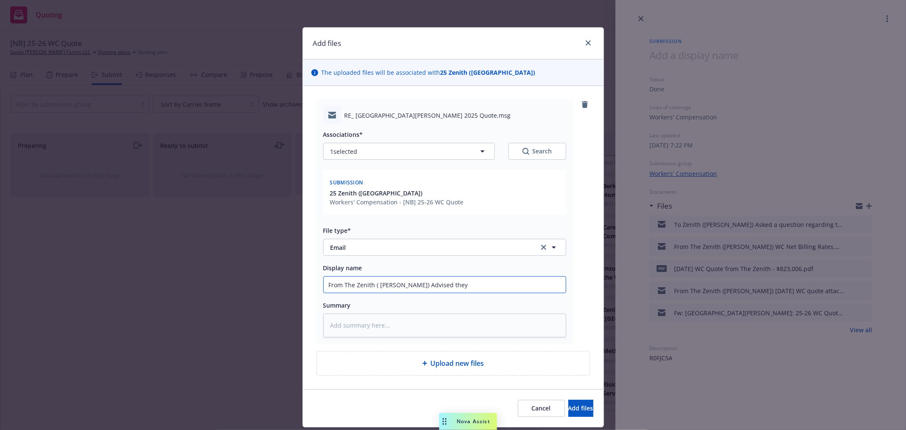
type textarea "x"
type input "From The Zenith ( [PERSON_NAME]) Advised they"
type textarea "x"
type input "From The Zenith ( [PERSON_NAME]) Advised they h"
type textarea "x"
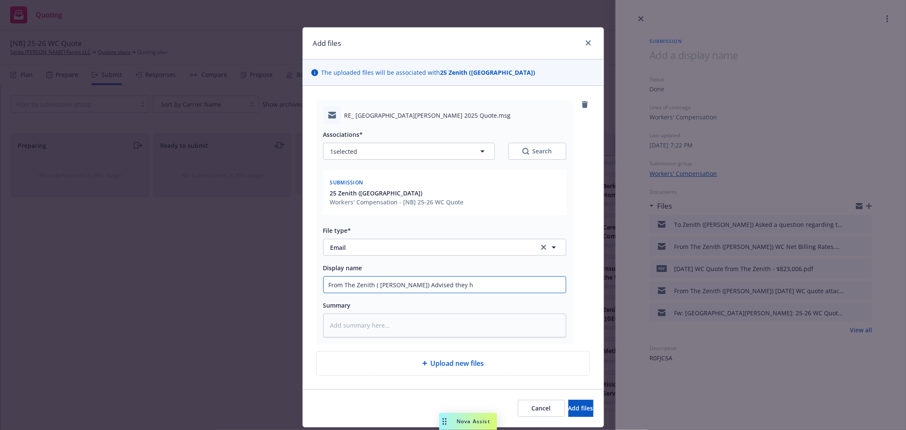
type input "From The Zenith ( [PERSON_NAME]) Advised they ha"
type textarea "x"
type input "From The Zenith ( [PERSON_NAME]) Advised they hav"
type textarea "x"
type input "From The Zenith ( [PERSON_NAME]) Advised they have"
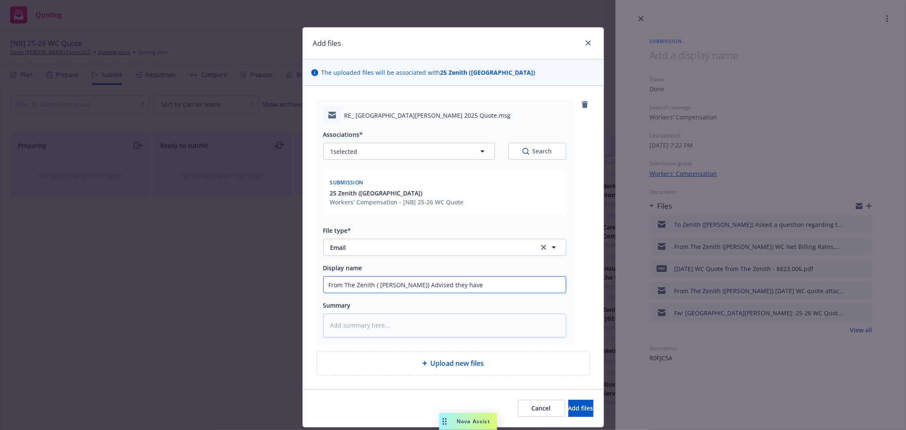
type textarea "x"
type input "From The Zenith ( [PERSON_NAME]) Advised they have"
type textarea "x"
type input "From The Zenith ( [PERSON_NAME]) Advised they have n"
type textarea "x"
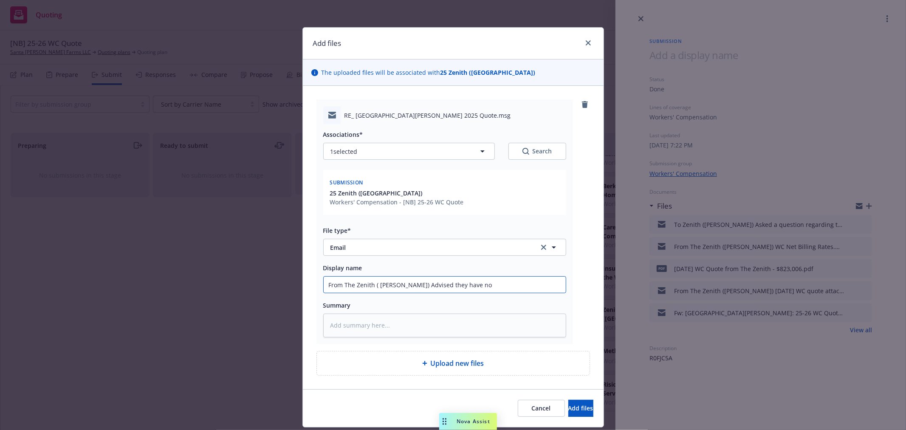
type input "From The Zenith ( [PERSON_NAME]) Advised they have not"
type textarea "x"
type input "From The Zenith ( [PERSON_NAME]) Advised they have not"
type textarea "x"
type input "From The Zenith ( [PERSON_NAME]) Advised they have not i"
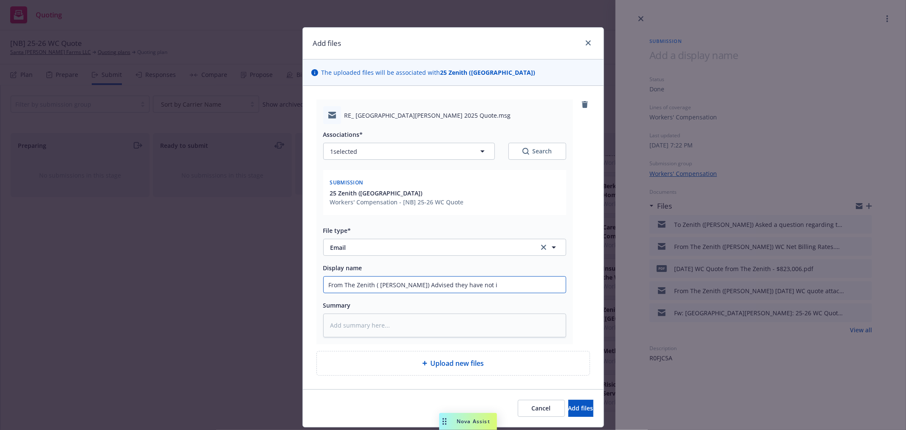
type textarea "x"
type input "From The Zenith ( [PERSON_NAME]) Advised they have not in"
type textarea "x"
type input "From The Zenith ( [PERSON_NAME]) Advised they have not incl"
type textarea "x"
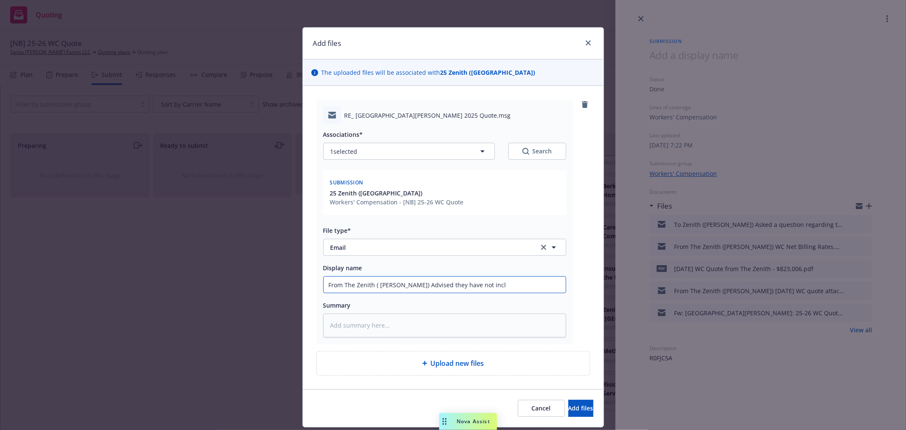
type input "From The Zenith ( [PERSON_NAME]) Advised they have not inclu"
type textarea "x"
type input "From The Zenith ( [PERSON_NAME]) Advised they have not includ"
type textarea "x"
type input "From The Zenith ( [PERSON_NAME]) Advised they have not include"
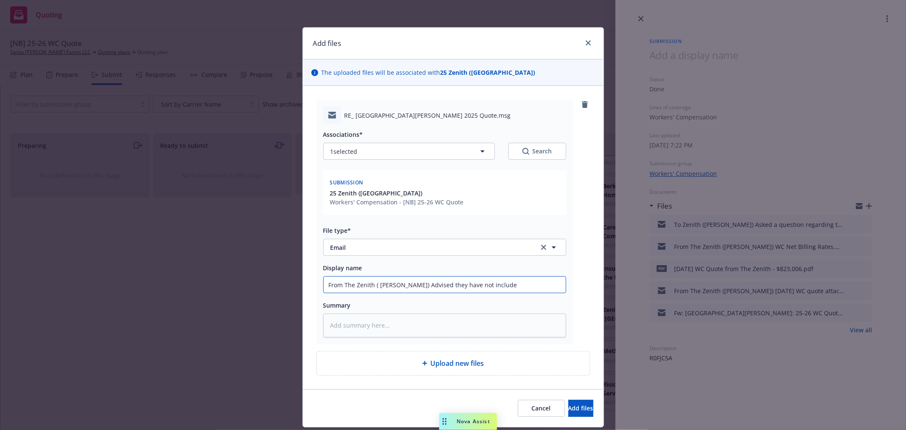
type textarea "x"
type input "From The Zenith ( [PERSON_NAME]) Advised they have not included"
type textarea "x"
type input "From The Zenith ( [PERSON_NAME]) Advised they have not included"
type textarea "x"
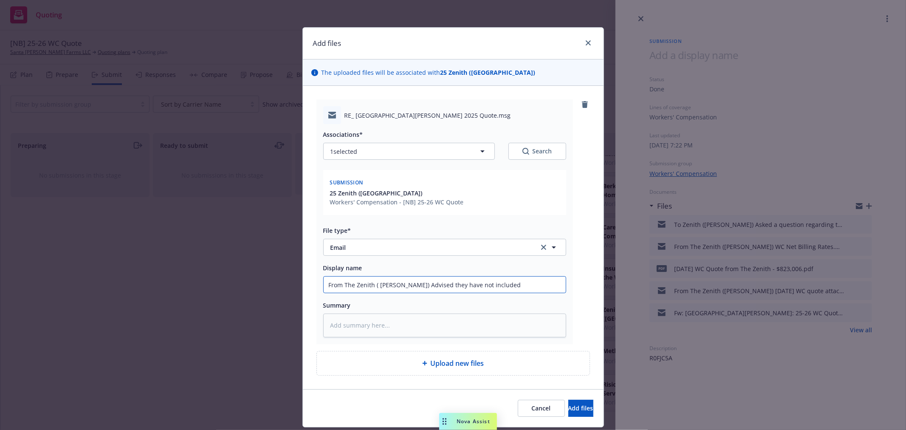
type input "From The Zenith ( [PERSON_NAME]) Advised they have not included a"
type textarea "x"
type input "From The Zenith ( [PERSON_NAME]) Advised they have not included an"
type textarea "x"
type input "From The Zenith ( [PERSON_NAME]) Advised they have not included any"
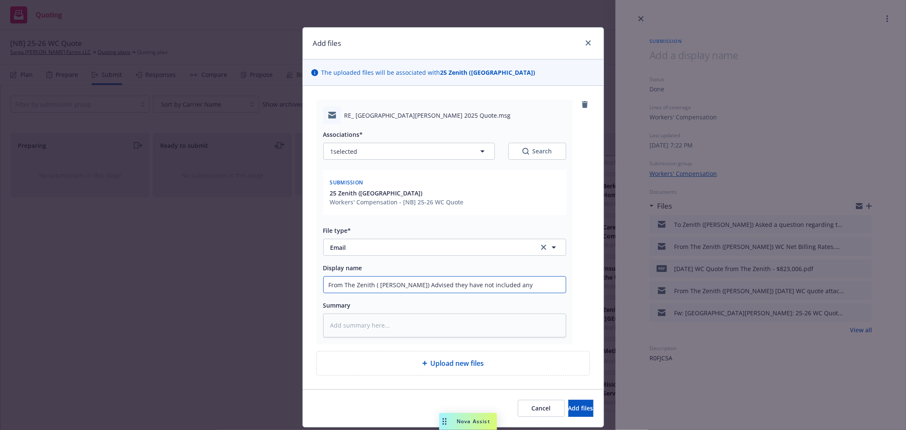
type textarea "x"
type input "From The Zenith ( [PERSON_NAME]) Advised they have not included any"
type textarea "x"
type input "From The Zenith ( [PERSON_NAME]) Advised they have not included any d"
type textarea "x"
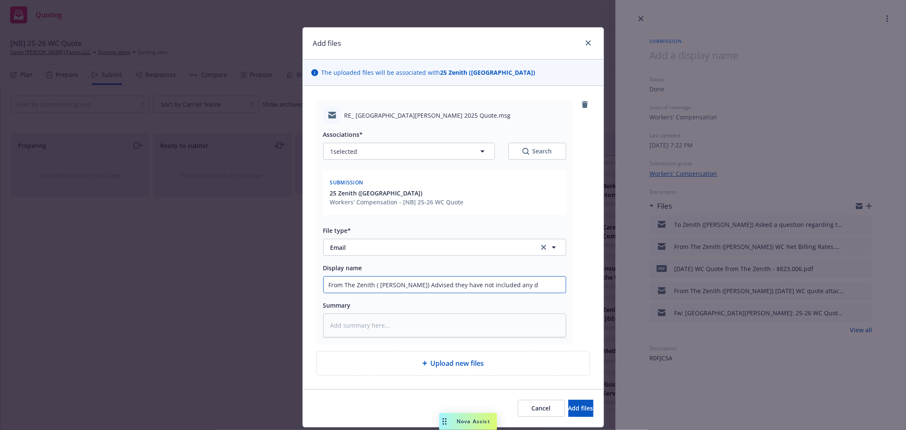
type input "From The Zenith ( [PERSON_NAME]) Advised they have not included any de"
type textarea "x"
type input "From The Zenith ( [PERSON_NAME]) Advised they have not included any dev"
type textarea "x"
type input "From The Zenith ( [PERSON_NAME]) Advised they have not included any deve"
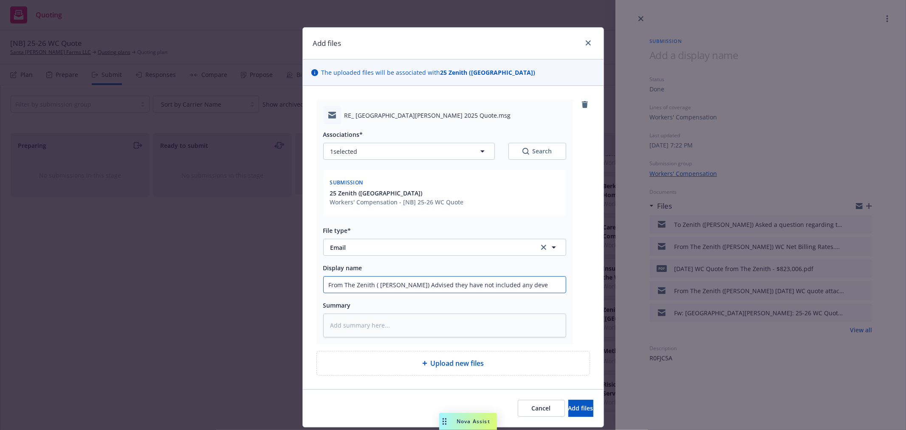
type textarea "x"
type input "From The Zenith ( [PERSON_NAME]) Advised they have not included any devel"
type textarea "x"
type input "From The Zenith ( [PERSON_NAME]) Advised they have not included any develo"
type textarea "x"
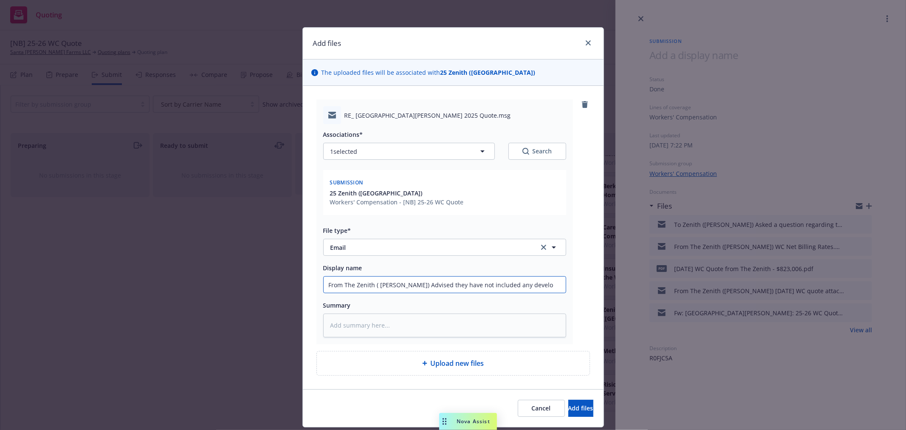
type input "From The Zenith ( [PERSON_NAME]) Advised they have not included any develop"
type textarea "x"
type input "From The Zenith ( [PERSON_NAME]) Advised they have not included any developme"
type textarea "x"
type input "From The Zenith ( [PERSON_NAME]) Advised they have not included any developmen"
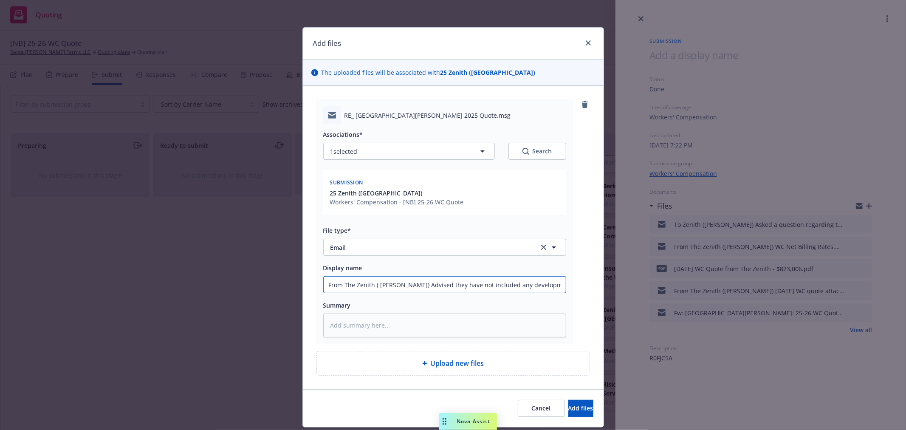
type textarea "x"
type input "From The Zenith ( [PERSON_NAME]) Advised they have not included any development"
type textarea "x"
type input "From The Zenith ( [PERSON_NAME]) Advised they have not included any development"
type textarea "x"
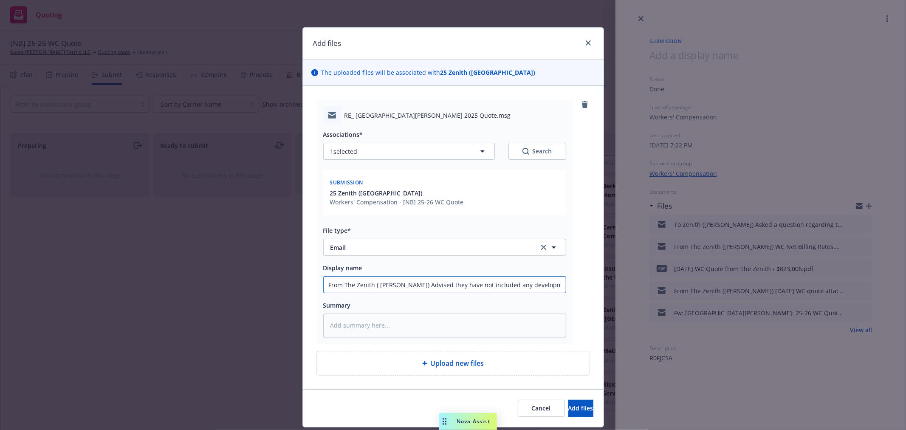
type input "From The Zenith ( [PERSON_NAME]) Advised they have not included any development…"
type textarea "x"
type input "From The Zenith ( [PERSON_NAME]) Advised they have not included any development…"
type textarea "x"
type input "From The Zenith ( [PERSON_NAME]) Advised they have not included any development…"
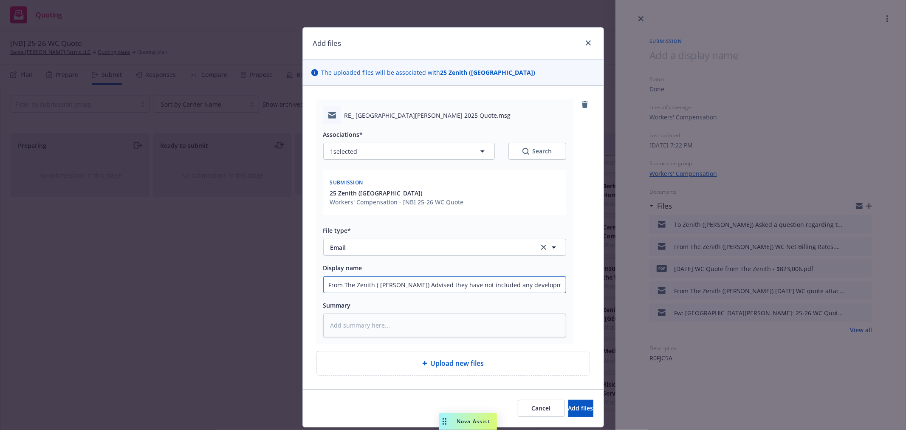
type textarea "x"
type input "From The Zenith ( [PERSON_NAME]) Advised they have not included any development…"
type textarea "x"
type input "From The Zenith ( [PERSON_NAME]) Advised they have not included any development…"
type textarea "x"
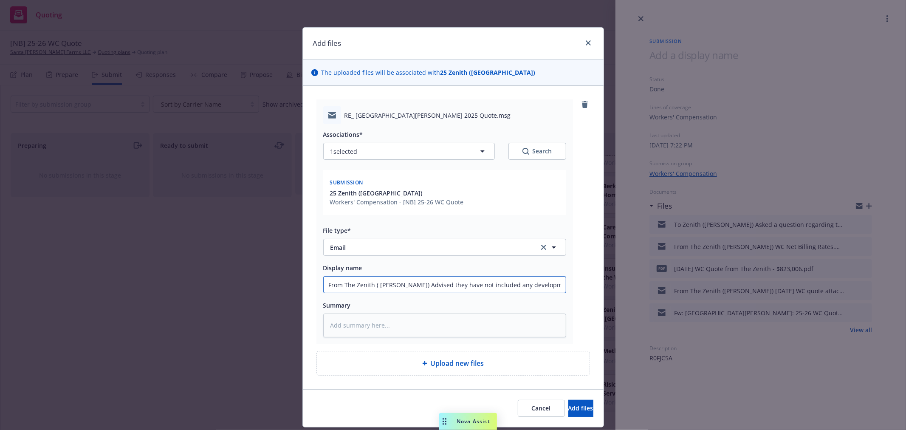
type input "From The Zenith ( [PERSON_NAME]) Advised they have not included any development…"
type textarea "x"
type input "From The Zenith ( [PERSON_NAME]) Advised they have not included any development…"
type textarea "x"
type input "From The Zenith ( [PERSON_NAME]) Advised they have not included any development…"
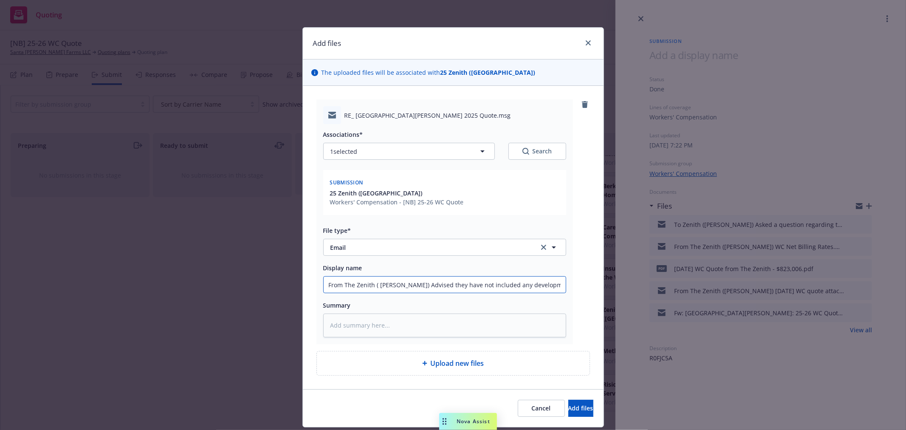
type textarea "x"
type input "From The Zenith ( [PERSON_NAME]) Advised they have not included any development…"
type textarea "x"
type input "From The Zenith ( [PERSON_NAME]) Advised they have not included any development…"
type textarea "x"
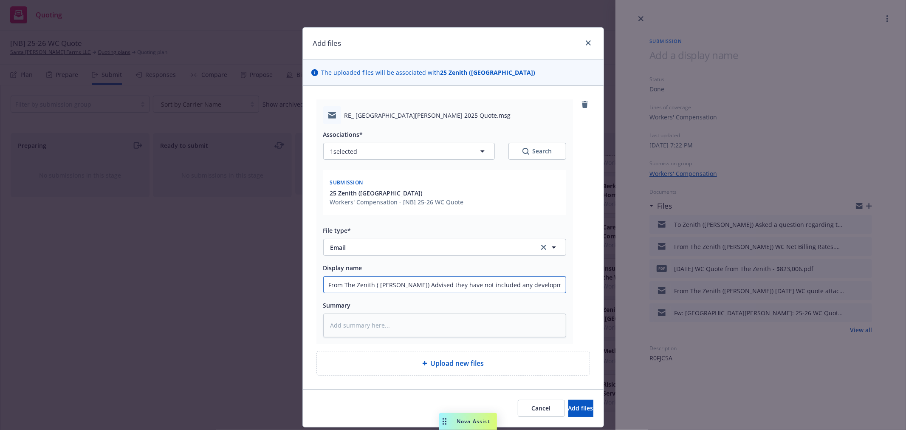
type input "From The Zenith ( [PERSON_NAME]) Advised they have not included any development…"
type textarea "x"
type input "From The Zenith ( [PERSON_NAME]) Advised they have not included any development…"
type textarea "x"
type input "From The Zenith ( [PERSON_NAME]) Advised they have not included any development…"
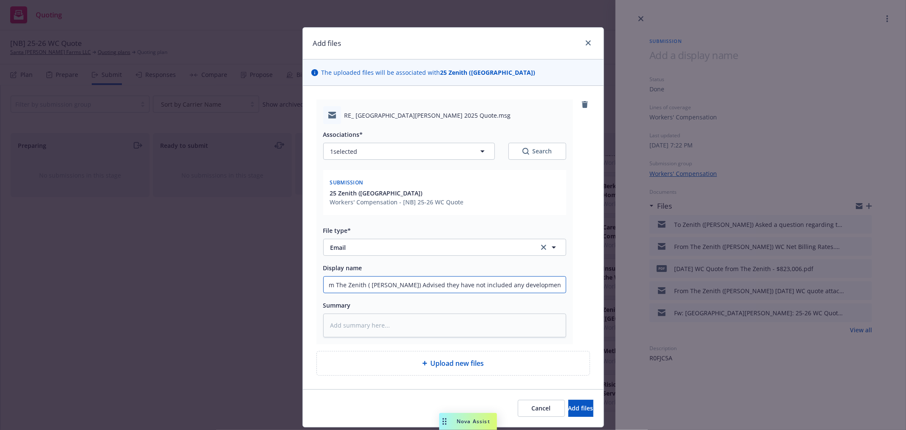
type textarea "x"
type input "From The Zenith ( [PERSON_NAME]) Advised they have not included any development…"
type textarea "x"
type input "From The Zenith ( [PERSON_NAME]) Advised they have not included any development…"
type textarea "x"
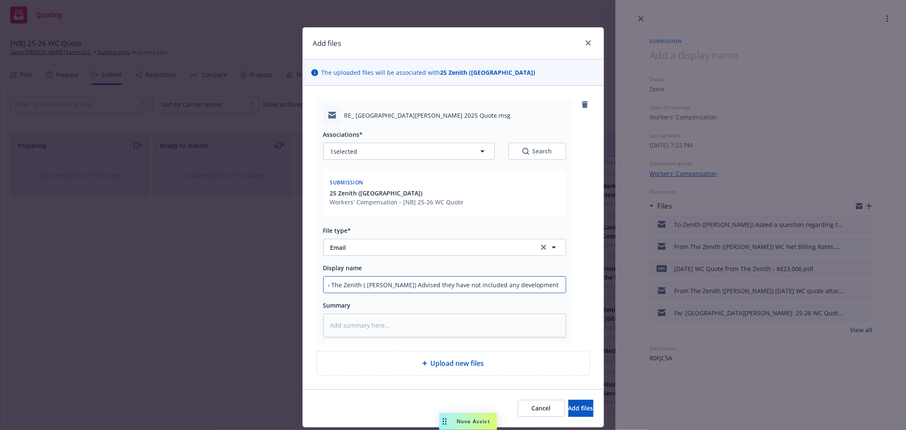
type input "From The Zenith ( [PERSON_NAME]) Advised they have not included any development…"
type textarea "x"
type input "From The Zenith ( [PERSON_NAME]) Advised they have not included any development…"
type textarea "x"
type input "From The Zenith ( [PERSON_NAME]) Advised they have not included any development…"
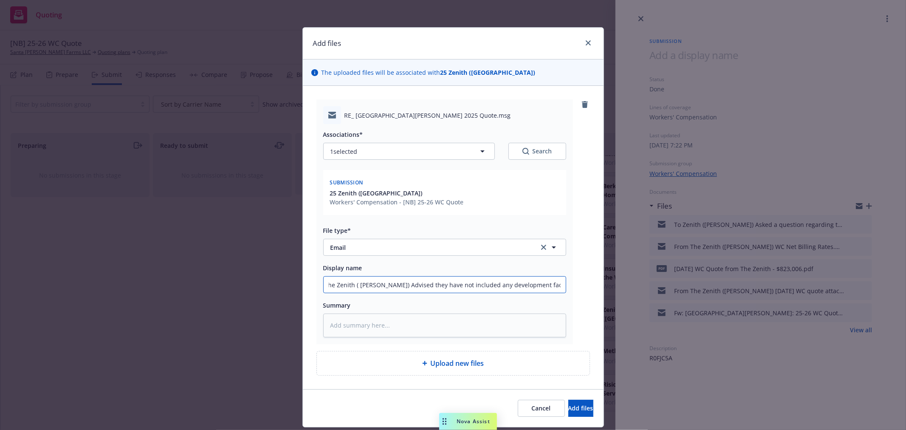
type textarea "x"
type input "From The Zenith ( [PERSON_NAME]) Advised they have not included any development…"
type textarea "x"
type input "From The Zenith ( [PERSON_NAME]) Advised they have not included any development…"
type textarea "x"
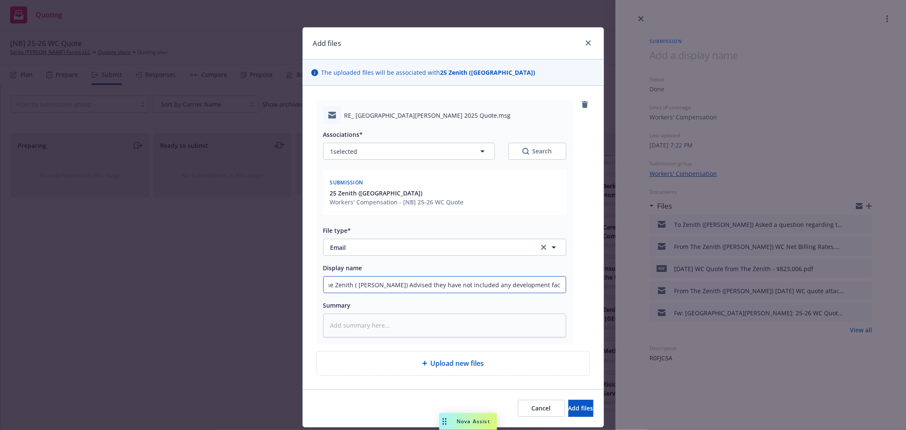
type input "From The Zenith ( [PERSON_NAME]) Advised they have not included any development…"
type textarea "x"
type input "From The Zenith ( [PERSON_NAME]) Advised they have not included any development…"
type textarea "x"
type input "From The Zenith ( [PERSON_NAME]) Advised they have not included any development…"
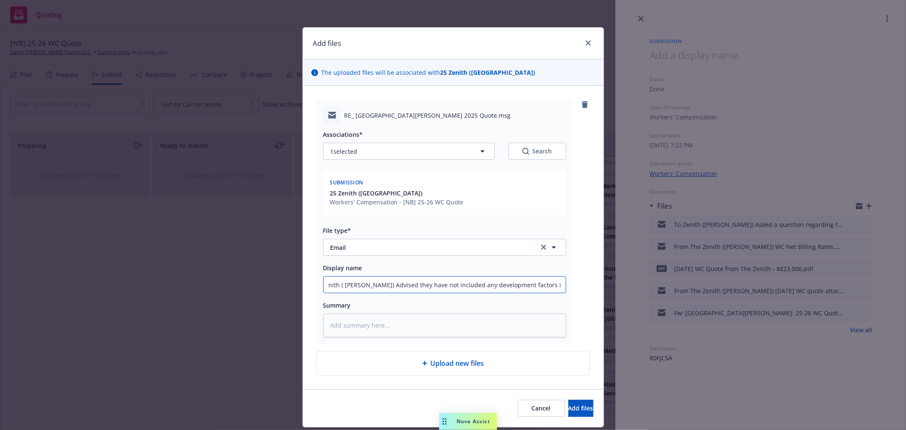
type textarea "x"
type input "From The Zenith ( [PERSON_NAME]) Advised they have not included any development…"
type textarea "x"
type input "From The Zenith ( [PERSON_NAME]) Advised they have not included any development…"
type textarea "x"
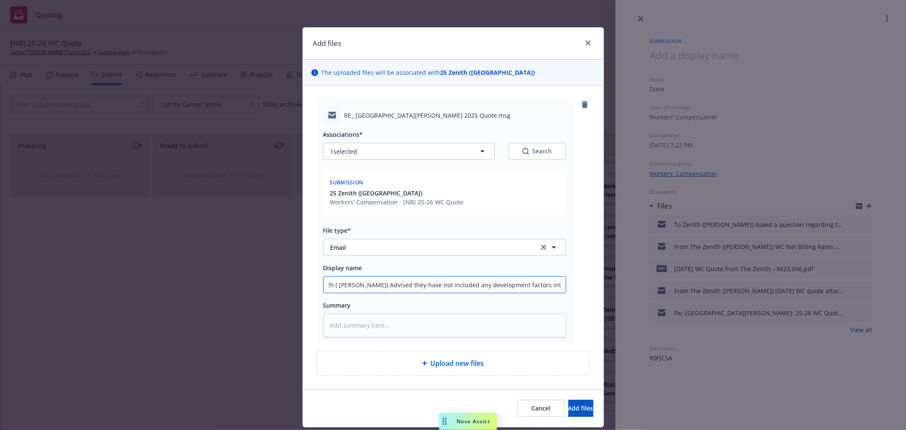
type input "From The Zenith ( [PERSON_NAME]) Advised they have not included any development…"
type textarea "x"
type input "From The Zenith ( [PERSON_NAME]) Advised they have not included any development…"
type textarea "x"
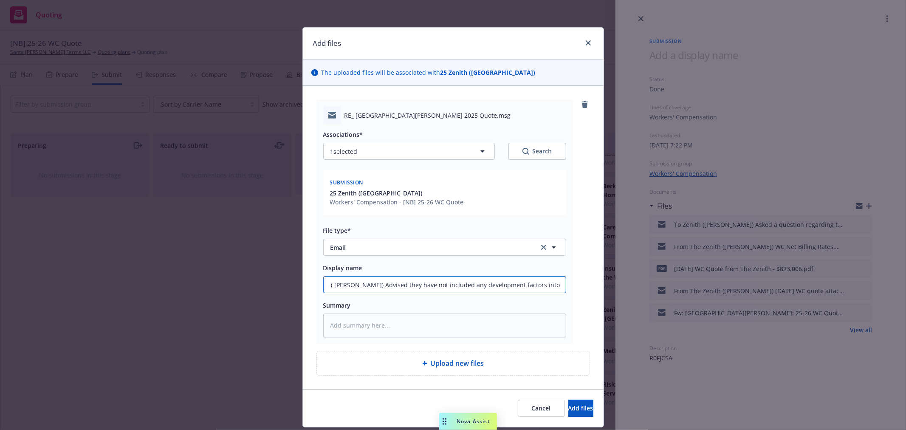
scroll to position [0, 48]
type input "From The Zenith ( [PERSON_NAME]) Advised they have not included any development…"
click at [331, 325] on textarea at bounding box center [444, 325] width 243 height 23
paste textarea ". 100% of the eligible return premium would be given back to the insured at the…"
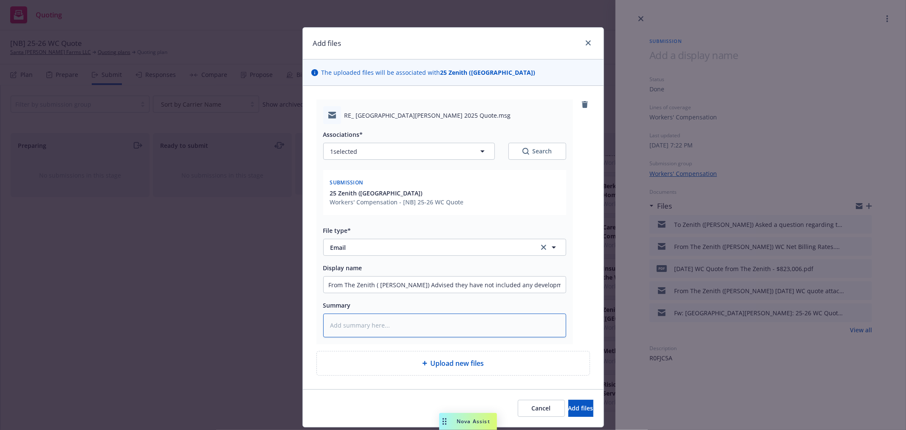
type textarea "x"
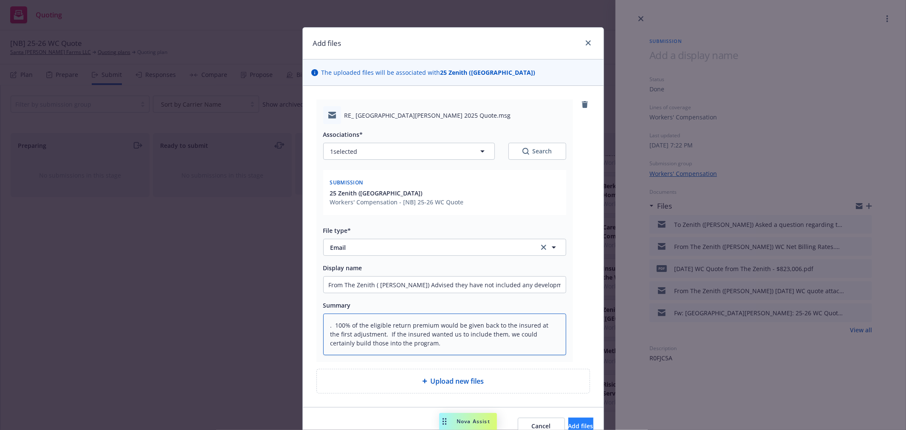
type textarea ". 100% of the eligible return premium would be given back to the insured at the…"
click at [568, 426] on span "Add files" at bounding box center [580, 426] width 25 height 8
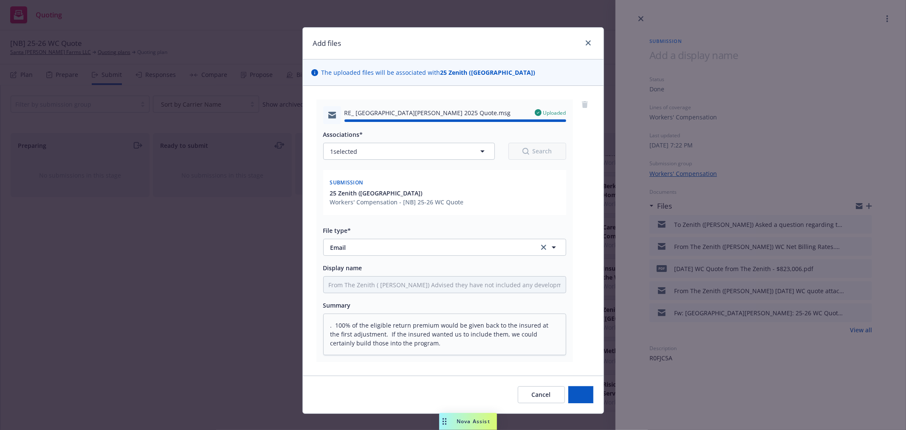
type textarea "x"
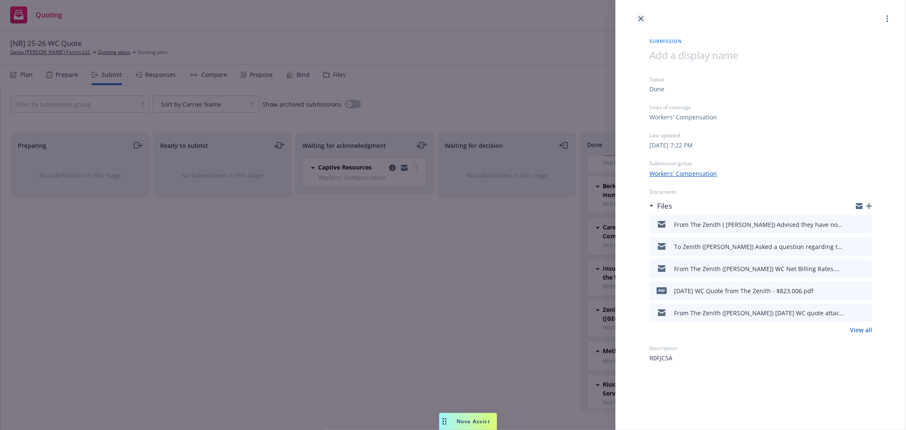
click at [641, 18] on icon "close" at bounding box center [641, 18] width 5 height 5
